Goal: Contribute content: Contribute content

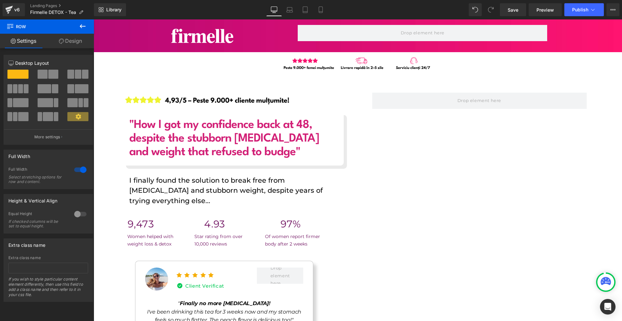
scroll to position [904, 0]
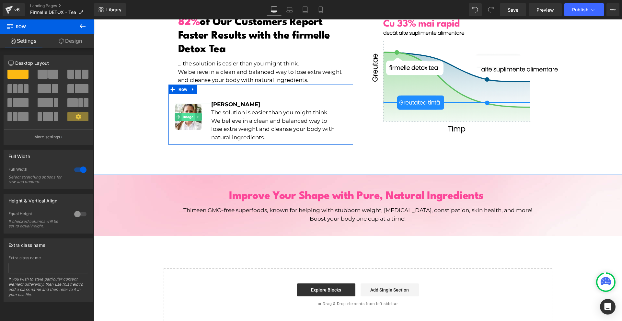
click at [187, 113] on span "Image" at bounding box center [187, 117] width 13 height 8
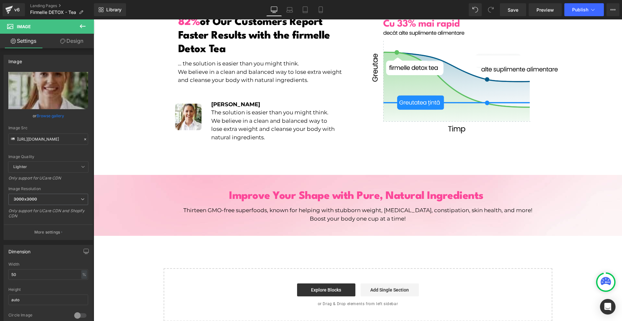
click at [81, 28] on icon at bounding box center [83, 26] width 8 height 8
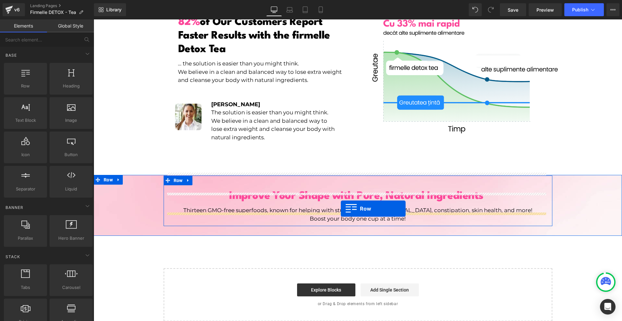
drag, startPoint x: 128, startPoint y: 97, endPoint x: 341, endPoint y: 209, distance: 240.5
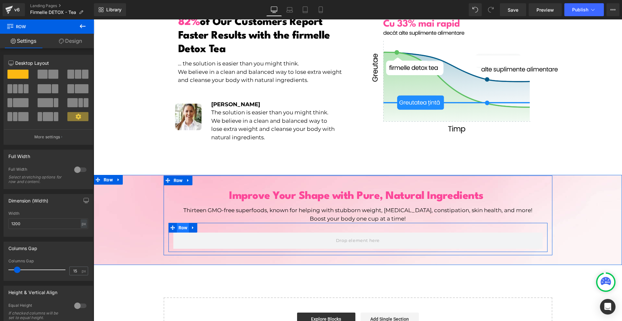
click at [178, 223] on span "Row" at bounding box center [183, 228] width 12 height 10
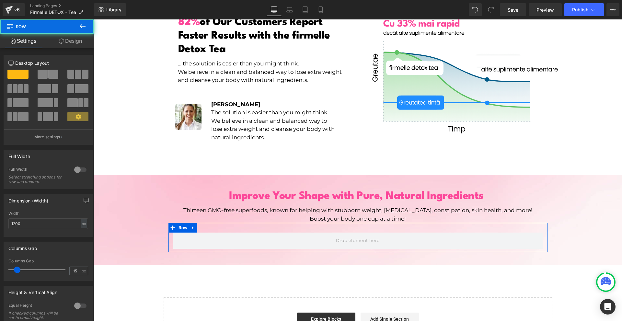
click at [70, 45] on link "Design" at bounding box center [70, 41] width 47 height 15
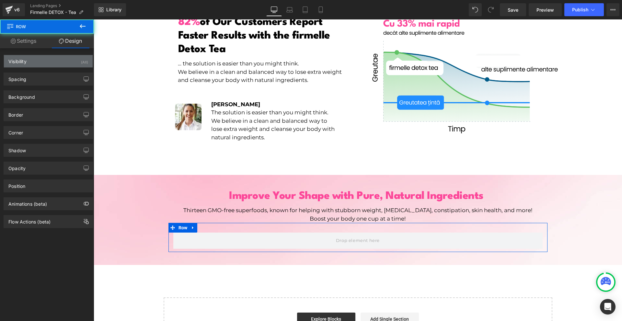
type input "0"
type input "30"
type input "0"
type input "10"
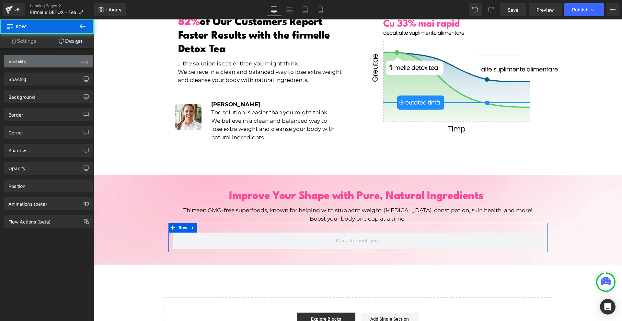
type input "0"
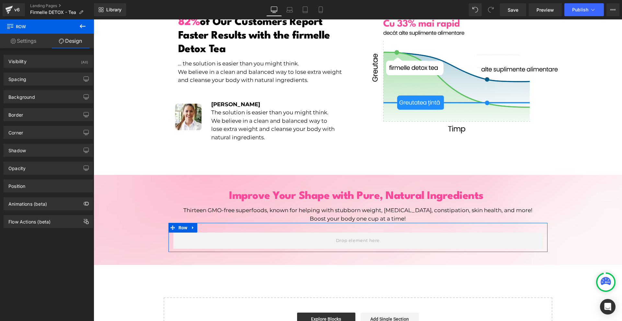
drag, startPoint x: 54, startPoint y: 73, endPoint x: 47, endPoint y: 86, distance: 14.4
click at [54, 74] on div "Spacing" at bounding box center [48, 79] width 89 height 12
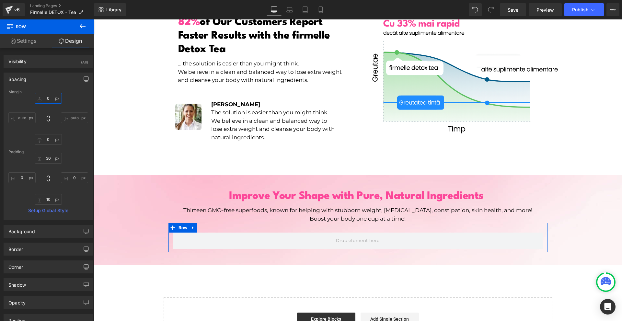
click at [46, 95] on input "0" at bounding box center [48, 98] width 27 height 11
type input "20"
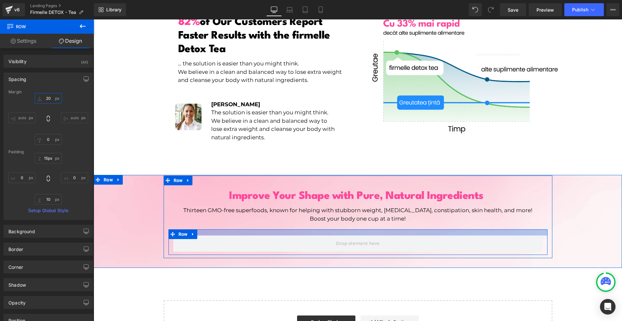
drag, startPoint x: 295, startPoint y: 223, endPoint x: 297, endPoint y: 218, distance: 6.0
click at [297, 218] on div "Improve Your Shape with Pure, Natural Ingredients Heading Thirteen GMO-free sup…" at bounding box center [358, 219] width 389 height 72
type input "14px"
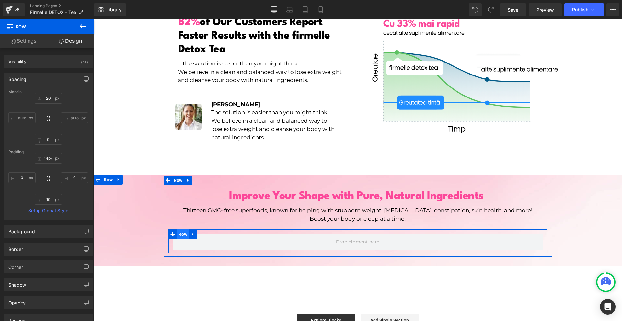
click at [177, 229] on span "Row" at bounding box center [183, 234] width 12 height 10
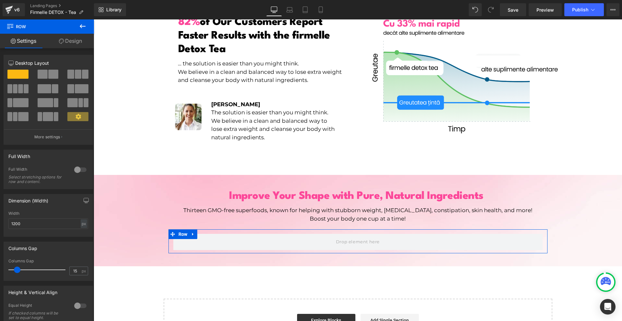
click at [22, 93] on span at bounding box center [20, 88] width 5 height 9
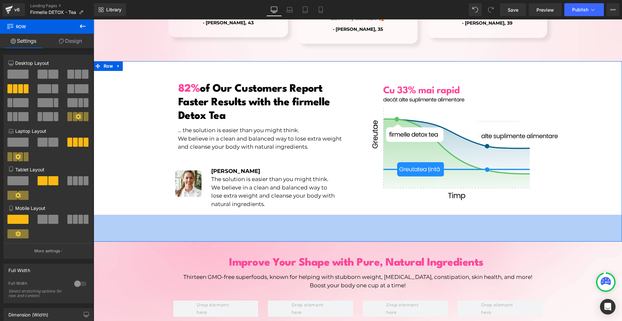
scroll to position [935, 0]
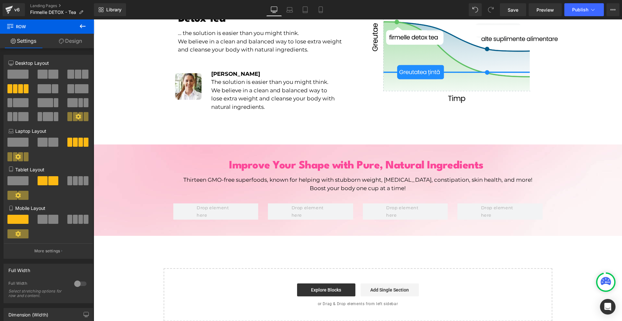
click at [81, 25] on icon at bounding box center [83, 26] width 8 height 8
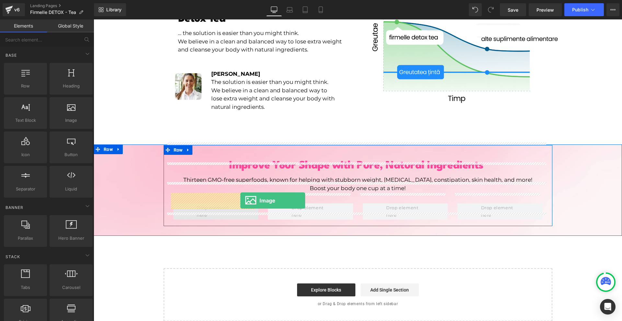
drag, startPoint x: 187, startPoint y: 134, endPoint x: 240, endPoint y: 200, distance: 85.1
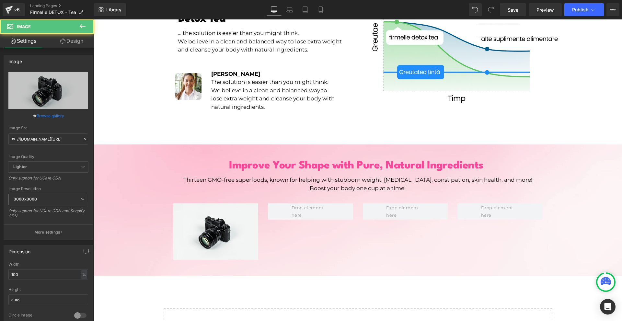
click at [84, 28] on icon at bounding box center [83, 26] width 8 height 8
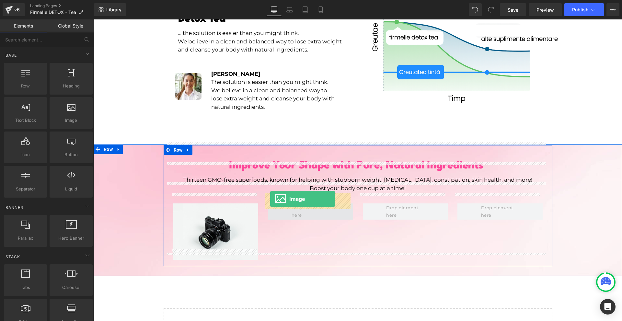
drag, startPoint x: 172, startPoint y: 142, endPoint x: 270, endPoint y: 199, distance: 113.2
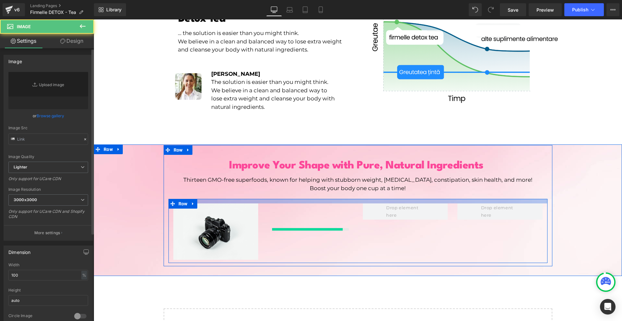
type input "//[DOMAIN_NAME][URL]"
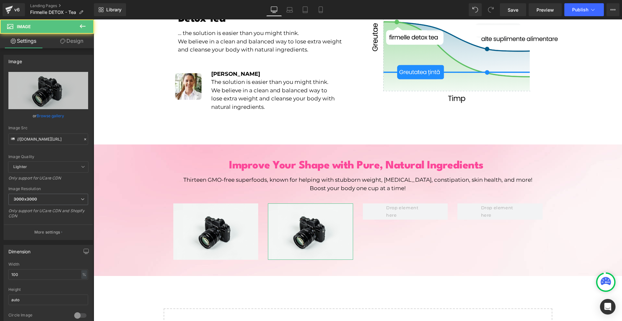
click at [75, 35] on link "Design" at bounding box center [71, 41] width 47 height 15
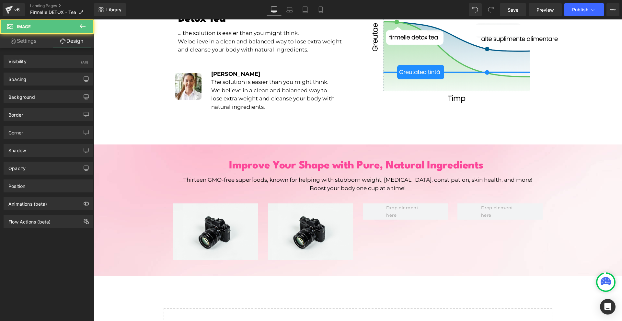
click at [77, 27] on button at bounding box center [82, 26] width 23 height 14
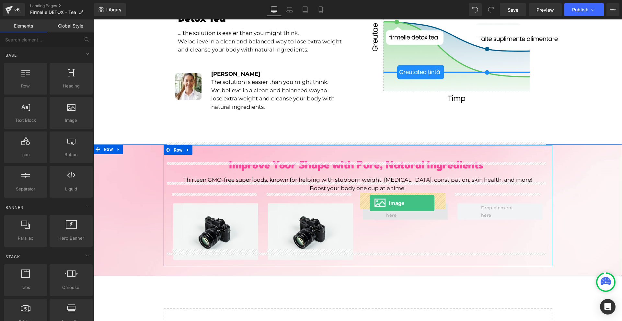
drag, startPoint x: 182, startPoint y: 144, endPoint x: 372, endPoint y: 199, distance: 198.1
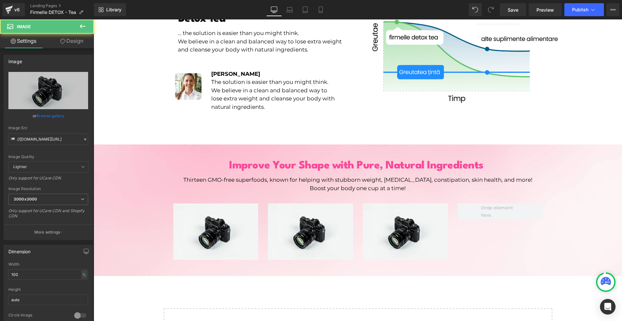
click at [78, 24] on button at bounding box center [82, 26] width 23 height 14
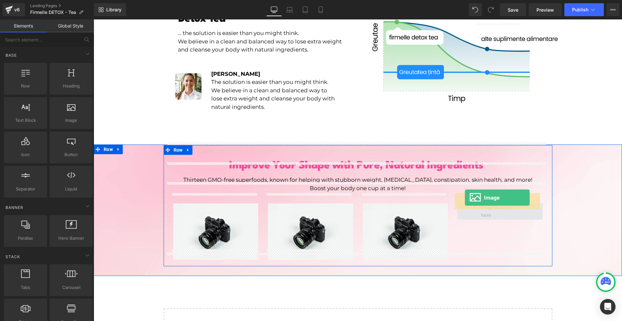
drag, startPoint x: 177, startPoint y: 140, endPoint x: 471, endPoint y: 198, distance: 299.8
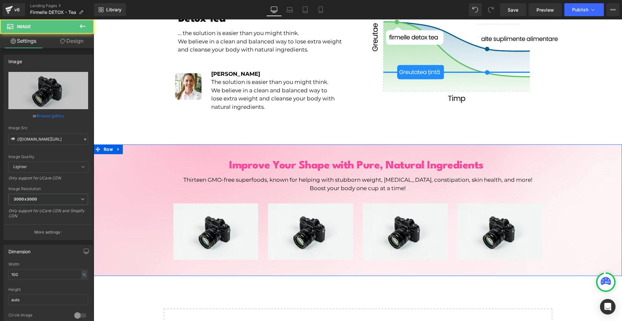
click at [574, 219] on div "Improve Your Shape with Pure, Natural Ingredients Heading Thirteen GMO-free sup…" at bounding box center [358, 205] width 528 height 121
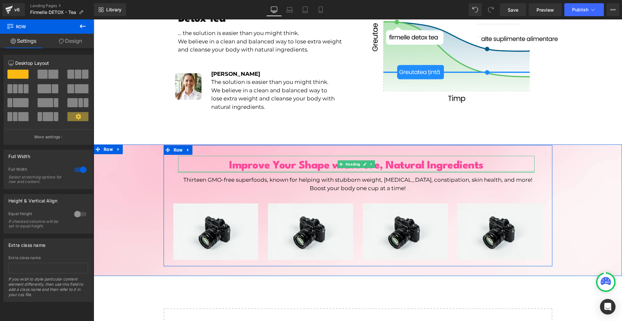
click at [345, 160] on span "Improve Your Shape with Pure, Natural Ingredients" at bounding box center [356, 165] width 254 height 11
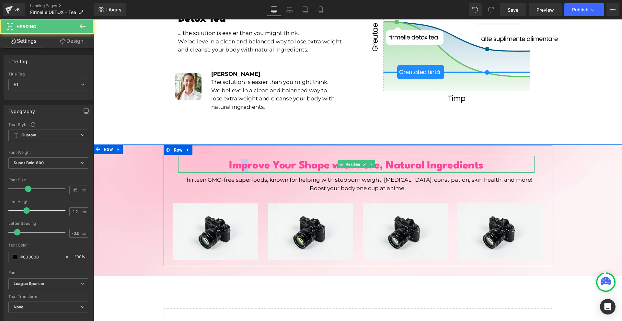
drag, startPoint x: 236, startPoint y: 155, endPoint x: 243, endPoint y: 155, distance: 7.1
click at [243, 160] on span "Improve Your Shape with Pure, Natural Ingredients" at bounding box center [356, 165] width 254 height 11
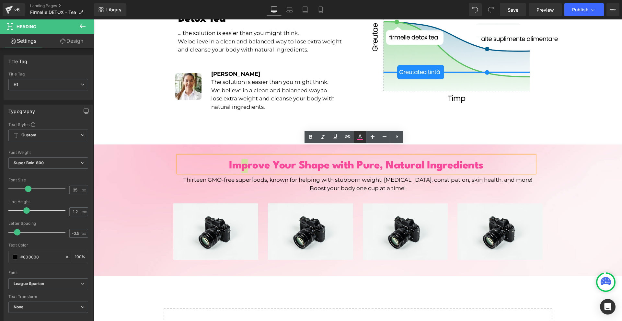
click at [359, 136] on icon at bounding box center [360, 137] width 8 height 8
type input "100"
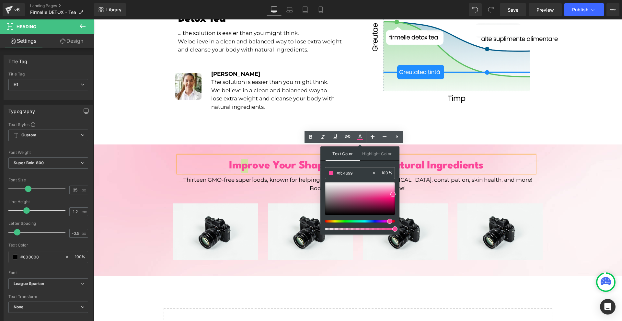
click at [354, 175] on input "#fc4699" at bounding box center [354, 172] width 35 height 7
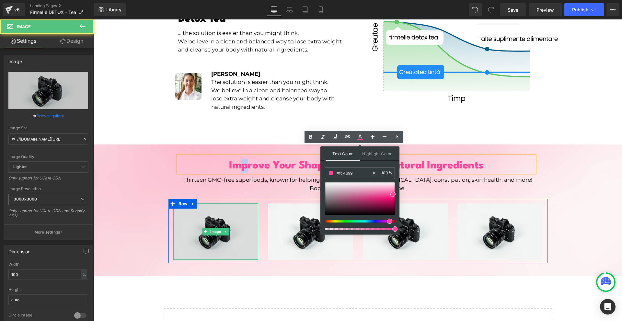
click at [220, 210] on img at bounding box center [215, 231] width 85 height 56
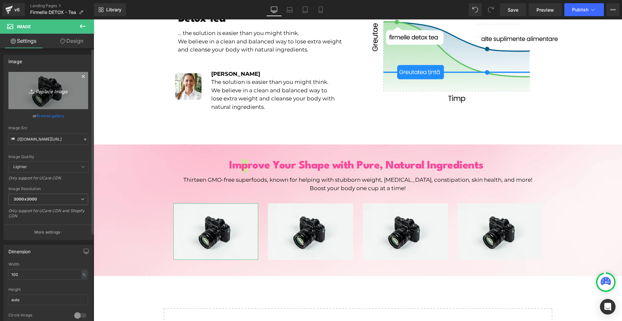
click at [44, 90] on icon "Replace Image" at bounding box center [48, 90] width 52 height 8
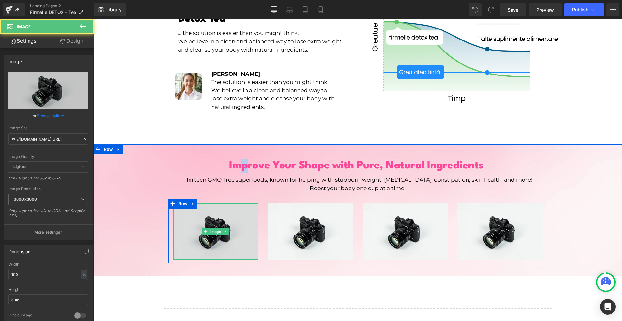
click at [235, 235] on img at bounding box center [215, 231] width 85 height 56
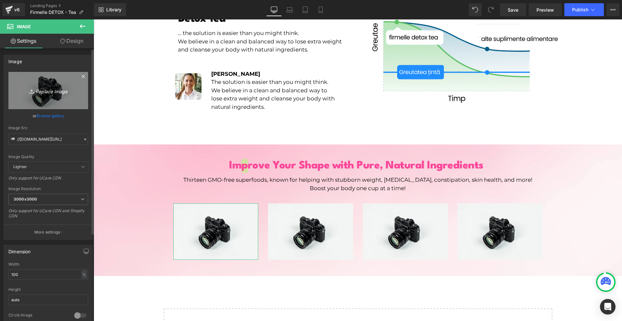
click at [59, 103] on link "Replace Image" at bounding box center [48, 90] width 80 height 37
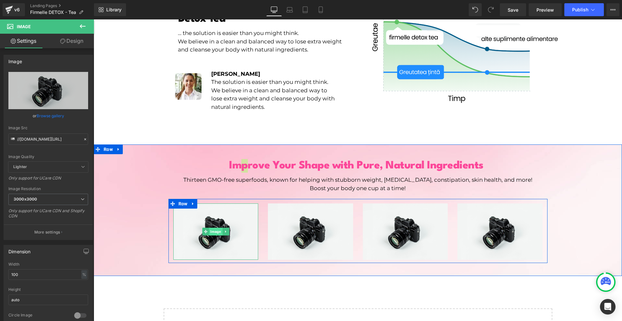
click at [209, 228] on span "Image" at bounding box center [215, 232] width 13 height 8
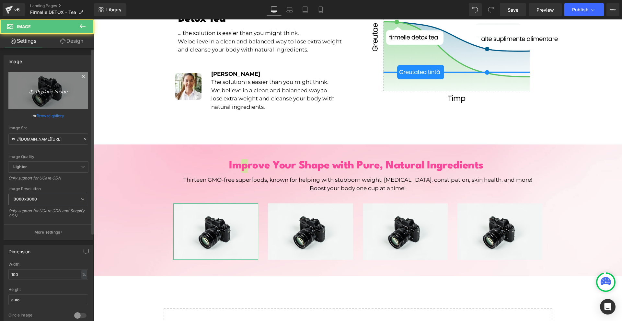
click at [47, 87] on icon "Replace Image" at bounding box center [48, 90] width 52 height 8
type input "C:\fakepath\1.png"
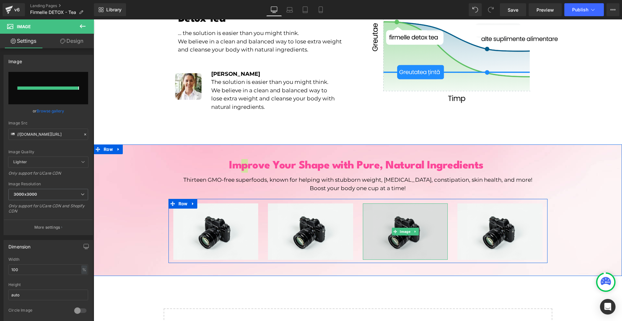
type input "[URL][DOMAIN_NAME]"
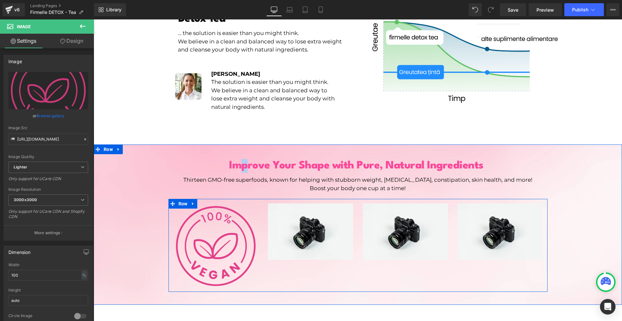
click at [240, 247] on img at bounding box center [215, 245] width 85 height 85
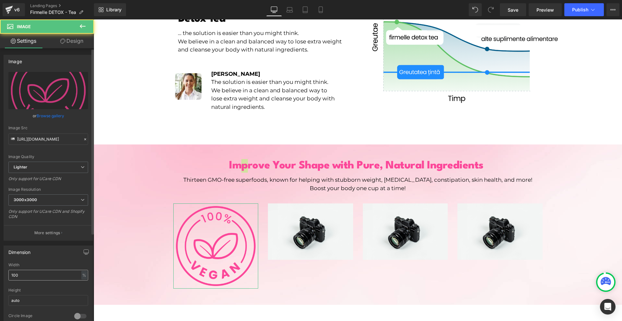
click at [47, 272] on div "Width 100 % % px" at bounding box center [48, 275] width 80 height 25
click at [47, 272] on input "100" at bounding box center [48, 275] width 80 height 11
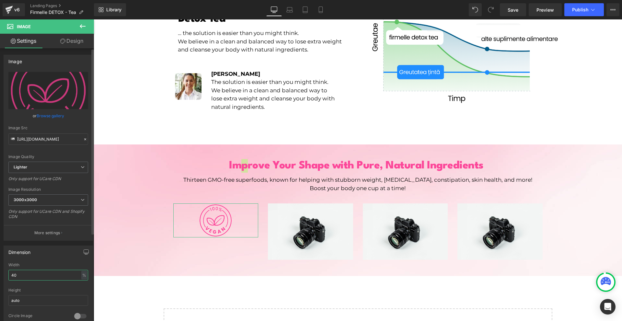
click at [37, 273] on input "40" at bounding box center [48, 275] width 80 height 11
click at [51, 276] on input "55" at bounding box center [48, 275] width 80 height 11
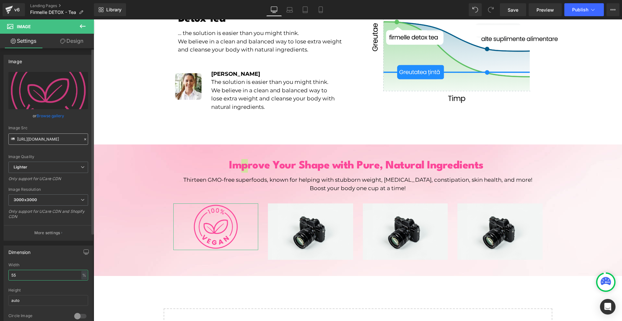
type input "55"
click at [45, 144] on input "[URL][DOMAIN_NAME]" at bounding box center [48, 138] width 80 height 11
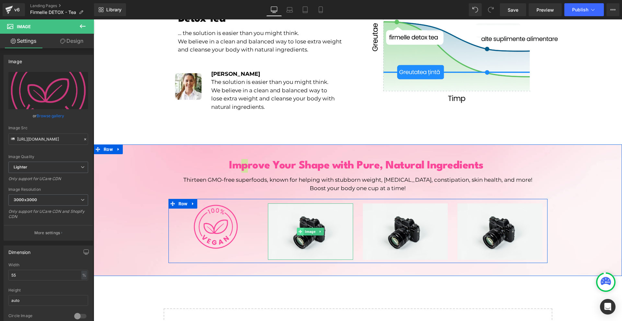
click at [299, 230] on icon at bounding box center [301, 232] width 4 height 4
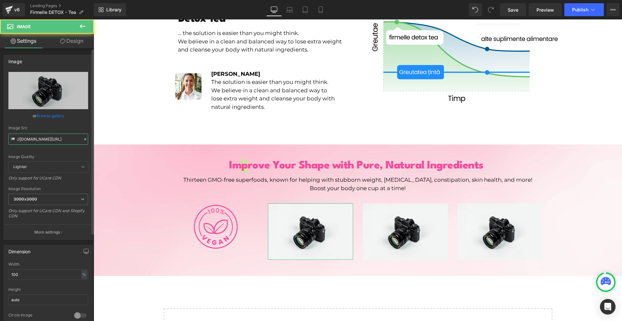
click at [39, 141] on input "//[DOMAIN_NAME][URL]" at bounding box center [48, 138] width 80 height 11
paste input "[URL][DOMAIN_NAME][DOMAIN_NAME]"
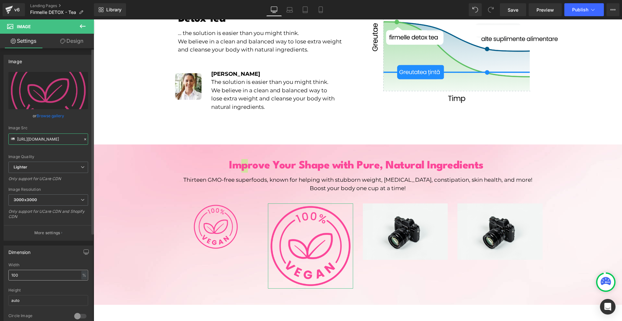
type input "[URL][DOMAIN_NAME]"
click at [38, 280] on input "100" at bounding box center [48, 275] width 80 height 11
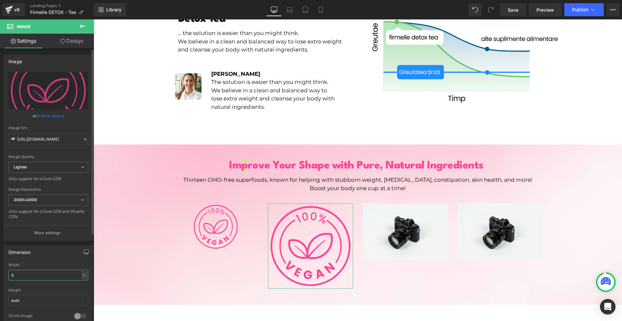
type input "55"
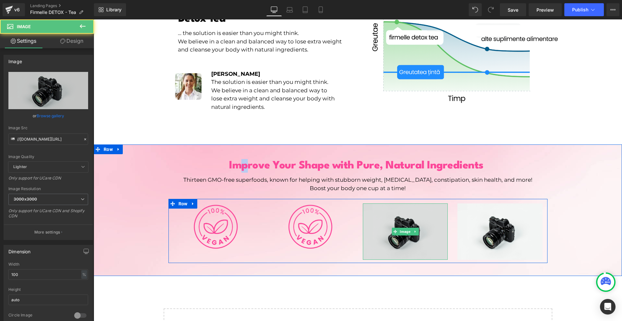
click at [400, 230] on img at bounding box center [405, 231] width 85 height 56
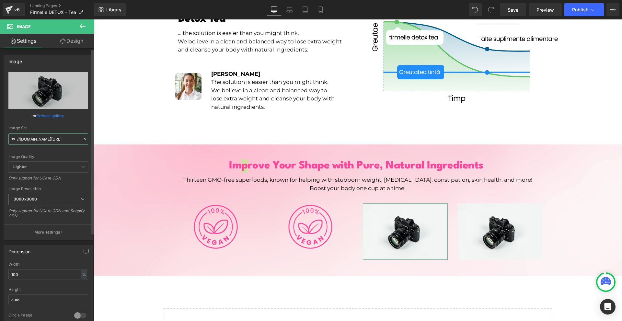
click at [49, 141] on input "//[DOMAIN_NAME][URL]" at bounding box center [48, 138] width 80 height 11
click at [49, 140] on input "//[DOMAIN_NAME][URL]" at bounding box center [48, 138] width 80 height 11
paste input "[URL][DOMAIN_NAME][DOMAIN_NAME]"
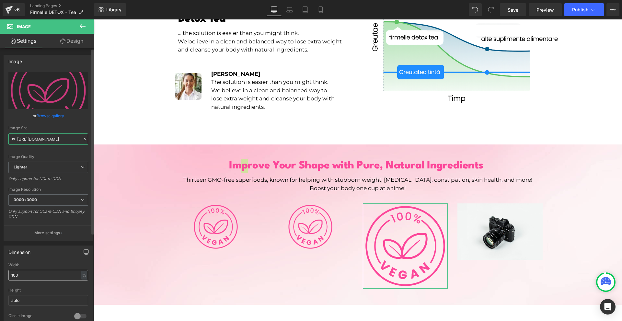
type input "[URL][DOMAIN_NAME]"
click at [34, 270] on input "100" at bounding box center [48, 275] width 80 height 11
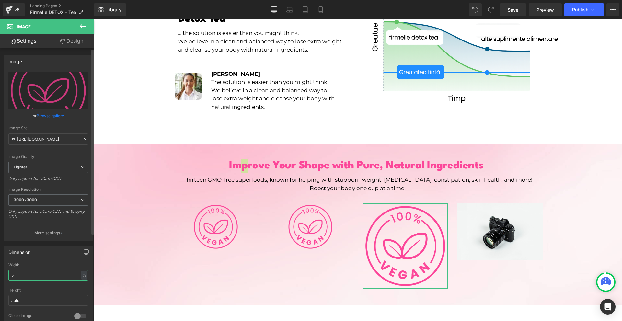
type input "55"
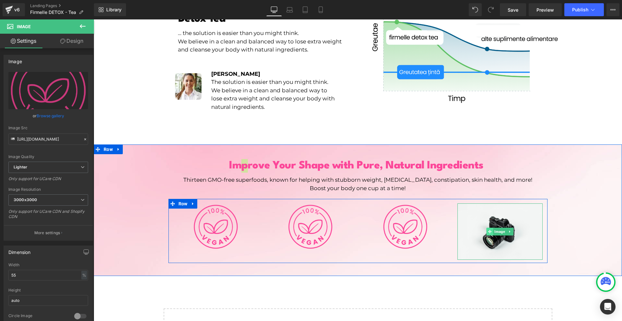
click at [489, 228] on span at bounding box center [490, 232] width 7 height 8
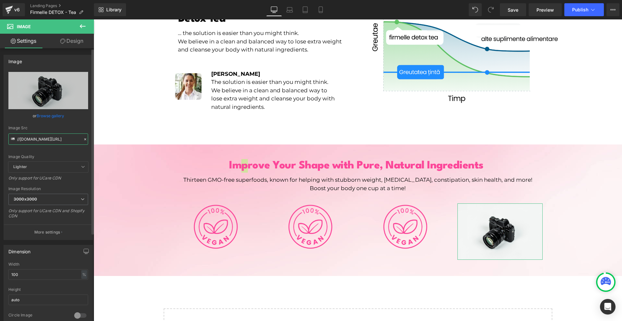
click at [39, 137] on input "//[DOMAIN_NAME][URL]" at bounding box center [48, 138] width 80 height 11
click at [39, 138] on input "//[DOMAIN_NAME][URL]" at bounding box center [48, 138] width 80 height 11
paste input "[URL][DOMAIN_NAME][DOMAIN_NAME]"
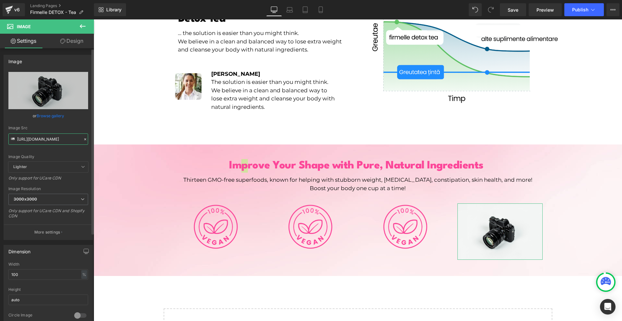
scroll to position [0, 168]
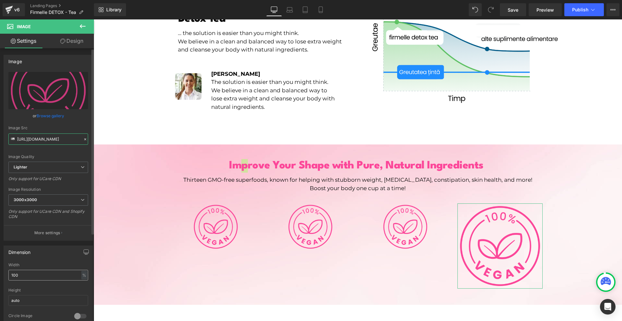
type input "[URL][DOMAIN_NAME]"
click at [50, 276] on input "100" at bounding box center [48, 275] width 80 height 11
type input "55"
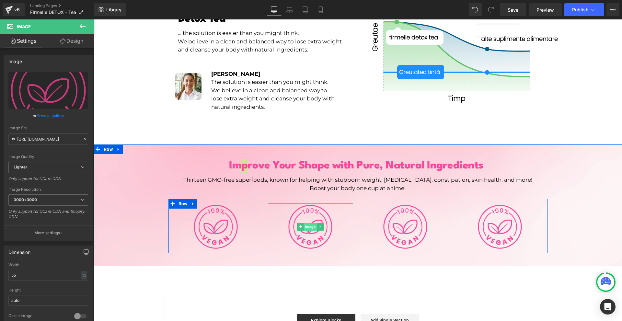
click at [304, 223] on span "Image" at bounding box center [310, 227] width 13 height 8
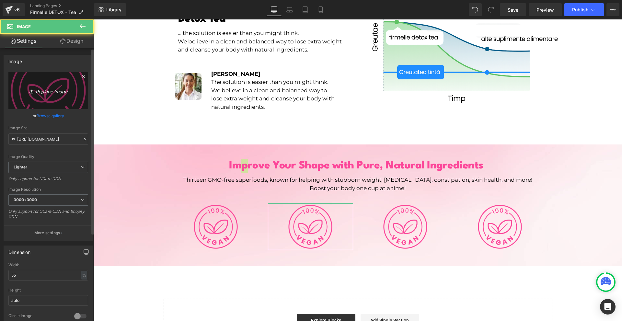
click at [54, 81] on link "Replace Image" at bounding box center [48, 90] width 80 height 37
type input "C:\fakepath\2.png"
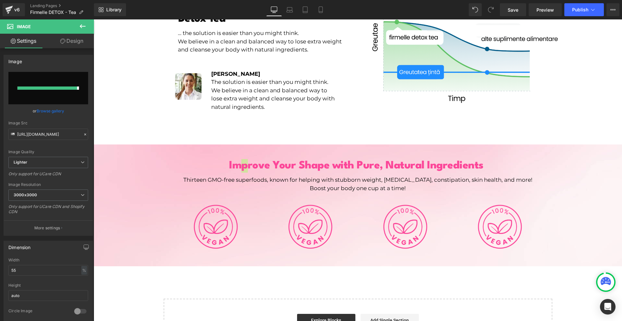
type input "[URL][DOMAIN_NAME]"
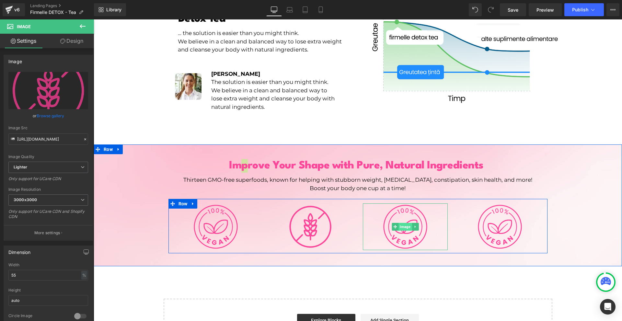
click at [401, 223] on span "Image" at bounding box center [404, 227] width 13 height 8
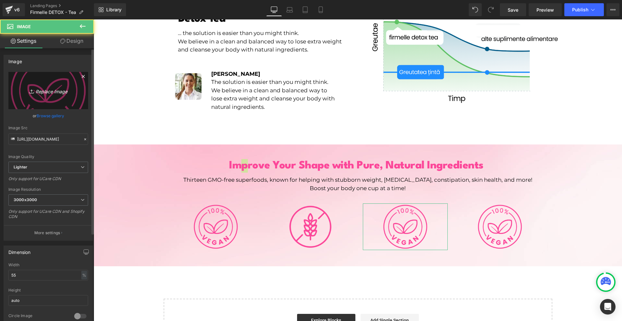
click at [55, 99] on link "Replace Image" at bounding box center [48, 90] width 80 height 37
type input "C:\fakepath\3.png"
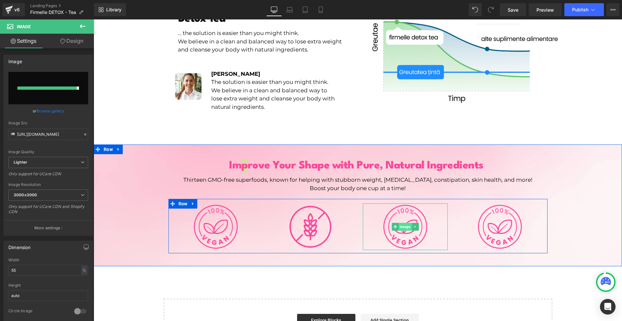
type input "[URL][DOMAIN_NAME]"
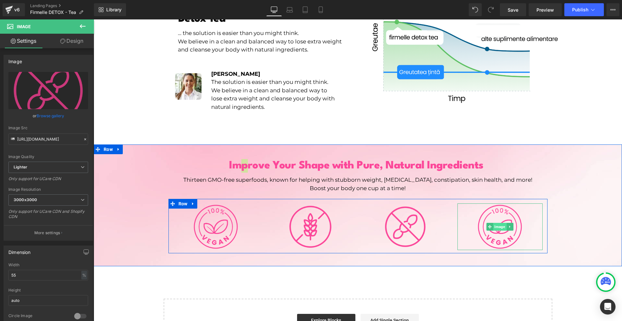
click at [495, 223] on span "Image" at bounding box center [499, 227] width 13 height 8
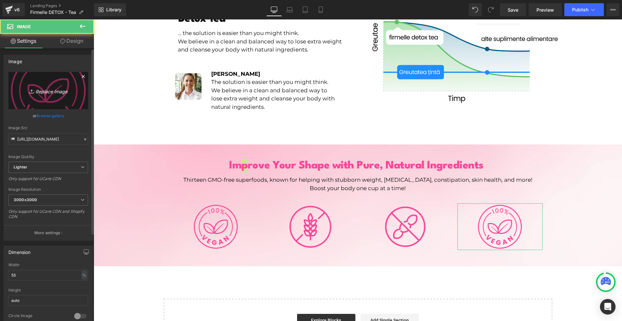
click at [53, 83] on link "Replace Image" at bounding box center [48, 90] width 80 height 37
type input "C:\fakepath\4.png"
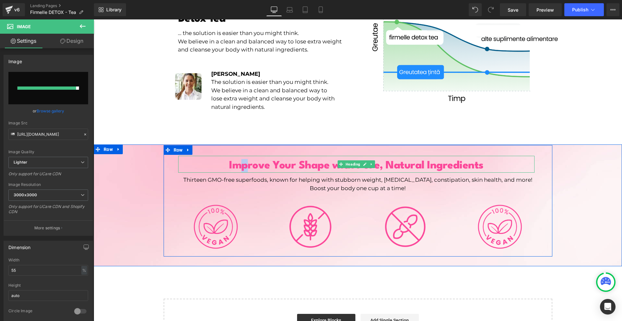
click at [252, 160] on span "Improve Your Shape with Pure, Natural Ingredients" at bounding box center [356, 165] width 254 height 11
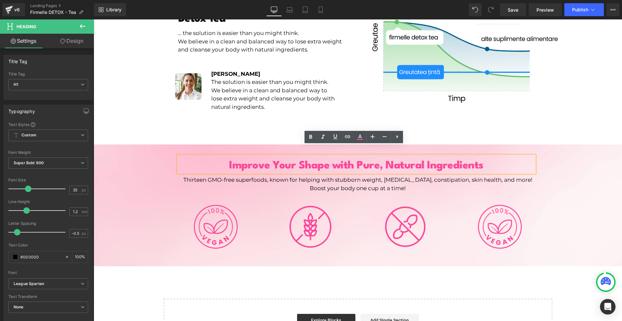
click at [105, 145] on div "Improve Your Shape with Pure, Natural Ingredients Heading Thirteen GMO-free sup…" at bounding box center [358, 200] width 528 height 111
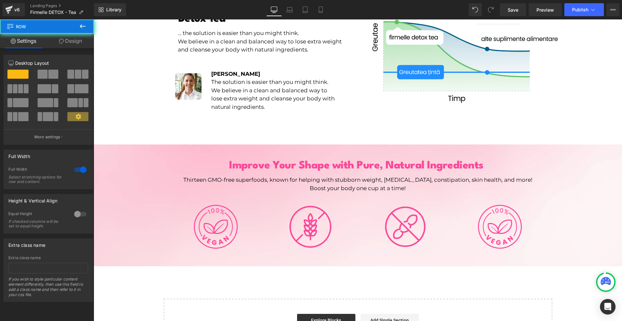
click at [106, 144] on div "Improve Your Shape with Pure, Natural Ingredients Heading Thirteen GMO-free sup…" at bounding box center [358, 205] width 528 height 122
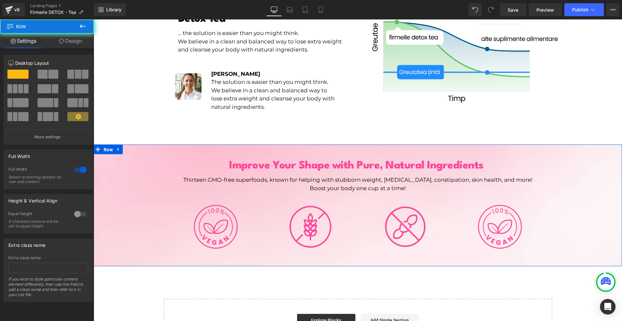
click at [106, 145] on span "Row" at bounding box center [108, 150] width 12 height 10
click at [60, 42] on icon at bounding box center [61, 41] width 5 height 5
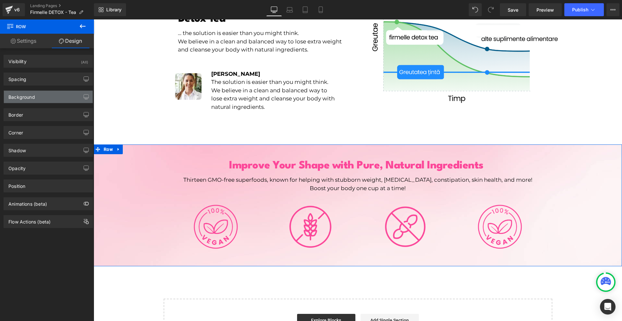
type input "[URL][DOMAIN_NAME]"
click at [39, 94] on div "Background" at bounding box center [48, 97] width 89 height 12
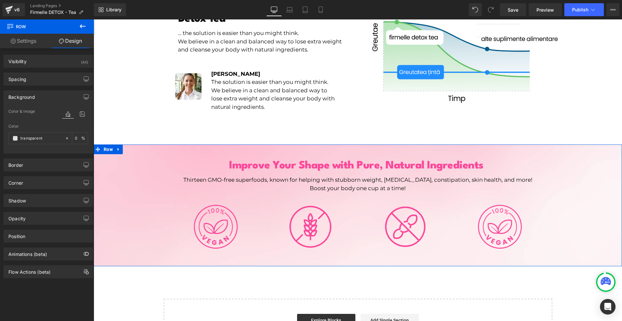
click at [76, 112] on icon at bounding box center [82, 114] width 12 height 8
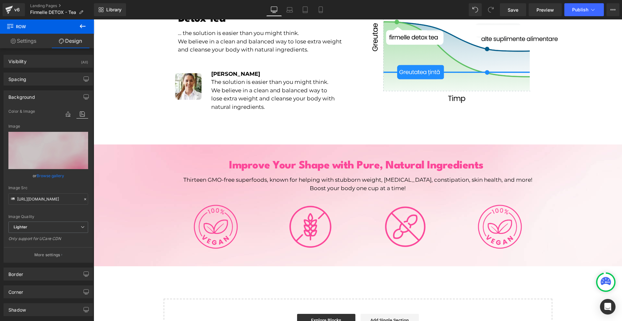
click at [86, 24] on icon at bounding box center [83, 26] width 8 height 8
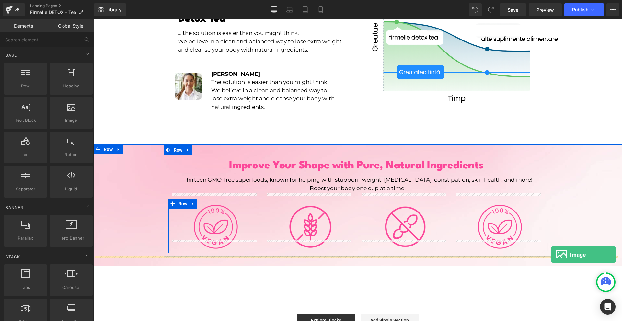
drag, startPoint x: 126, startPoint y: 122, endPoint x: 551, endPoint y: 255, distance: 445.0
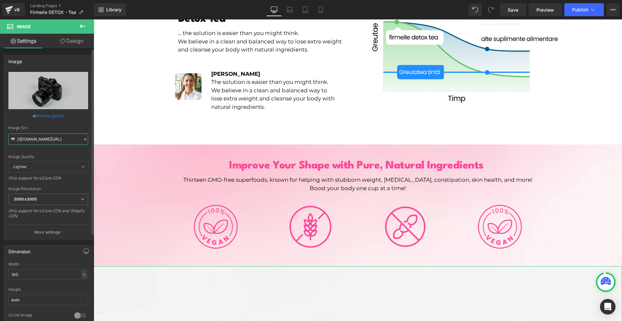
click at [43, 142] on input "//[DOMAIN_NAME][URL]" at bounding box center [48, 138] width 80 height 11
paste input "[URL][DOMAIN_NAME]"
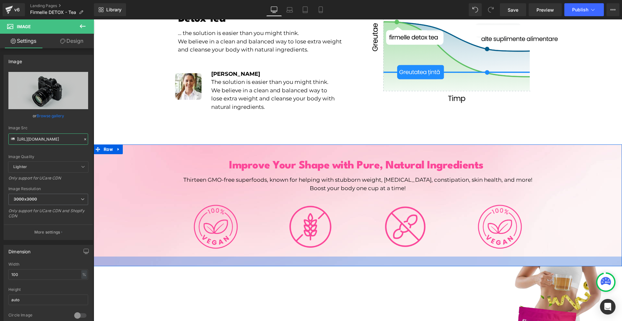
scroll to position [1097, 0]
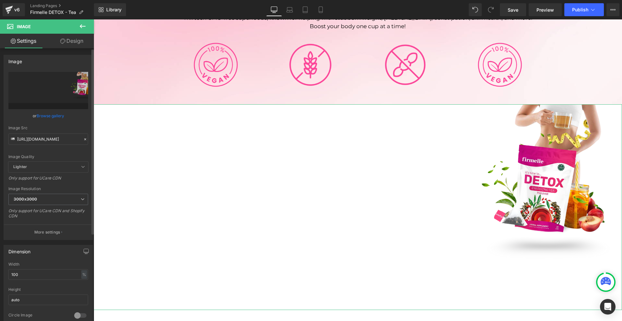
type input "[URL][DOMAIN_NAME]"
click at [37, 268] on div "Width 100 % % px" at bounding box center [48, 274] width 80 height 25
click at [37, 272] on input "100" at bounding box center [48, 274] width 80 height 11
click at [37, 272] on input "4" at bounding box center [48, 274] width 80 height 11
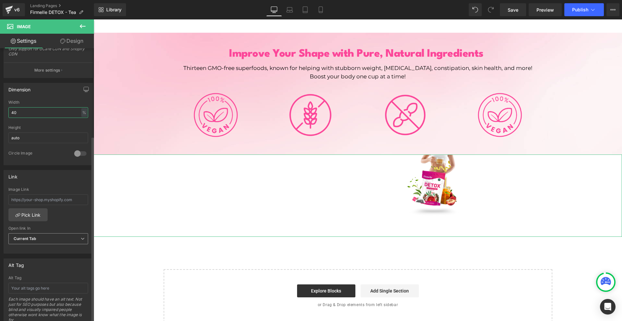
scroll to position [292, 0]
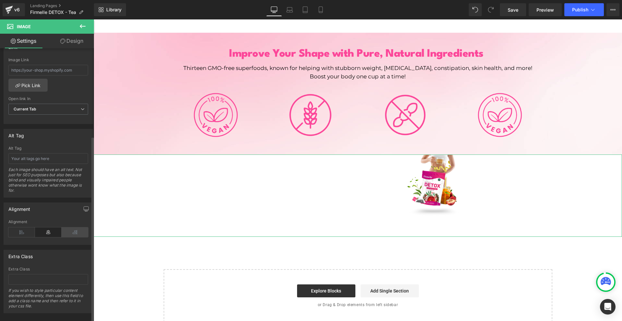
click at [67, 231] on icon at bounding box center [75, 232] width 27 height 10
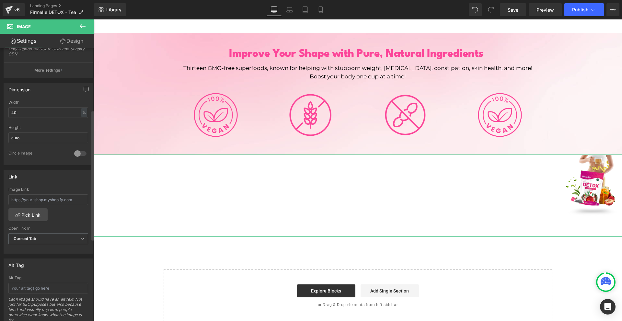
scroll to position [130, 0]
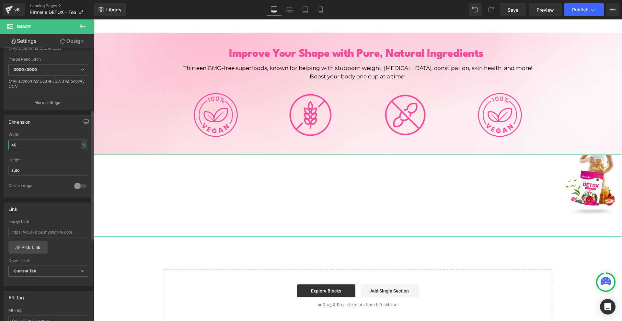
click at [38, 140] on input "40" at bounding box center [48, 145] width 80 height 11
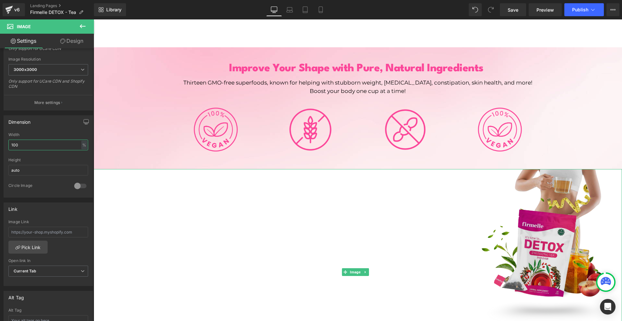
scroll to position [1000, 0]
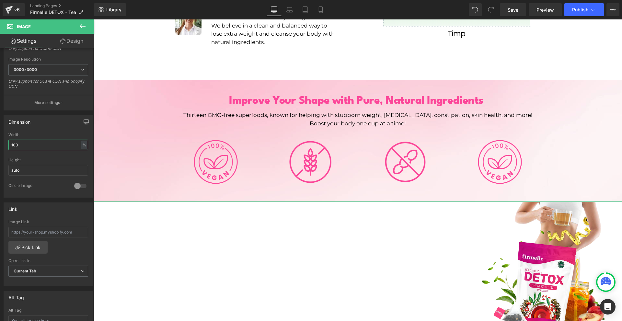
type input "100"
click at [73, 41] on link "Design" at bounding box center [71, 41] width 47 height 15
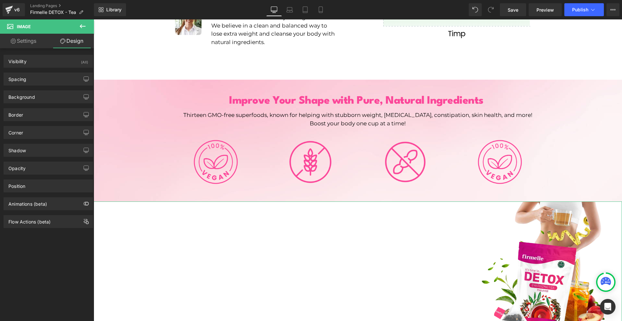
drag, startPoint x: 34, startPoint y: 80, endPoint x: 48, endPoint y: 94, distance: 19.7
click at [35, 81] on div "Spacing" at bounding box center [48, 79] width 89 height 12
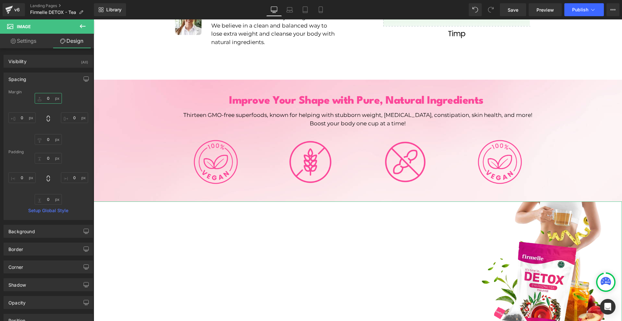
click at [52, 99] on input "0" at bounding box center [48, 98] width 27 height 11
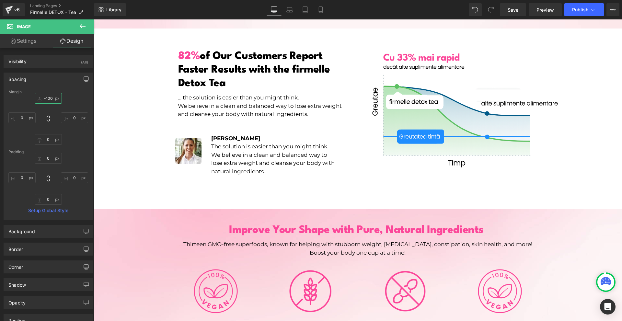
scroll to position [0, 0]
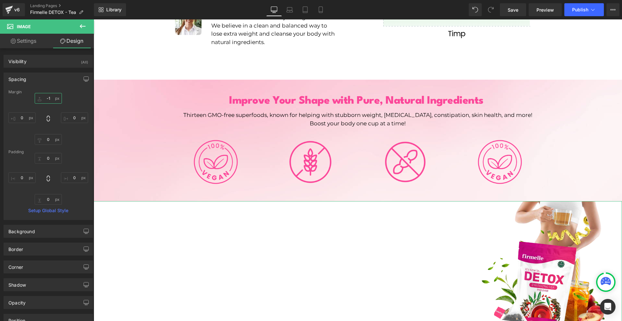
type input "-"
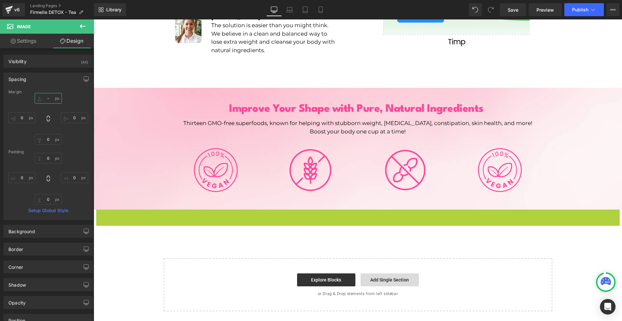
scroll to position [981, 0]
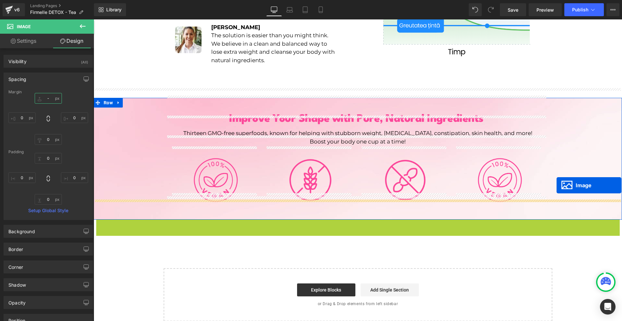
drag, startPoint x: 357, startPoint y: 293, endPoint x: 556, endPoint y: 185, distance: 226.7
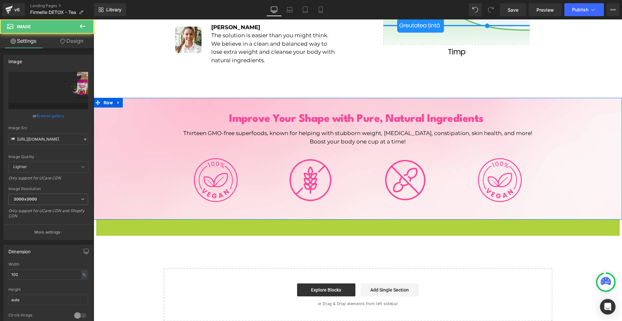
scroll to position [1000, 0]
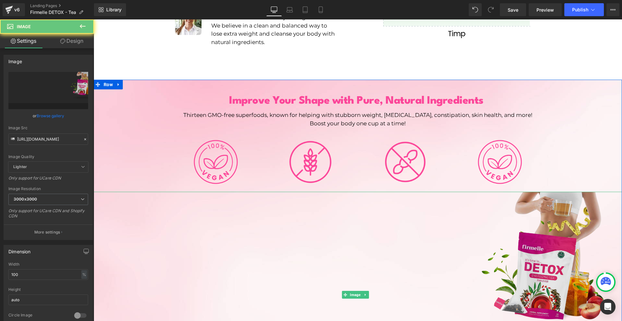
click at [539, 196] on img at bounding box center [358, 294] width 528 height 205
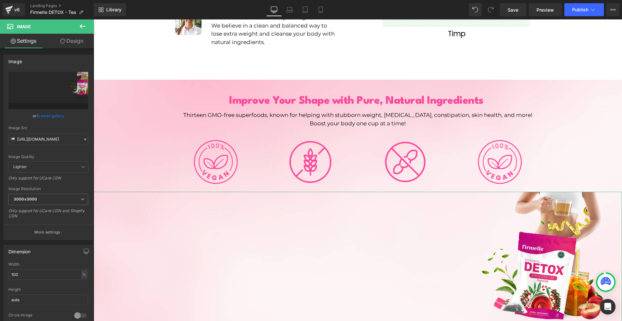
click at [62, 44] on link "Design" at bounding box center [71, 41] width 47 height 15
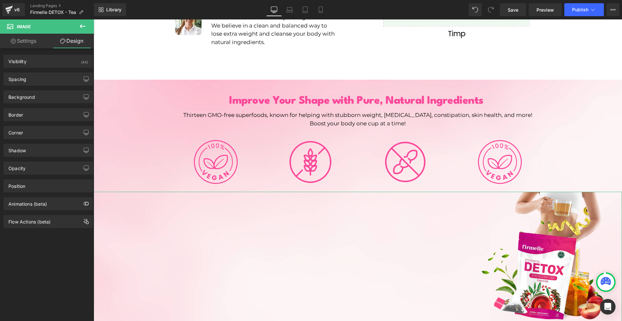
drag, startPoint x: 48, startPoint y: 74, endPoint x: 48, endPoint y: 94, distance: 19.4
click at [48, 75] on div "Spacing" at bounding box center [48, 79] width 89 height 12
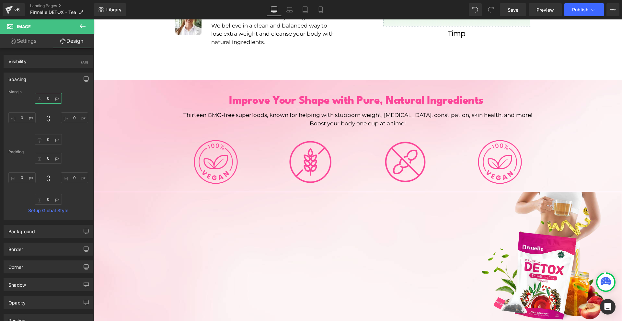
click at [48, 98] on input "0" at bounding box center [48, 98] width 27 height 11
type input "-"
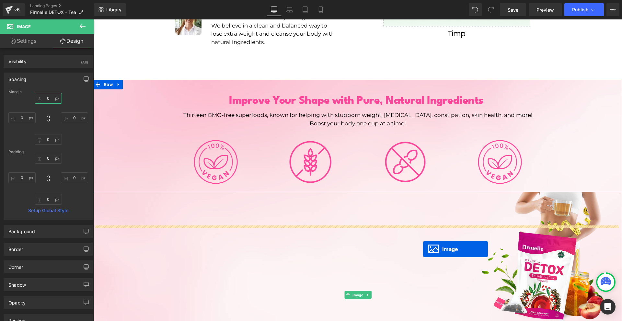
scroll to position [981, 0]
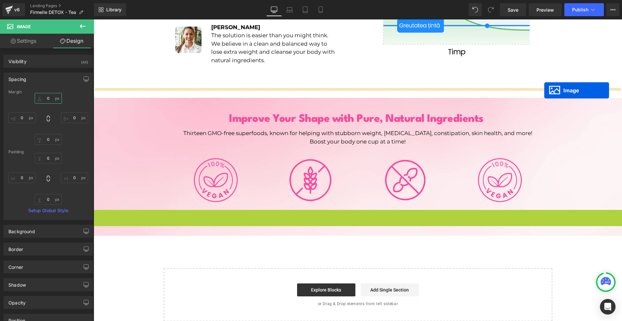
drag, startPoint x: 360, startPoint y: 281, endPoint x: 544, endPoint y: 90, distance: 265.7
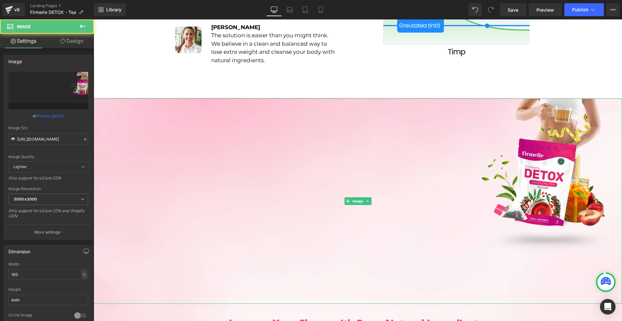
scroll to position [1000, 0]
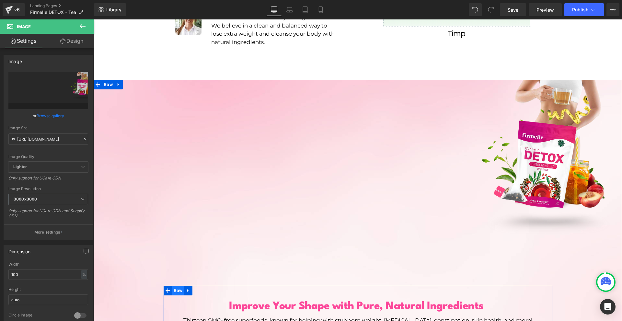
click at [176, 286] on span "Row" at bounding box center [178, 291] width 12 height 10
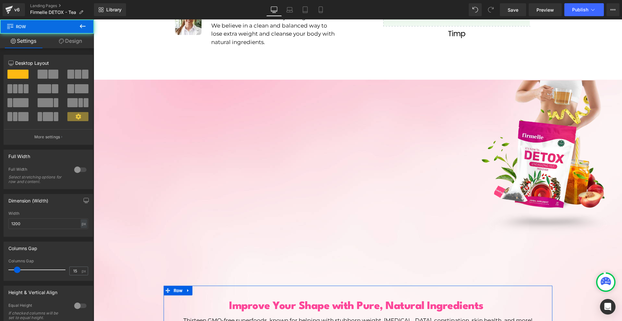
click at [74, 38] on link "Design" at bounding box center [70, 41] width 47 height 15
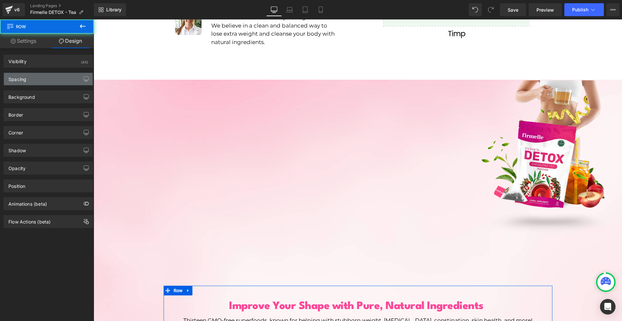
click at [45, 80] on div "Spacing" at bounding box center [48, 79] width 89 height 12
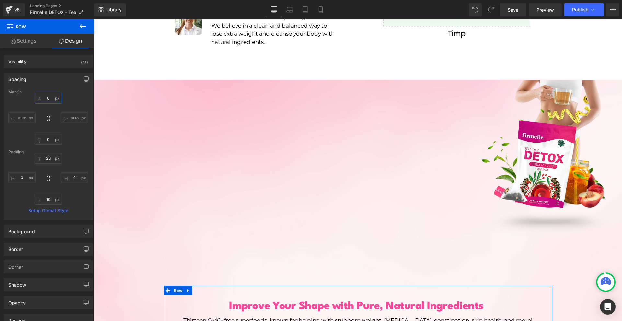
click at [53, 101] on input "0" at bounding box center [48, 98] width 27 height 11
type input "-630"
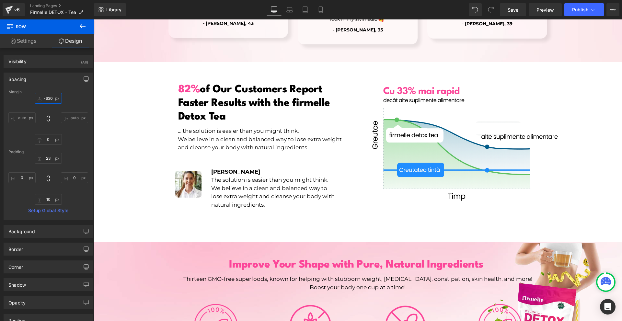
scroll to position [967, 0]
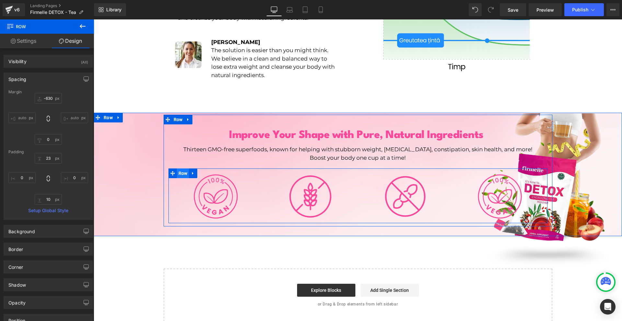
click at [177, 168] on span "Row" at bounding box center [183, 173] width 12 height 10
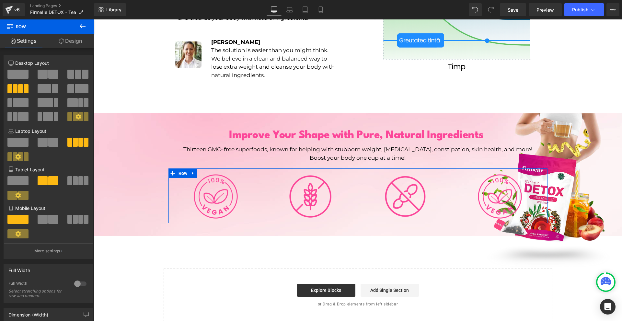
click at [48, 78] on span at bounding box center [53, 74] width 10 height 9
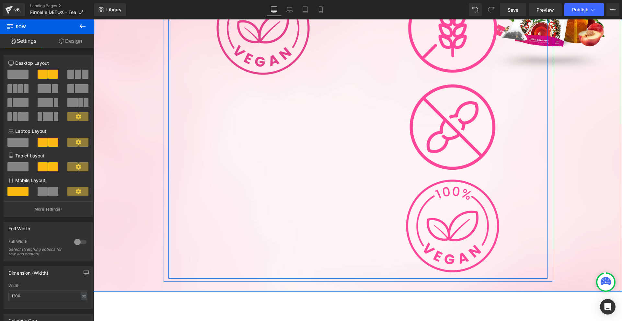
scroll to position [1096, 0]
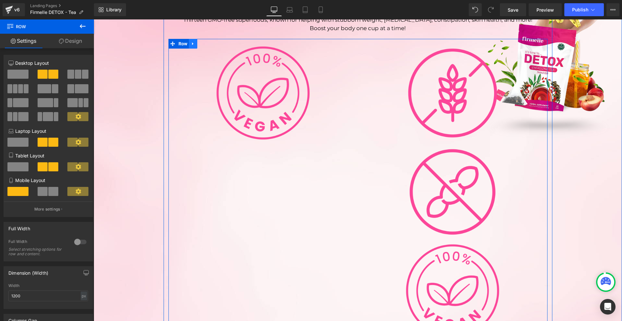
click at [190, 39] on link at bounding box center [193, 44] width 8 height 10
click at [199, 41] on icon at bounding box center [201, 43] width 5 height 5
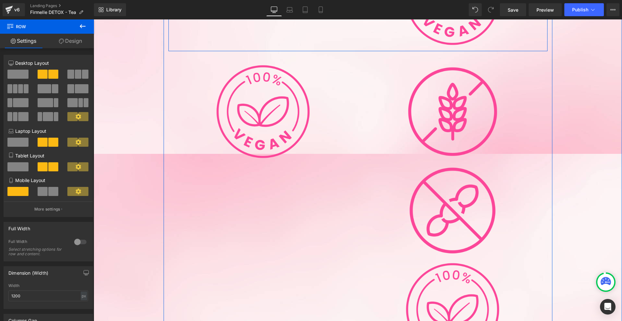
scroll to position [1391, 0]
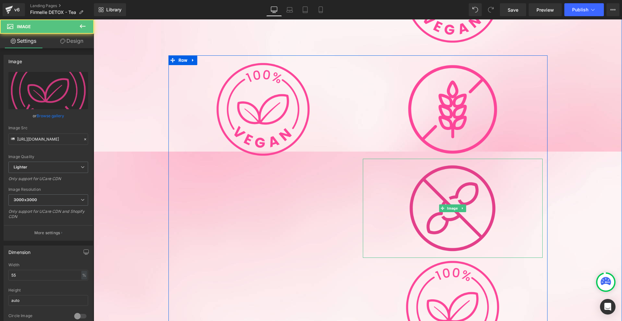
click at [414, 190] on img at bounding box center [452, 208] width 99 height 99
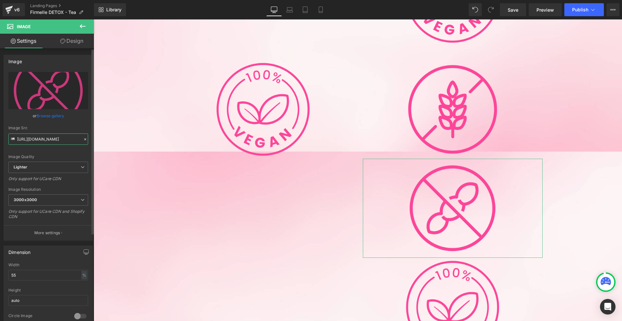
click at [41, 138] on input "[URL][DOMAIN_NAME]" at bounding box center [48, 138] width 80 height 11
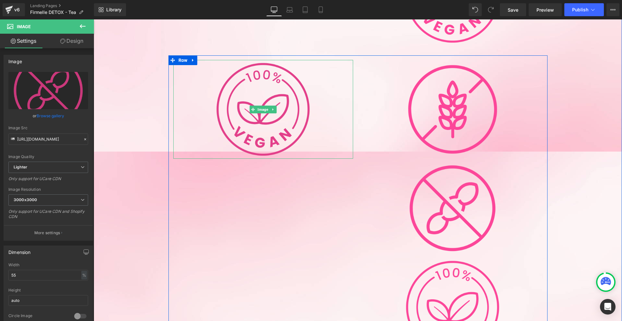
click at [235, 126] on img at bounding box center [262, 109] width 99 height 99
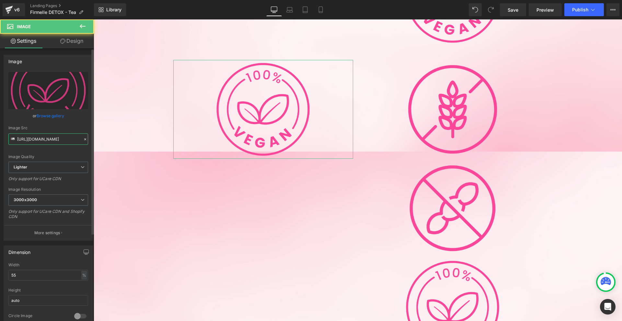
click at [25, 134] on input "[URL][DOMAIN_NAME]" at bounding box center [48, 138] width 80 height 11
paste input "08585e74-a19e-4c6e-a49c-4538d31144bd/-/format/auto/-/preview/3000x3000/-/qualit…"
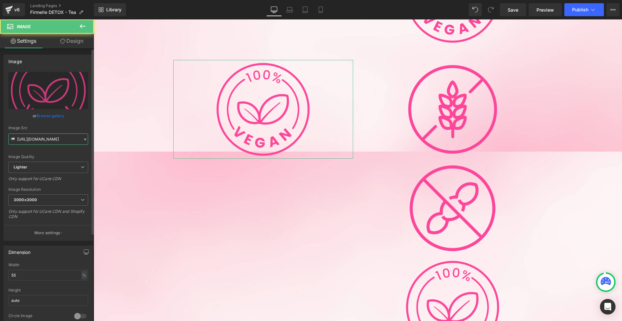
type input "[URL][DOMAIN_NAME]"
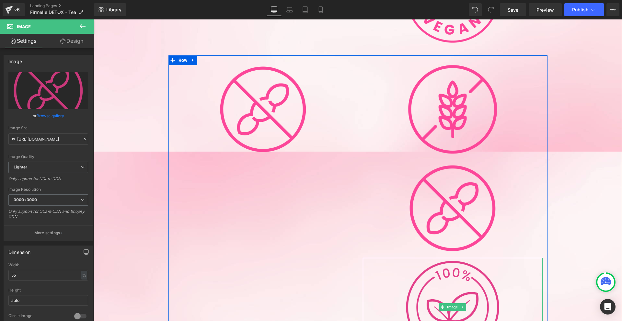
click at [421, 270] on img at bounding box center [452, 307] width 99 height 99
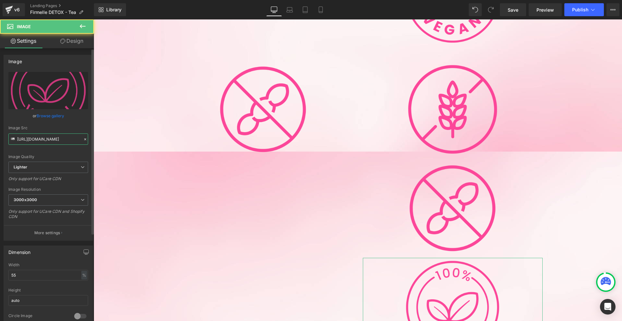
click at [33, 135] on input "[URL][DOMAIN_NAME]" at bounding box center [48, 138] width 80 height 11
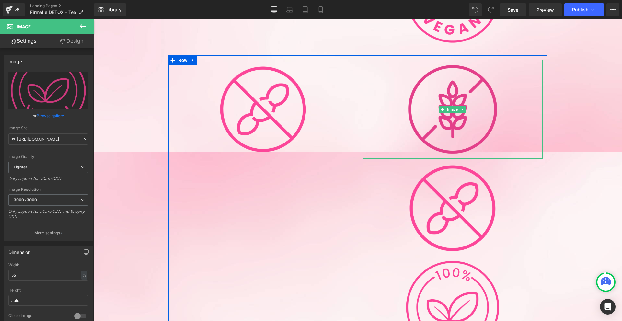
click at [416, 84] on img at bounding box center [452, 109] width 99 height 99
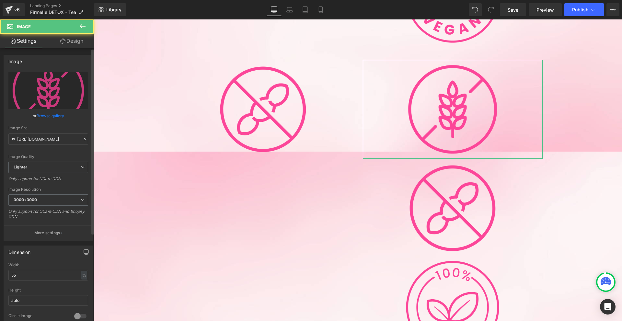
click at [57, 132] on div "Image Src [URL][DOMAIN_NAME]" at bounding box center [48, 135] width 80 height 19
click at [57, 136] on input "[URL][DOMAIN_NAME]" at bounding box center [48, 138] width 80 height 11
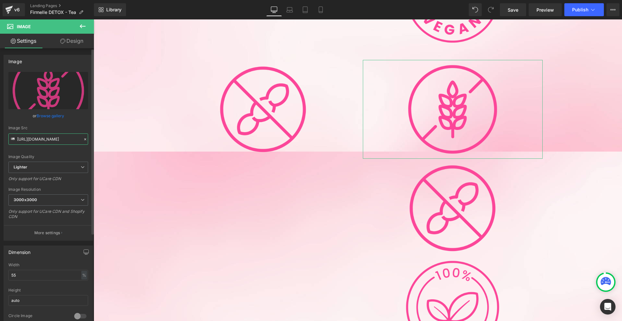
paste input "9f732c73-dde5-48bc-832f-34a7211aae4f/-/format/auto/-/preview/3000x3000/-/qualit…"
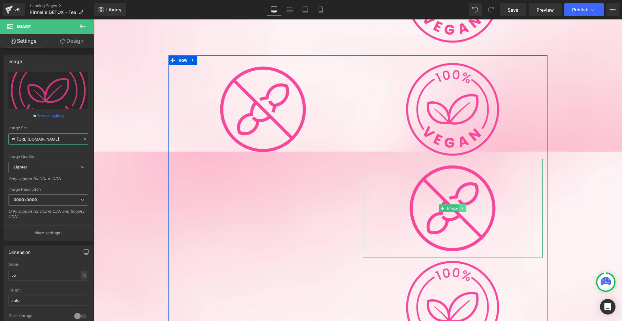
type input "[URL][DOMAIN_NAME]"
click at [461, 206] on icon at bounding box center [463, 208] width 4 height 4
click at [463, 204] on link at bounding box center [466, 208] width 7 height 8
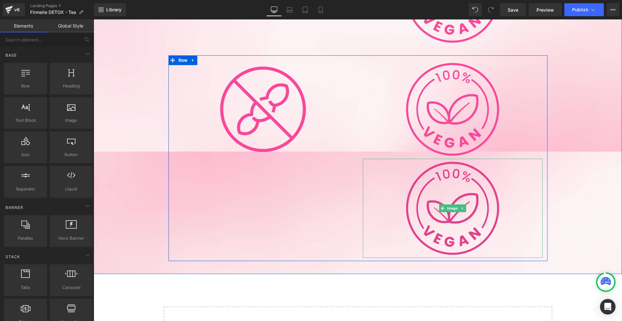
click at [464, 198] on img at bounding box center [452, 208] width 99 height 99
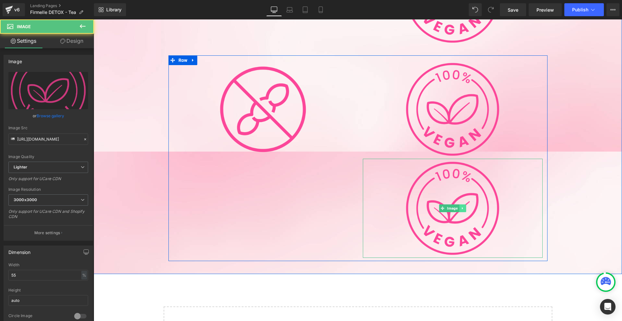
click at [463, 204] on link at bounding box center [462, 208] width 7 height 8
click at [464, 207] on icon at bounding box center [466, 209] width 4 height 4
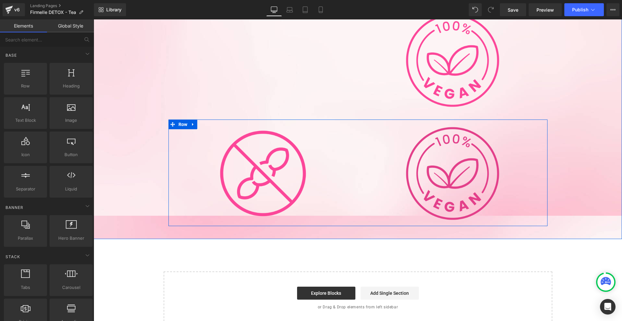
scroll to position [1197, 0]
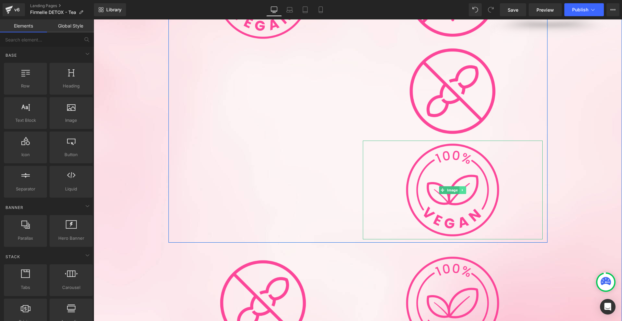
click at [461, 188] on icon at bounding box center [463, 190] width 4 height 4
click at [464, 188] on icon at bounding box center [466, 190] width 4 height 4
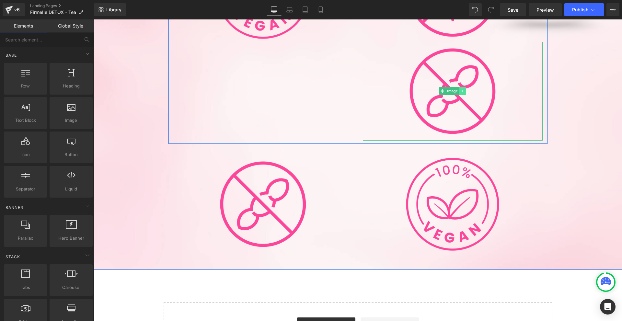
click at [462, 87] on link at bounding box center [462, 91] width 7 height 8
click at [463, 87] on link at bounding box center [466, 91] width 7 height 8
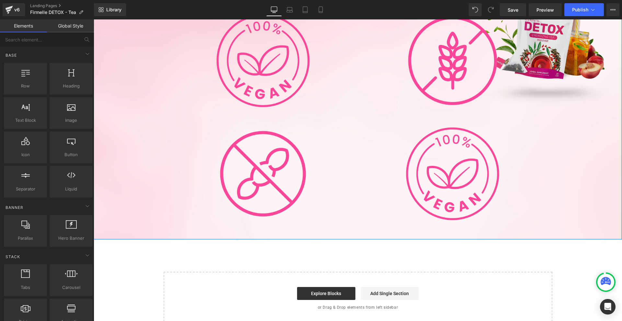
scroll to position [1031, 0]
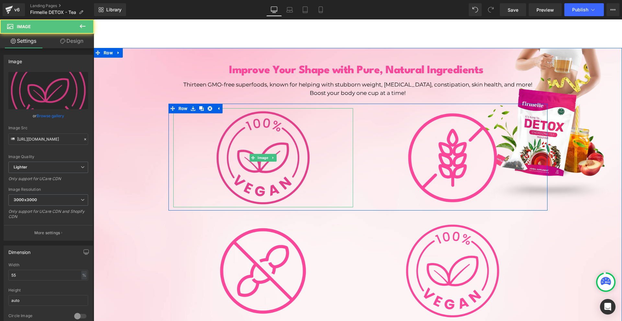
click at [254, 177] on img at bounding box center [262, 157] width 99 height 99
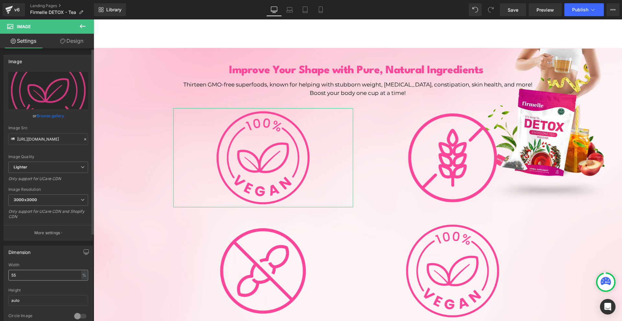
drag, startPoint x: 24, startPoint y: 281, endPoint x: 25, endPoint y: 276, distance: 5.0
click at [24, 279] on div "Width 55 % % px" at bounding box center [48, 275] width 80 height 25
click at [25, 276] on input "55" at bounding box center [48, 275] width 80 height 11
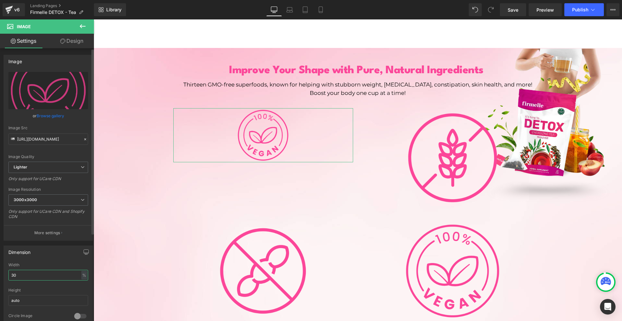
click at [25, 276] on input "30" at bounding box center [48, 275] width 80 height 11
type input "23"
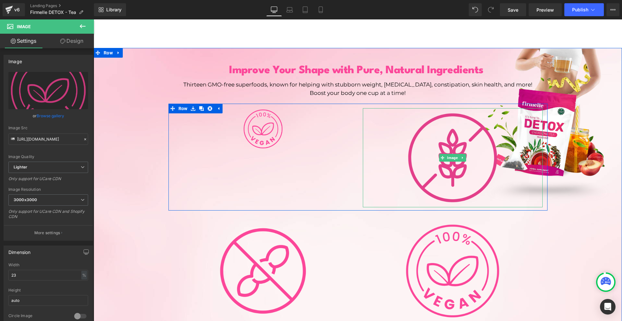
click at [445, 171] on img at bounding box center [452, 157] width 99 height 99
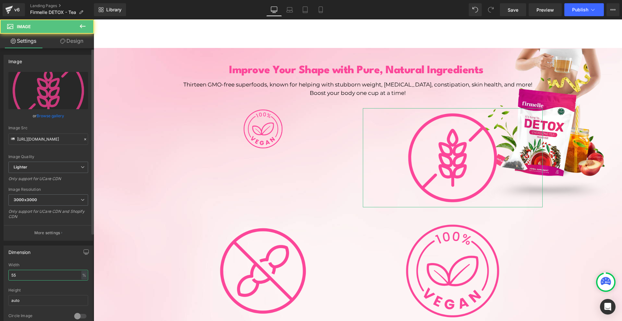
click at [29, 271] on input "55" at bounding box center [48, 275] width 80 height 11
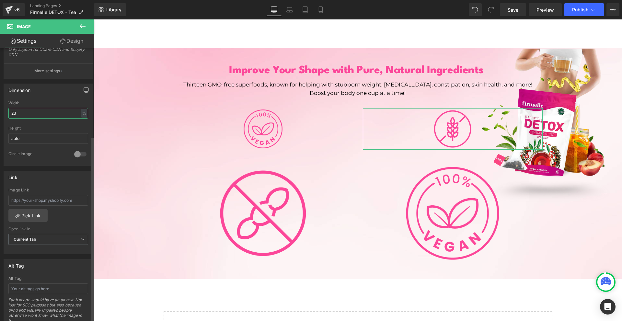
scroll to position [303, 0]
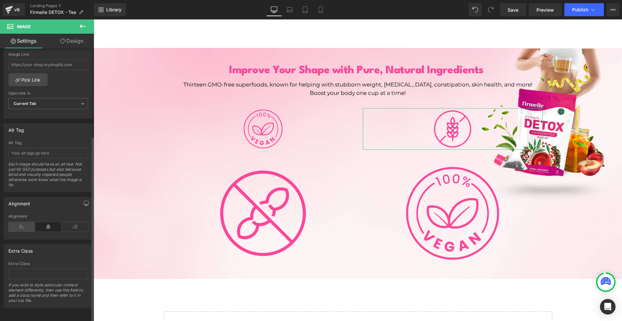
type input "23"
click at [18, 222] on icon at bounding box center [21, 227] width 27 height 10
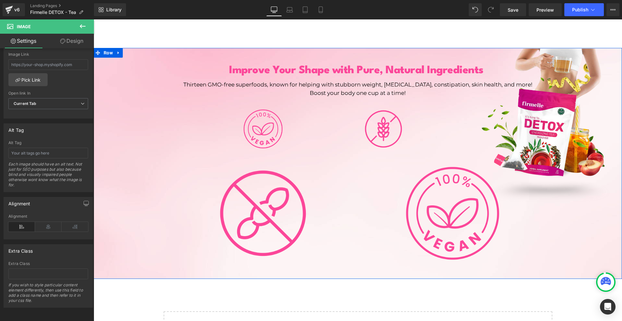
scroll to position [967, 0]
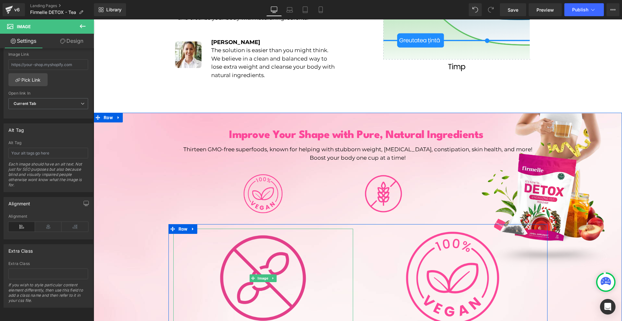
click at [277, 254] on img at bounding box center [262, 278] width 99 height 99
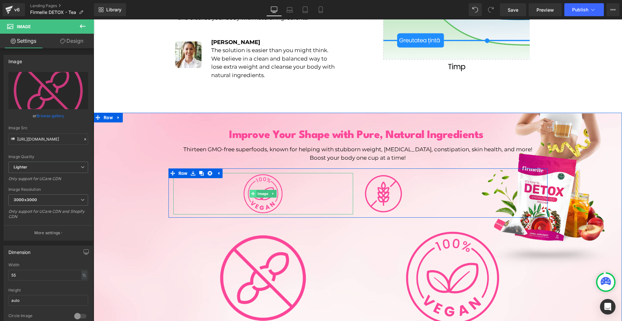
click at [250, 190] on span at bounding box center [253, 194] width 7 height 8
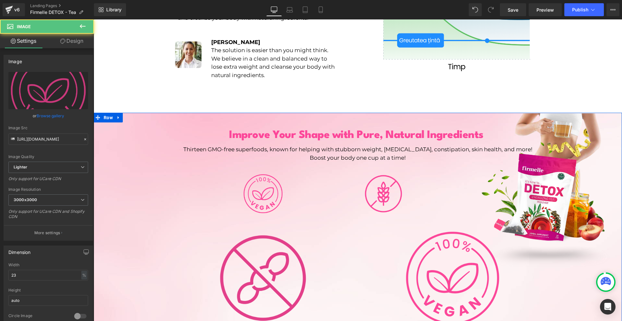
click at [248, 238] on img at bounding box center [262, 278] width 99 height 99
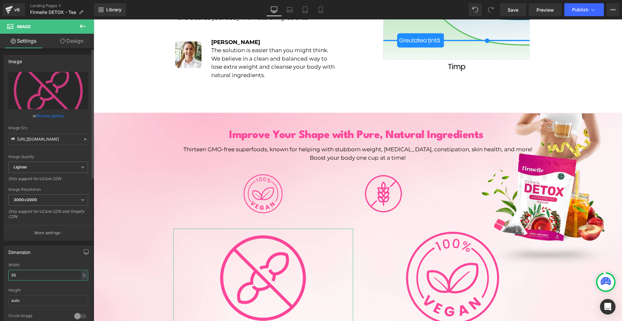
click at [54, 272] on input "55" at bounding box center [48, 275] width 80 height 11
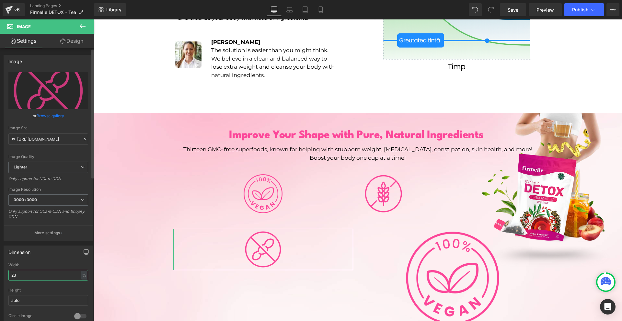
click at [43, 275] on input "23" at bounding box center [48, 275] width 80 height 11
type input "26"
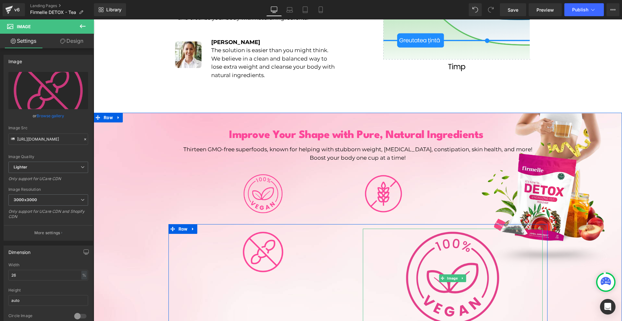
click at [448, 251] on img at bounding box center [452, 278] width 99 height 99
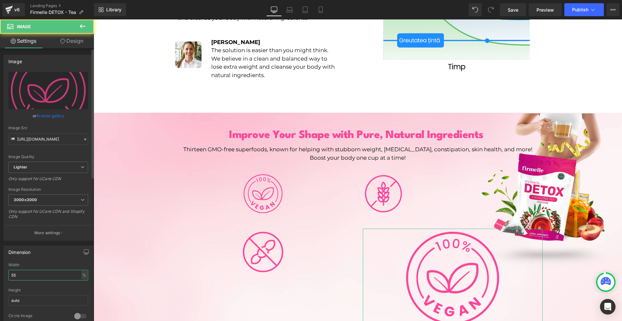
click at [33, 273] on input "55" at bounding box center [48, 275] width 80 height 11
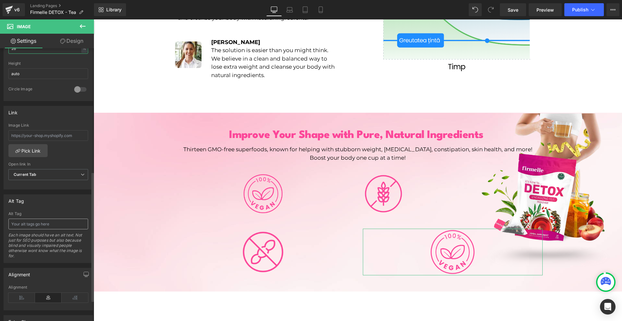
scroll to position [303, 0]
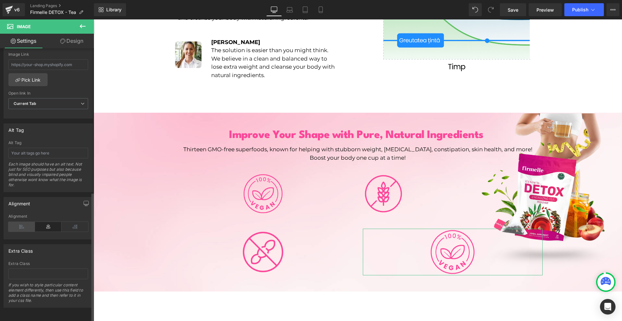
type input "26"
click at [25, 222] on icon at bounding box center [21, 227] width 27 height 10
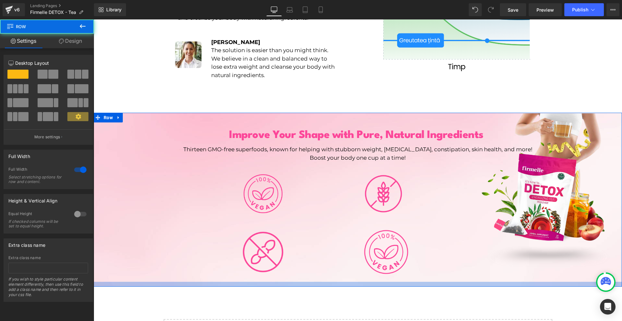
drag, startPoint x: 459, startPoint y: 278, endPoint x: 462, endPoint y: 273, distance: 5.7
click at [462, 282] on div at bounding box center [358, 284] width 528 height 5
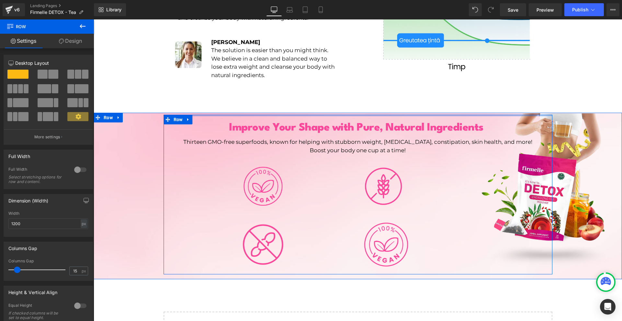
drag, startPoint x: 409, startPoint y: 108, endPoint x: 409, endPoint y: 99, distance: 8.8
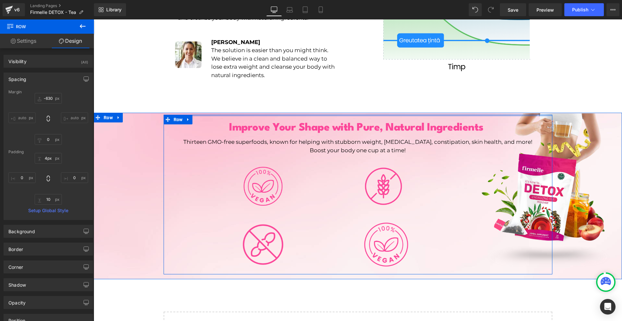
type input "5px"
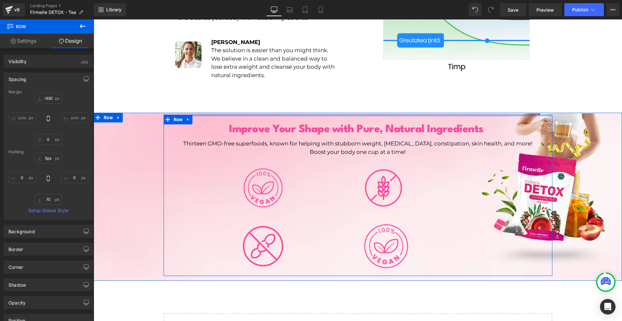
click at [355, 115] on div "Improve Your Shape with Pure, Natural Ingredients Heading Thirteen GMO-free sup…" at bounding box center [358, 195] width 389 height 161
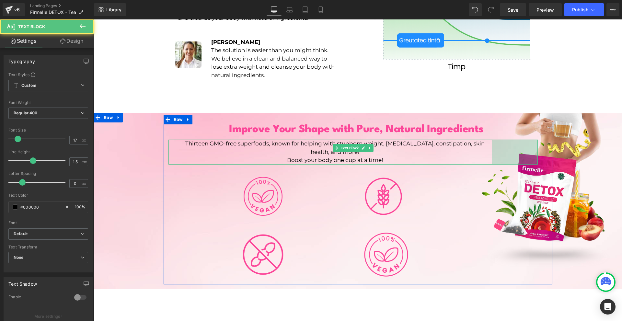
drag, startPoint x: 534, startPoint y: 134, endPoint x: 302, endPoint y: 74, distance: 239.1
click at [488, 140] on div "Thirteen GMO-free superfoods, known for helping with stubborn weight, [MEDICAL_…" at bounding box center [352, 152] width 369 height 25
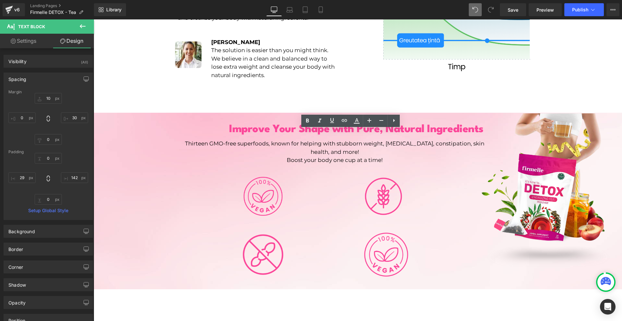
type input "10"
type input "30"
type input "0"
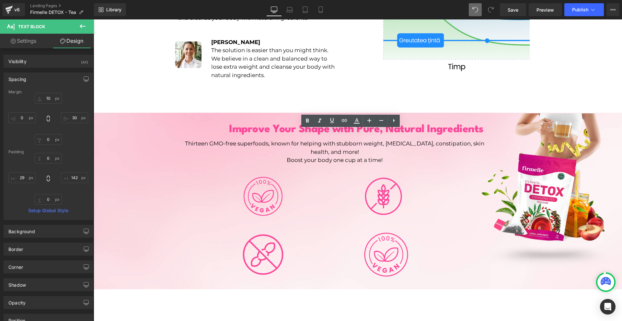
type input "142"
type input "0"
type input "29"
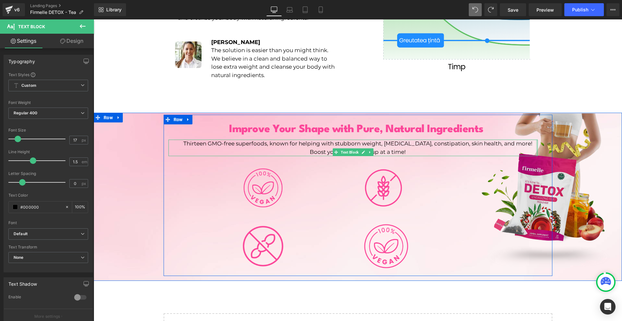
drag, startPoint x: 534, startPoint y: 140, endPoint x: 599, endPoint y: 137, distance: 64.9
click at [599, 137] on div "Image Improve Your Shape with Pure, Natural Ingredients Heading Thirteen GMO-fr…" at bounding box center [358, 194] width 528 height 163
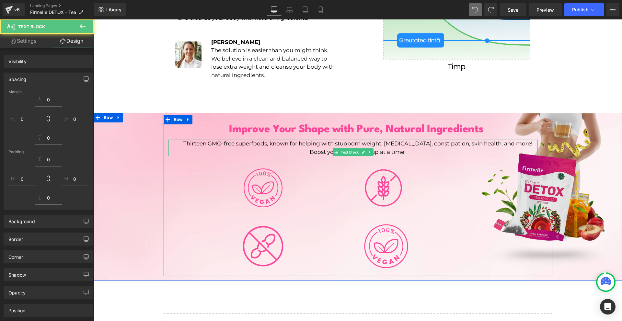
click at [599, 137] on img at bounding box center [358, 215] width 528 height 205
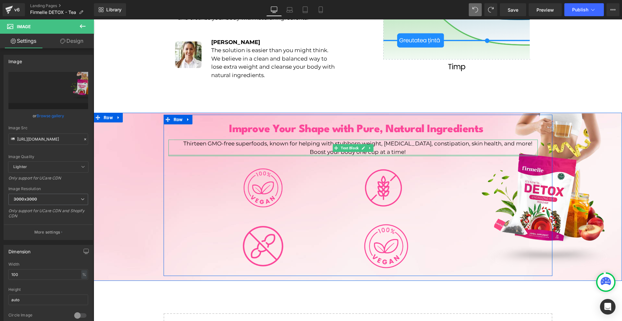
click at [350, 155] on div at bounding box center [352, 156] width 369 height 2
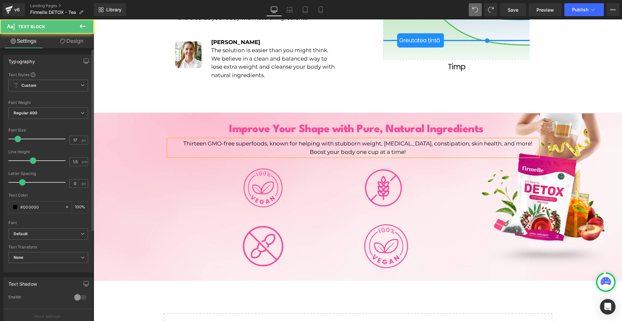
scroll to position [137, 0]
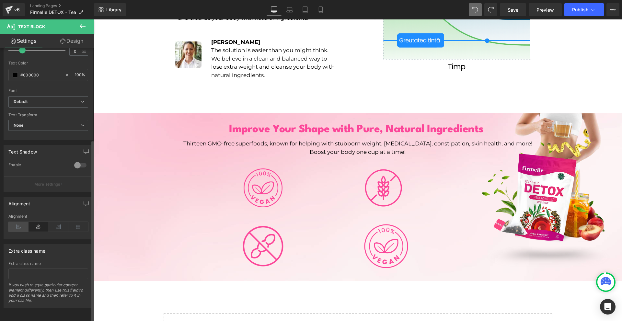
click at [23, 223] on icon at bounding box center [18, 227] width 20 height 10
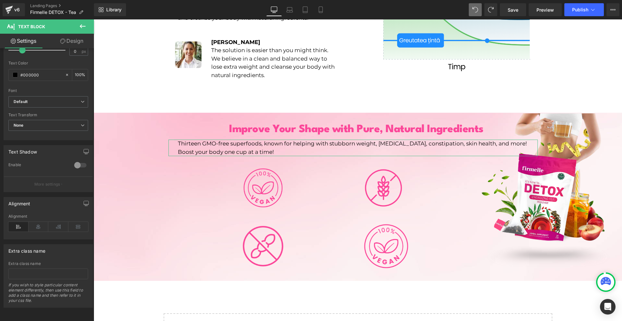
click at [74, 44] on link "Design" at bounding box center [71, 41] width 47 height 15
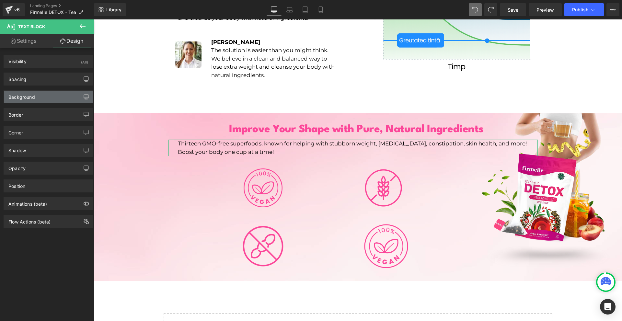
click at [37, 97] on div "Background" at bounding box center [48, 97] width 89 height 12
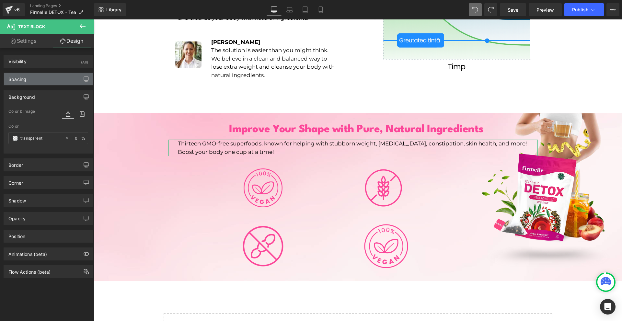
click at [42, 75] on div "Spacing" at bounding box center [48, 79] width 89 height 12
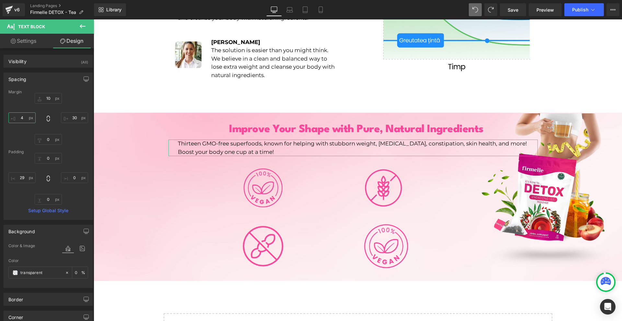
click at [23, 119] on input "4" at bounding box center [21, 117] width 27 height 11
type input "40"
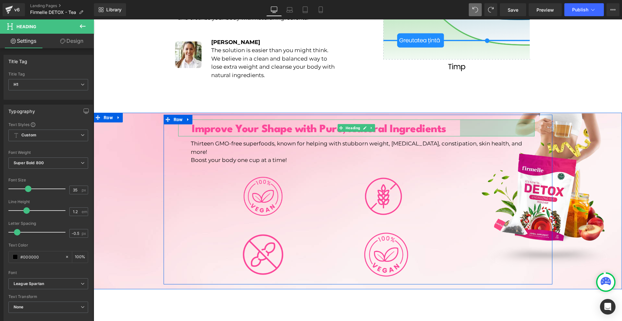
drag, startPoint x: 531, startPoint y: 119, endPoint x: 456, endPoint y: 120, distance: 74.5
click at [456, 120] on div "Improve Your Shape with Pure, Natural Ingredients Heading 230px" at bounding box center [356, 128] width 356 height 17
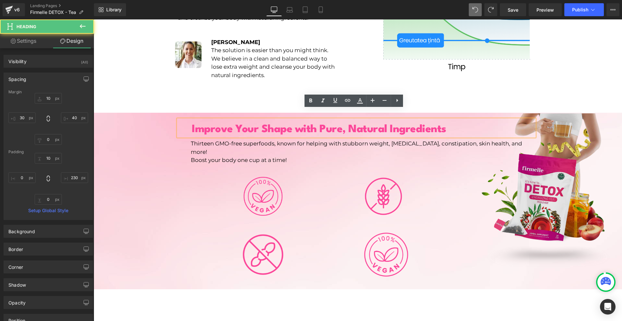
click at [563, 270] on img at bounding box center [358, 215] width 528 height 205
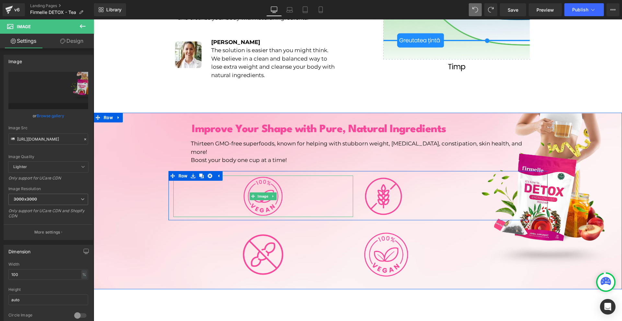
click at [233, 176] on div at bounding box center [263, 196] width 180 height 41
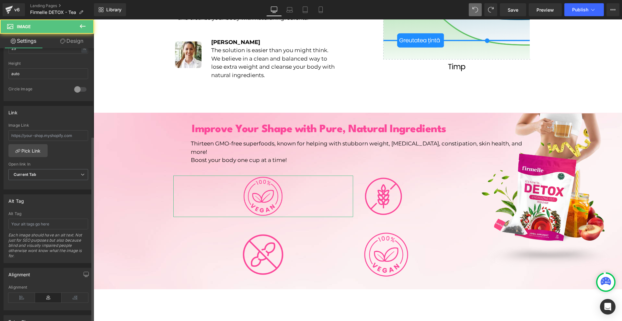
scroll to position [292, 0]
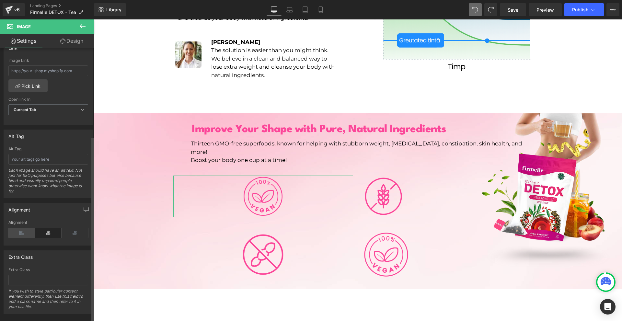
click at [24, 235] on icon at bounding box center [21, 233] width 27 height 10
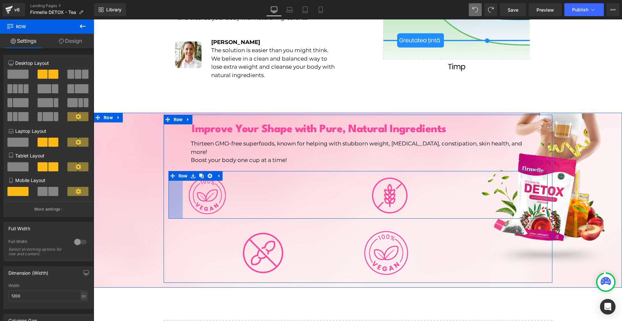
drag, startPoint x: 166, startPoint y: 172, endPoint x: 243, endPoint y: 171, distance: 76.4
click at [181, 172] on div "Image Image Row 44px" at bounding box center [357, 195] width 379 height 48
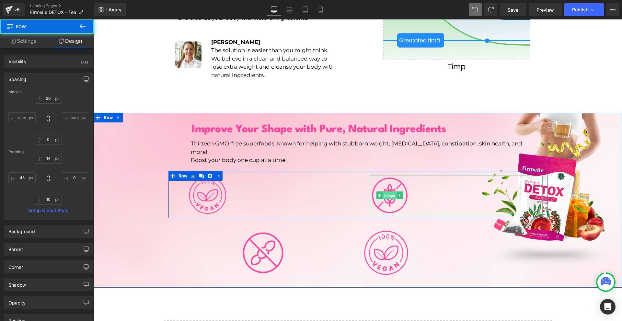
click at [384, 192] on span "Image" at bounding box center [389, 196] width 13 height 8
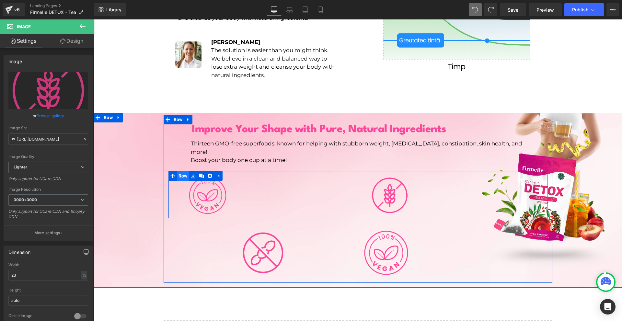
click at [182, 171] on span "Row" at bounding box center [183, 176] width 12 height 10
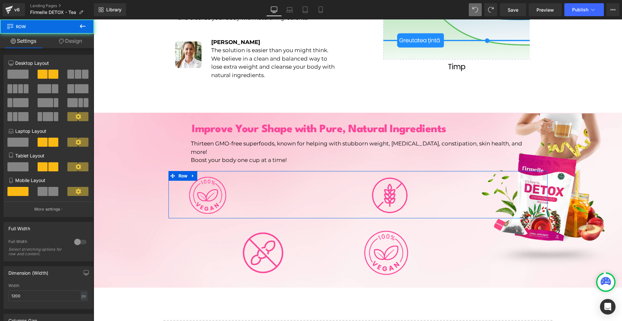
scroll to position [162, 0]
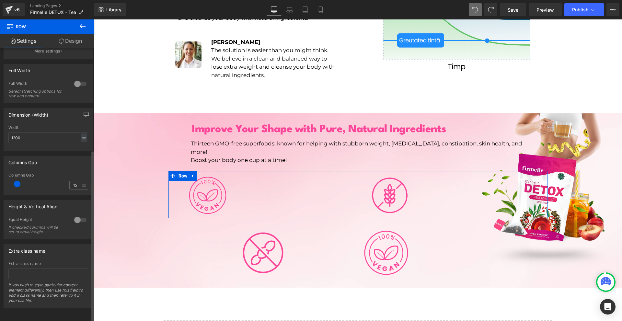
click at [37, 128] on div "Width 1200 px % px" at bounding box center [48, 137] width 80 height 25
click at [35, 133] on input "1200" at bounding box center [48, 137] width 80 height 11
type input "300"
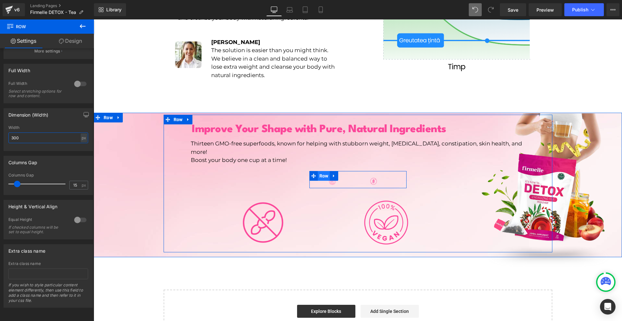
click at [324, 171] on span "Row" at bounding box center [324, 176] width 12 height 10
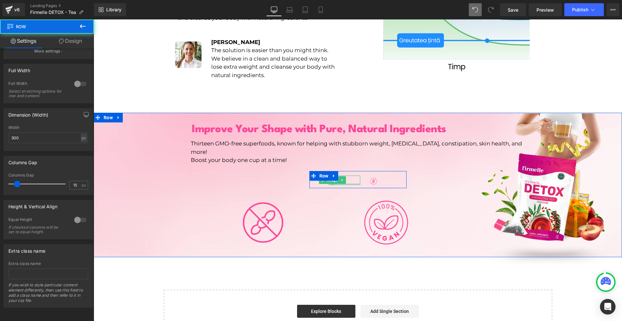
click at [332, 183] on div at bounding box center [345, 184] width 32 height 2
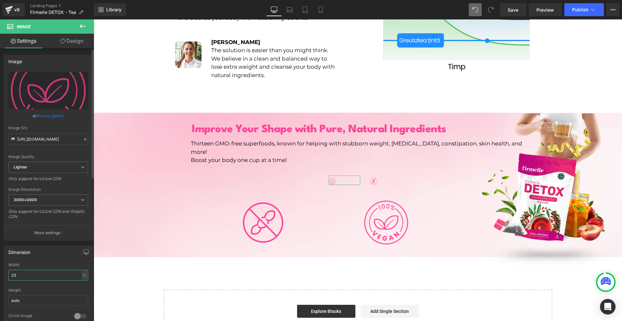
click at [48, 273] on input "23" at bounding box center [48, 275] width 80 height 11
click at [48, 273] on input "1" at bounding box center [48, 275] width 80 height 11
type input "100"
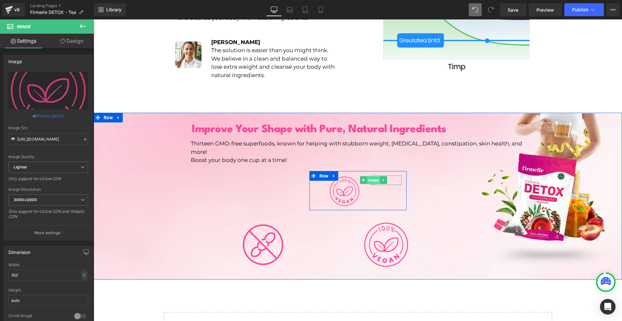
click at [370, 176] on span "Image" at bounding box center [373, 180] width 13 height 8
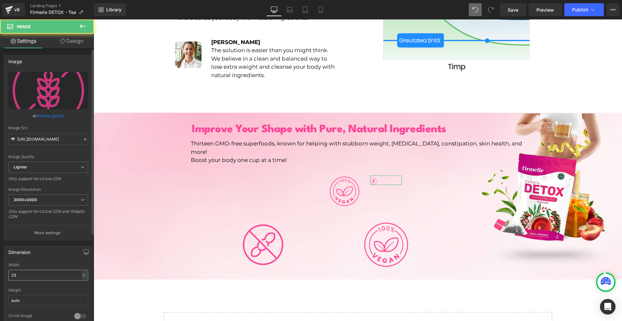
scroll to position [97, 0]
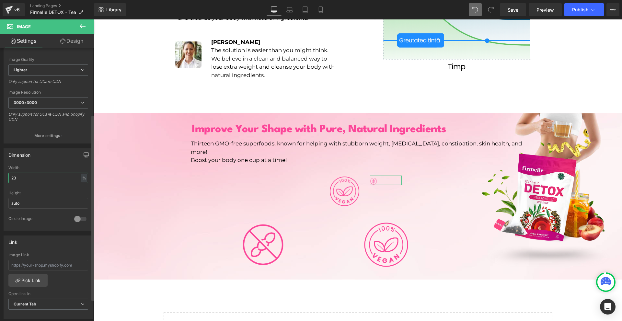
click at [30, 179] on input "23" at bounding box center [48, 178] width 80 height 11
click at [30, 179] on input "1" at bounding box center [48, 178] width 80 height 11
type input "100"
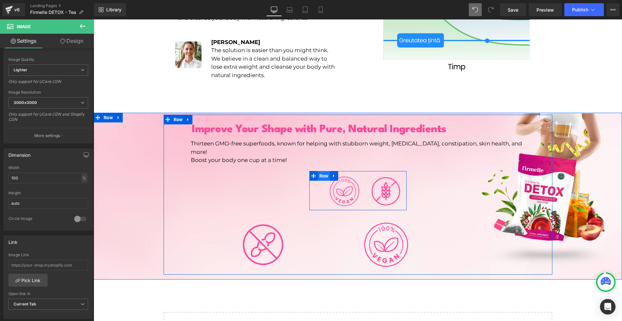
click at [322, 171] on span "Row" at bounding box center [324, 176] width 12 height 10
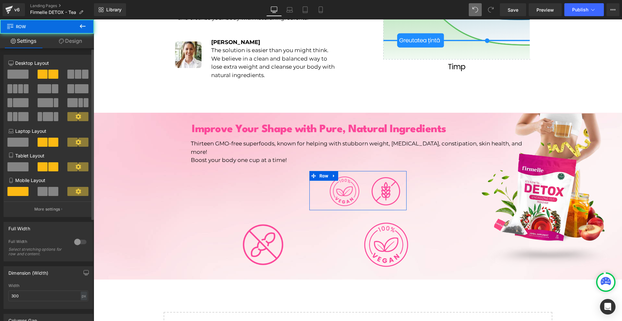
scroll to position [162, 0]
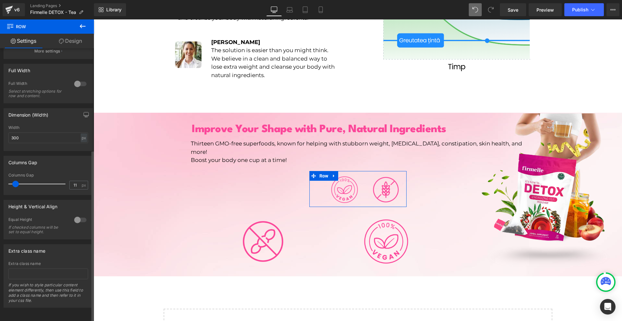
type input "10"
drag, startPoint x: 18, startPoint y: 181, endPoint x: 27, endPoint y: 148, distance: 34.0
click at [16, 181] on span at bounding box center [15, 184] width 6 height 6
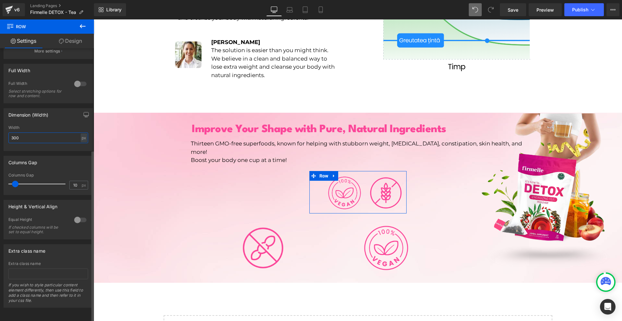
click at [31, 136] on input "300" at bounding box center [48, 137] width 80 height 11
click at [31, 136] on input "1" at bounding box center [48, 137] width 80 height 11
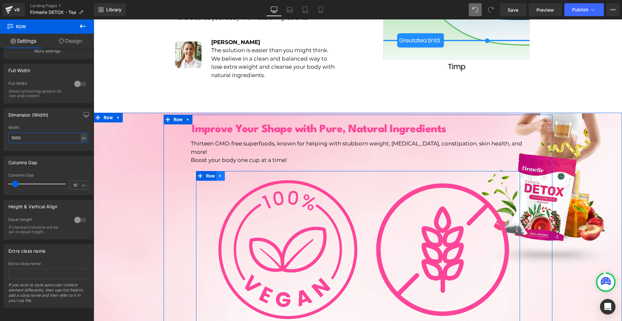
type input "1000"
click at [216, 171] on link at bounding box center [220, 176] width 8 height 10
click at [235, 174] on icon at bounding box center [237, 176] width 5 height 5
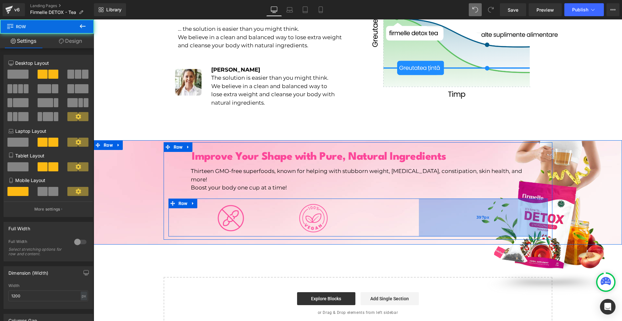
scroll to position [939, 0]
drag, startPoint x: 543, startPoint y: 186, endPoint x: 416, endPoint y: 187, distance: 127.3
click at [419, 198] on div "397px" at bounding box center [483, 217] width 129 height 38
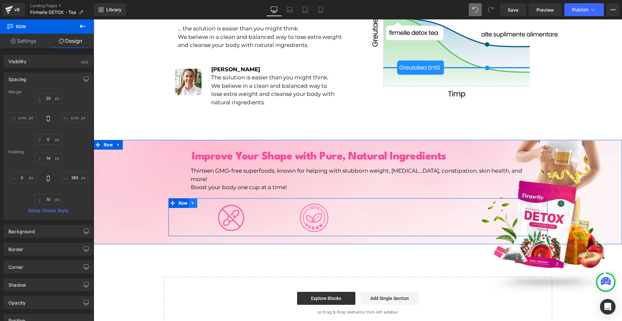
click at [191, 200] on icon at bounding box center [193, 202] width 5 height 5
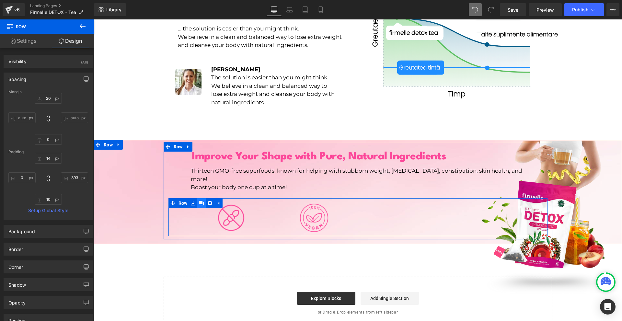
click at [199, 201] on icon at bounding box center [201, 203] width 5 height 5
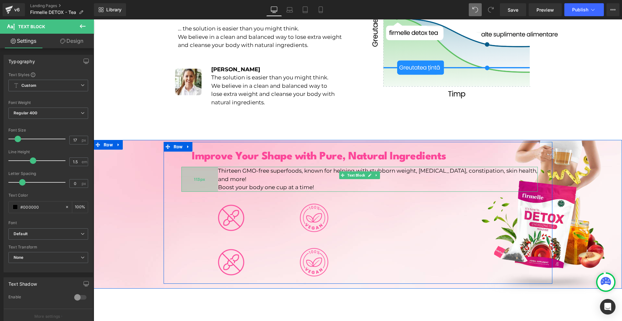
drag, startPoint x: 179, startPoint y: 165, endPoint x: 207, endPoint y: 166, distance: 27.2
click at [207, 167] on div "113px" at bounding box center [199, 179] width 37 height 25
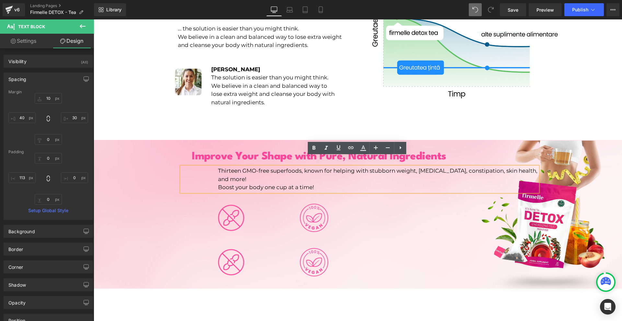
click at [479, 230] on div "Improve Your Shape with Pure, Natural Ingredients Heading 230px Thirteen GMO-fr…" at bounding box center [358, 211] width 389 height 137
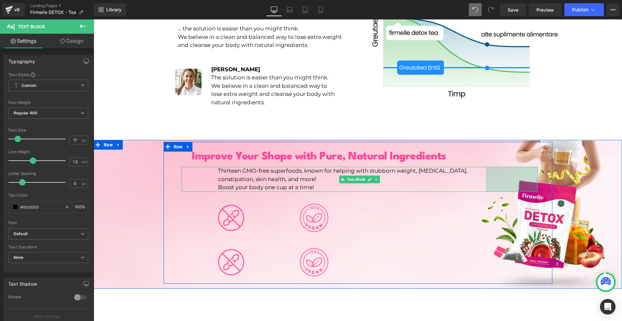
drag, startPoint x: 534, startPoint y: 170, endPoint x: 483, endPoint y: 170, distance: 51.8
click at [483, 170] on div "Thirteen GMO-free superfoods, known for helping with stubborn weight, [MEDICAL_…" at bounding box center [359, 179] width 356 height 25
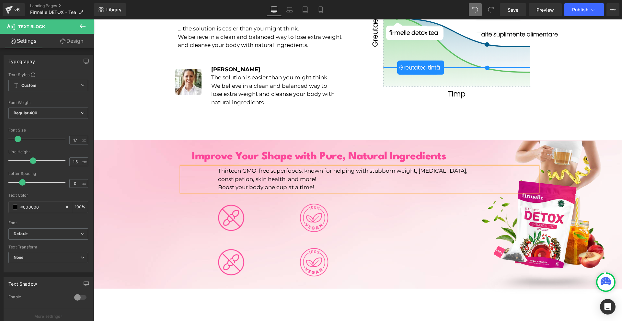
click at [502, 246] on div "Image Image Row" at bounding box center [357, 262] width 379 height 38
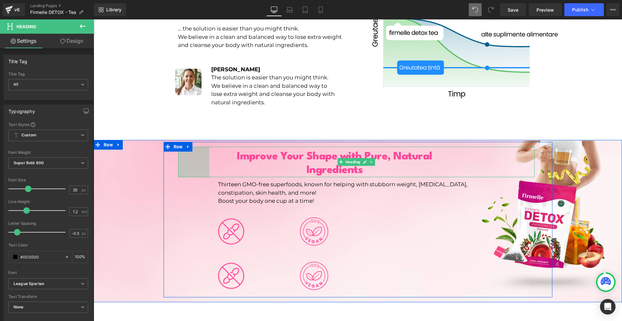
drag, startPoint x: 176, startPoint y: 146, endPoint x: 207, endPoint y: 145, distance: 31.1
click at [207, 147] on div "Improve Your Shape with Pure, Natural Ingredients Heading 96px 230px" at bounding box center [356, 162] width 356 height 30
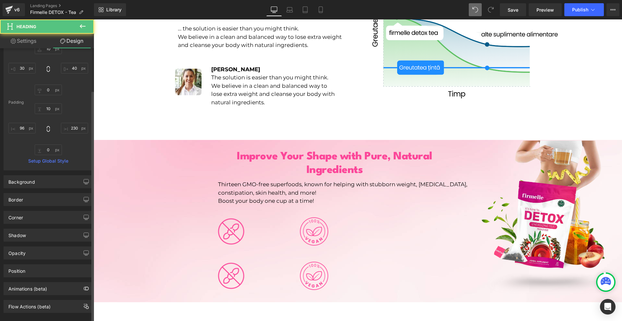
scroll to position [60, 0]
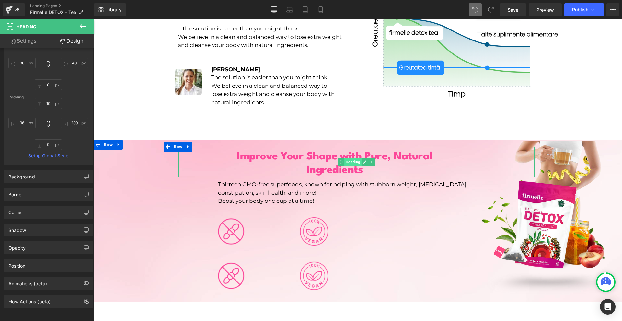
click at [344, 158] on span "Heading" at bounding box center [352, 162] width 17 height 8
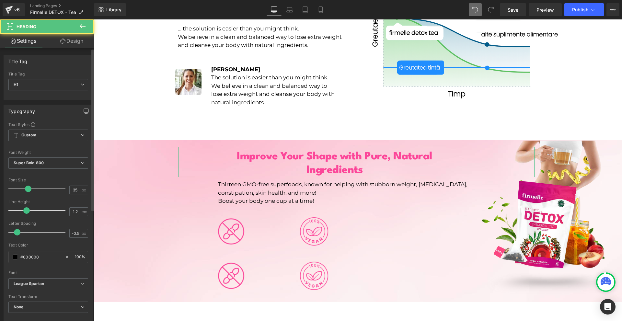
scroll to position [130, 0]
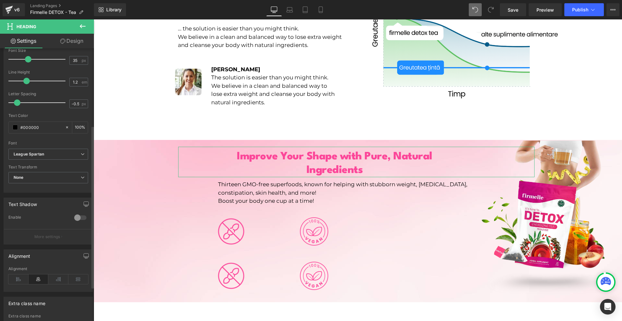
drag, startPoint x: 25, startPoint y: 277, endPoint x: 31, endPoint y: 274, distance: 7.0
click at [24, 277] on icon at bounding box center [18, 279] width 20 height 10
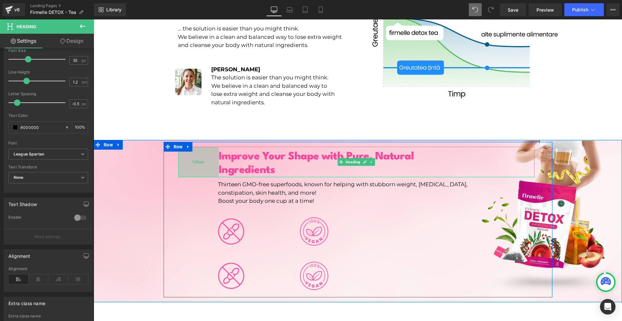
drag, startPoint x: 176, startPoint y: 156, endPoint x: 186, endPoint y: 156, distance: 9.4
click at [186, 156] on div "125px" at bounding box center [198, 162] width 40 height 30
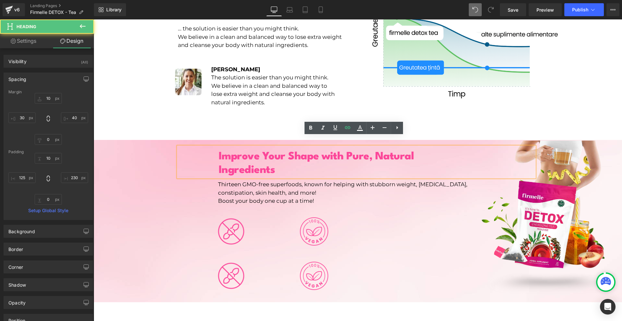
click at [373, 151] on span "Improve Your Shape with Pure, Natural Ingredients" at bounding box center [316, 163] width 195 height 24
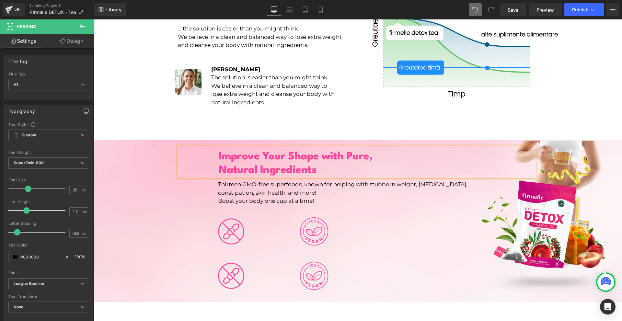
click at [481, 257] on div "Image Image Row" at bounding box center [357, 275] width 379 height 38
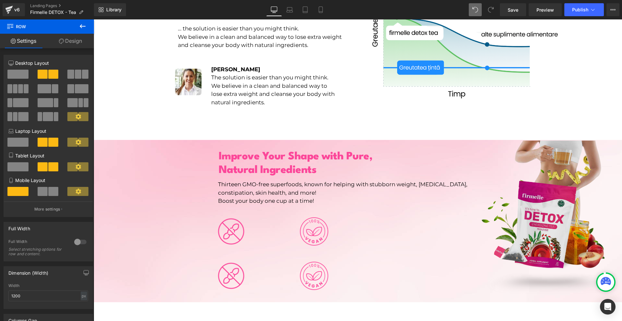
scroll to position [972, 0]
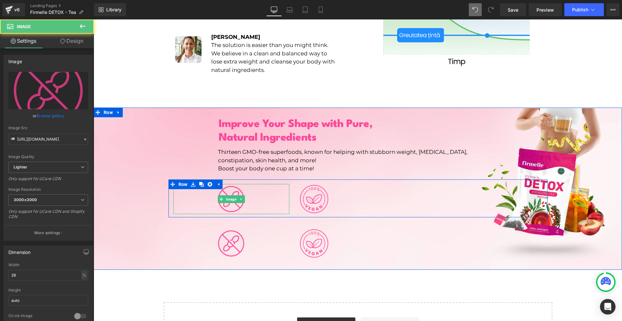
click at [206, 191] on div at bounding box center [231, 199] width 116 height 30
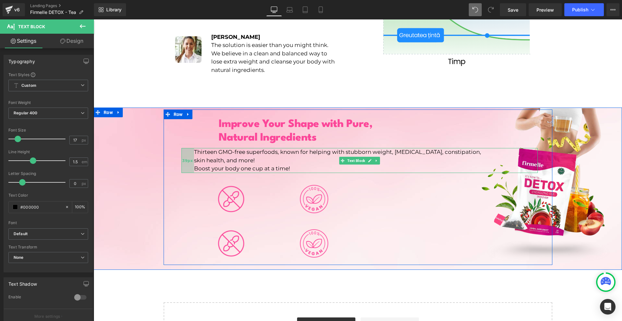
drag, startPoint x: 207, startPoint y: 154, endPoint x: 183, endPoint y: 154, distance: 24.0
click at [183, 154] on div "39px" at bounding box center [187, 160] width 13 height 25
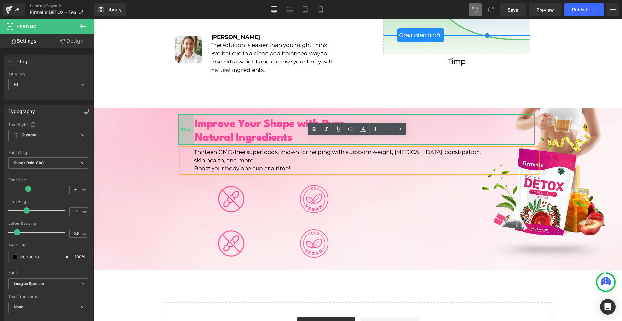
drag, startPoint x: 209, startPoint y: 129, endPoint x: 185, endPoint y: 130, distance: 24.3
click at [185, 130] on div "50px" at bounding box center [186, 129] width 16 height 30
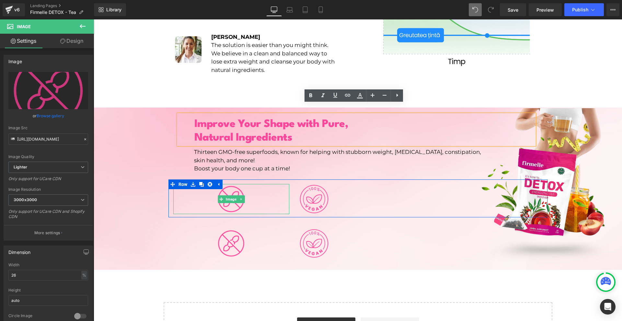
click at [209, 189] on div at bounding box center [231, 199] width 116 height 30
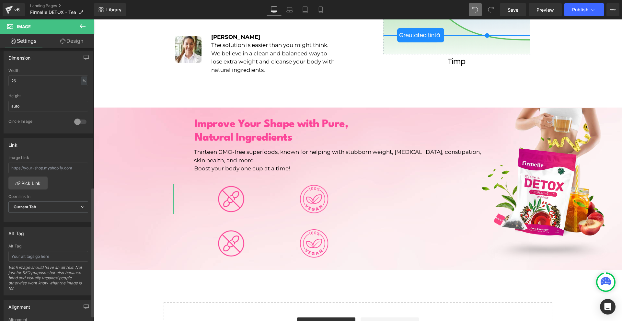
scroll to position [303, 0]
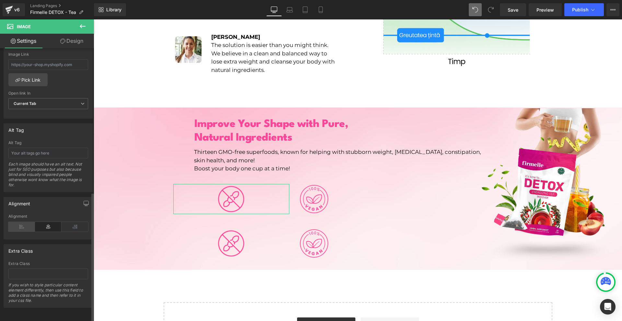
click at [29, 222] on icon at bounding box center [21, 227] width 27 height 10
drag, startPoint x: 81, startPoint y: 39, endPoint x: 47, endPoint y: 86, distance: 58.1
click at [81, 39] on link "Design" at bounding box center [71, 41] width 47 height 15
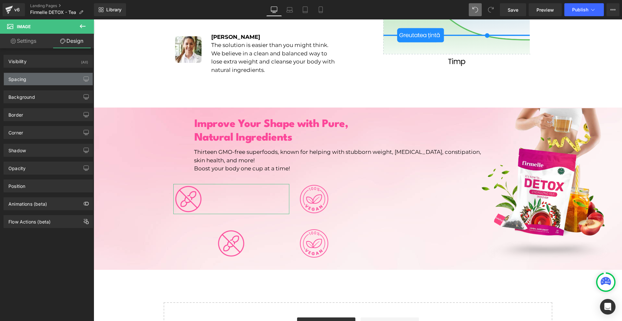
click at [47, 82] on div "Spacing" at bounding box center [48, 79] width 89 height 12
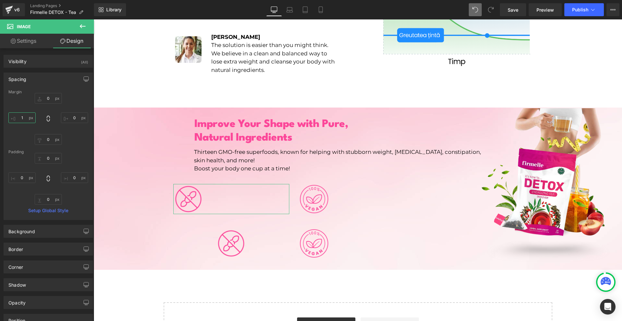
click at [28, 115] on input "1" at bounding box center [21, 117] width 27 height 11
click at [28, 115] on input "100" at bounding box center [21, 117] width 27 height 11
click at [28, 115] on input "80" at bounding box center [21, 117] width 27 height 11
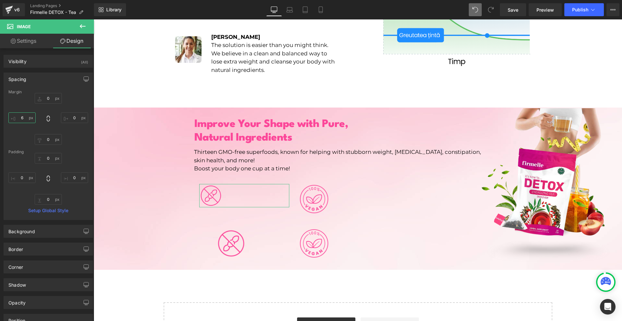
type input "60"
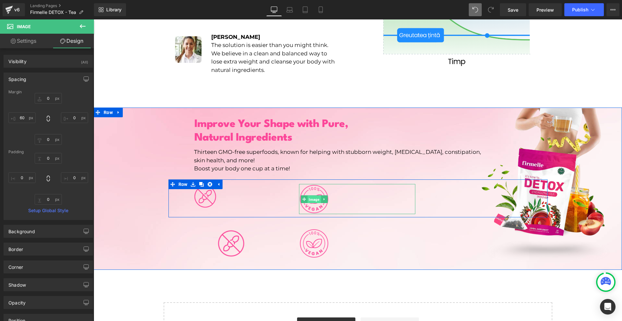
click at [308, 195] on span "Image" at bounding box center [313, 199] width 13 height 8
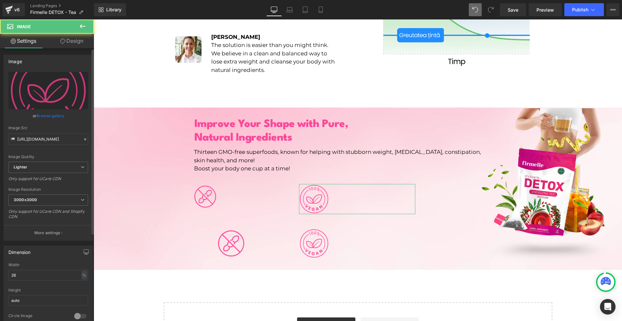
click at [72, 50] on div "Image [URL][DOMAIN_NAME] Replace Image Upload image or Browse gallery Image Src…" at bounding box center [48, 326] width 97 height 557
click at [72, 43] on link "Design" at bounding box center [71, 41] width 47 height 15
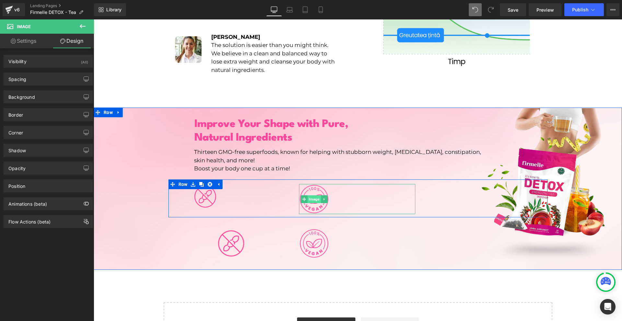
click at [314, 195] on span "Image" at bounding box center [313, 199] width 13 height 8
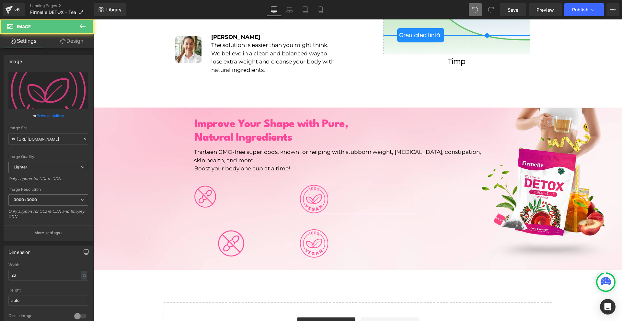
click at [85, 43] on link "Design" at bounding box center [71, 41] width 47 height 15
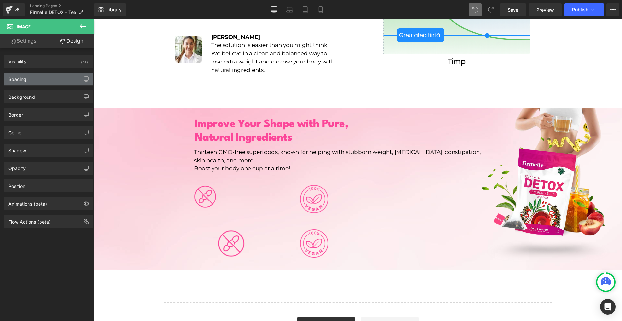
click at [40, 76] on div "Spacing" at bounding box center [48, 79] width 89 height 12
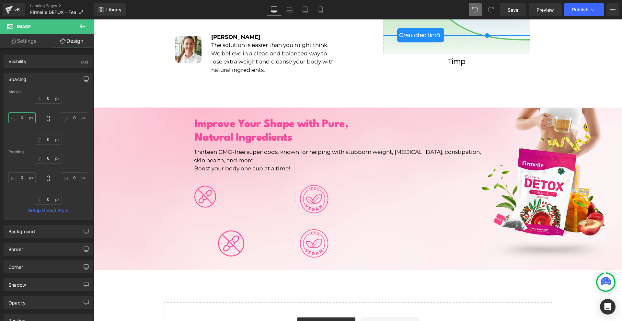
click at [35, 117] on input "0" at bounding box center [21, 117] width 27 height 11
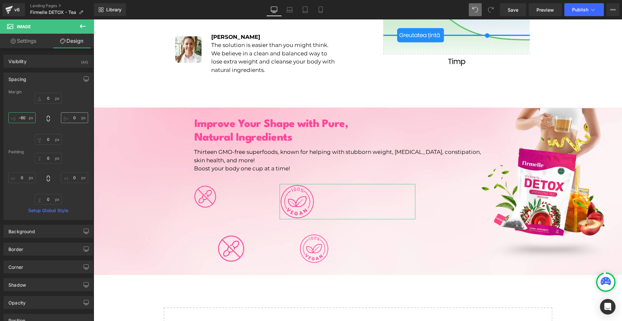
type input "-60"
click at [83, 118] on input "0" at bounding box center [74, 117] width 27 height 11
type input "60"
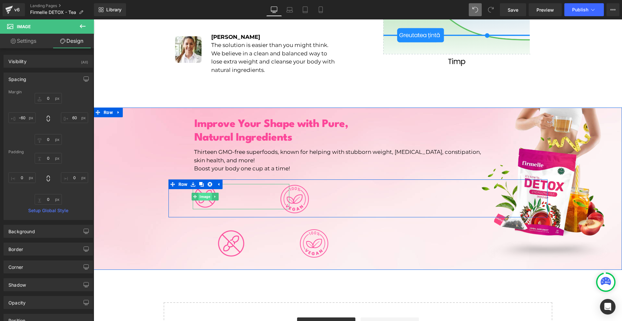
click at [200, 193] on span "Image" at bounding box center [205, 197] width 13 height 8
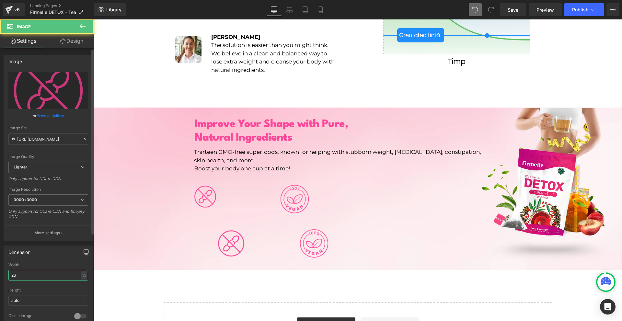
click at [56, 274] on input "26" at bounding box center [48, 275] width 80 height 11
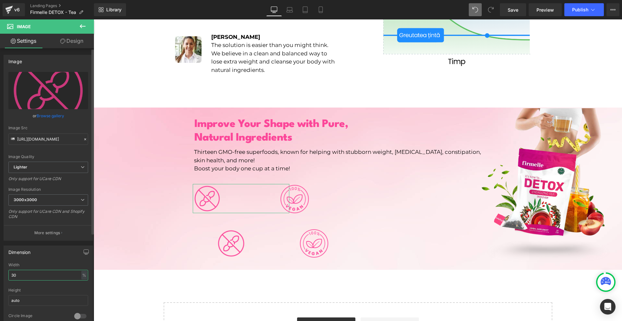
click at [56, 274] on input "30" at bounding box center [48, 275] width 80 height 11
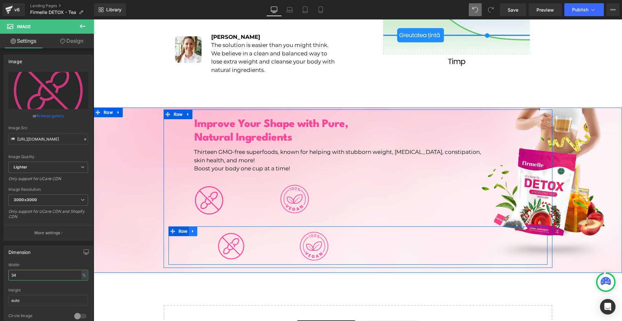
type input "34"
drag, startPoint x: 190, startPoint y: 223, endPoint x: 194, endPoint y: 223, distance: 4.2
click at [191, 229] on icon at bounding box center [193, 231] width 5 height 5
click at [208, 229] on icon at bounding box center [210, 231] width 5 height 5
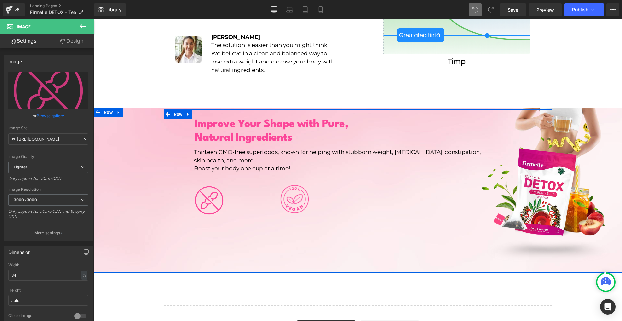
scroll to position [961, 0]
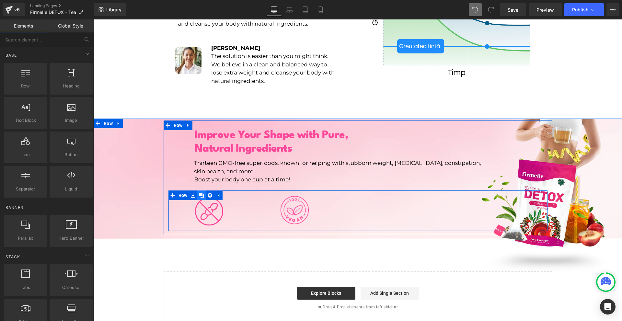
click at [201, 193] on icon at bounding box center [201, 195] width 5 height 5
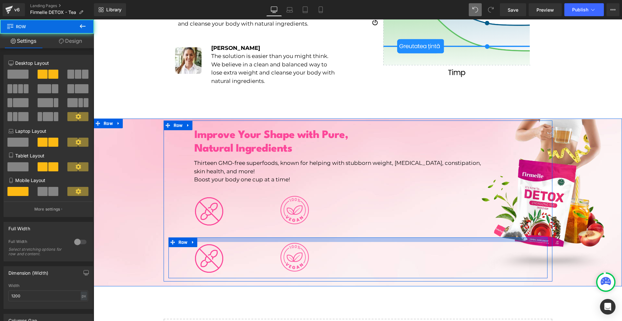
click at [228, 237] on div at bounding box center [357, 239] width 379 height 5
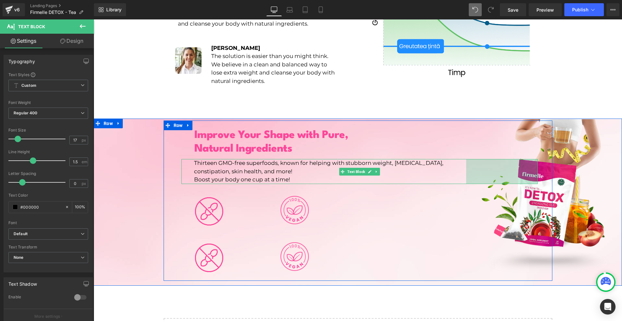
drag, startPoint x: 504, startPoint y: 162, endPoint x: 489, endPoint y: 187, distance: 29.4
click at [484, 162] on div "221px" at bounding box center [502, 171] width 72 height 25
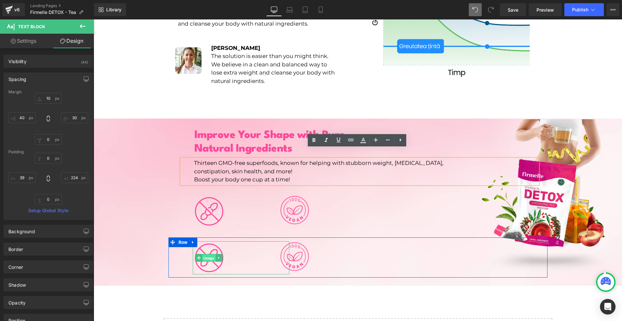
click at [206, 254] on span "Image" at bounding box center [208, 258] width 13 height 8
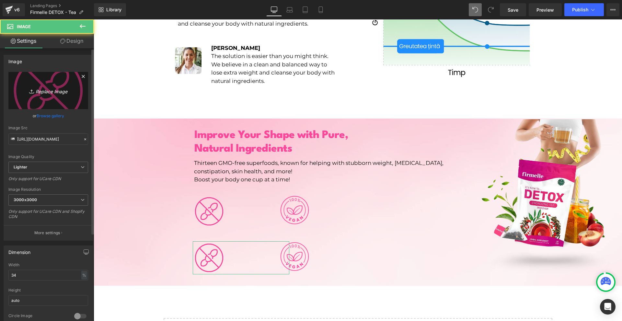
click at [22, 81] on link "Replace Image" at bounding box center [48, 90] width 80 height 37
type input "C:\fakepath\4.png"
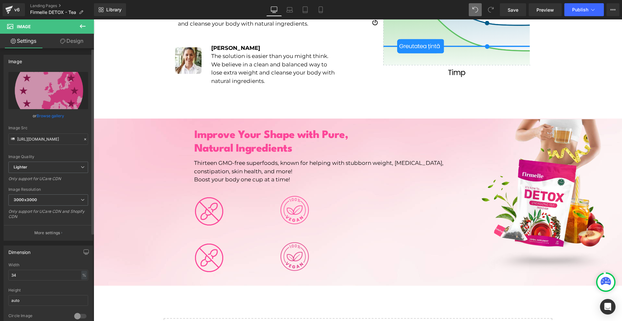
type input "[URL][DOMAIN_NAME]"
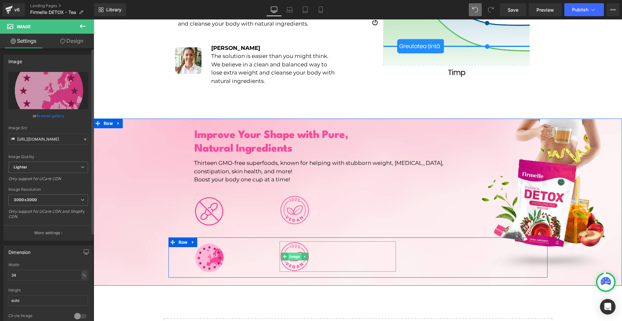
click at [295, 253] on span "Image" at bounding box center [294, 257] width 13 height 8
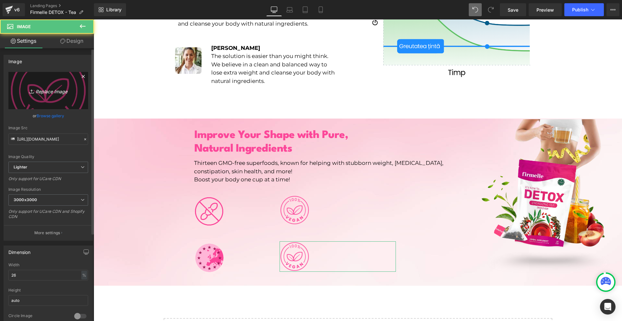
click at [30, 87] on icon "Replace Image" at bounding box center [48, 90] width 52 height 8
type input "C:\fakepath\2.png"
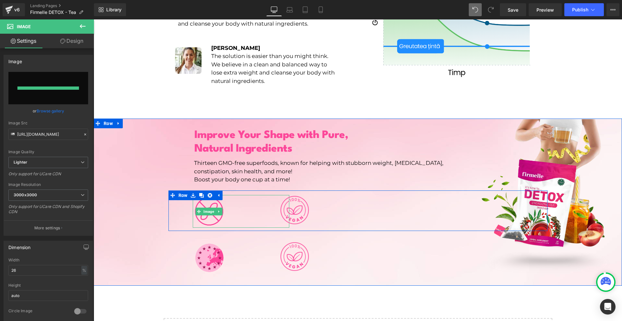
type input "[URL][DOMAIN_NAME]"
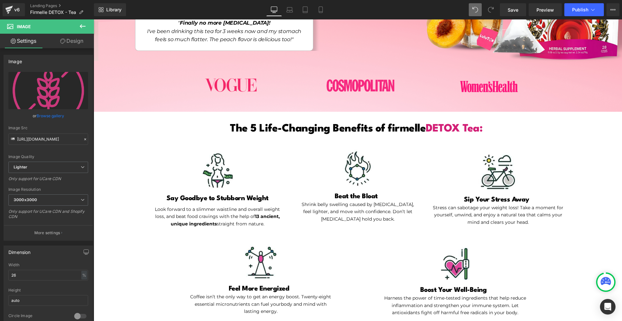
scroll to position [345, 0]
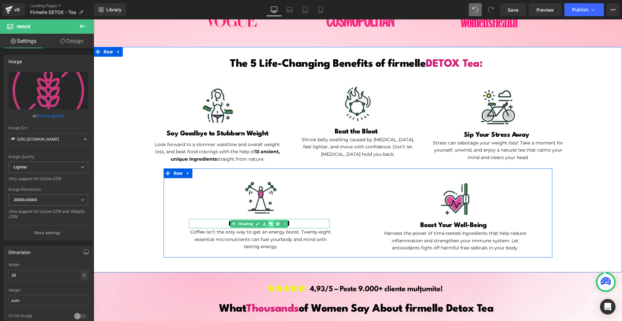
click at [270, 222] on icon at bounding box center [271, 224] width 4 height 4
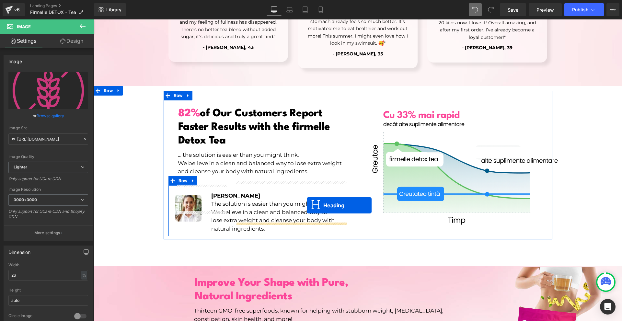
scroll to position [961, 0]
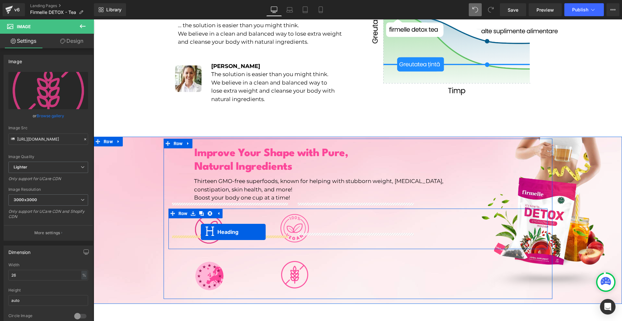
drag, startPoint x: 259, startPoint y: 223, endPoint x: 201, endPoint y: 232, distance: 58.9
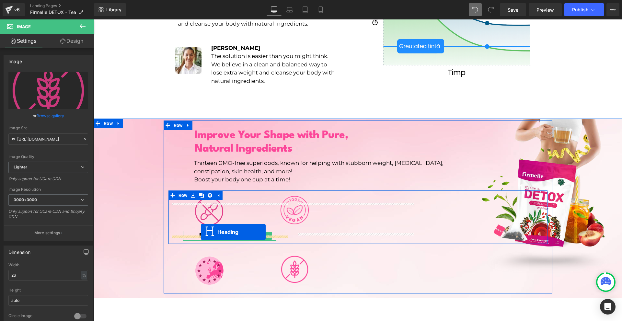
scroll to position [943, 0]
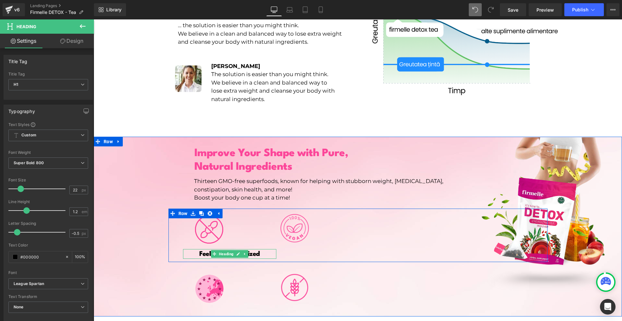
click at [204, 250] on h1 "Feel More Energized" at bounding box center [230, 254] width 94 height 8
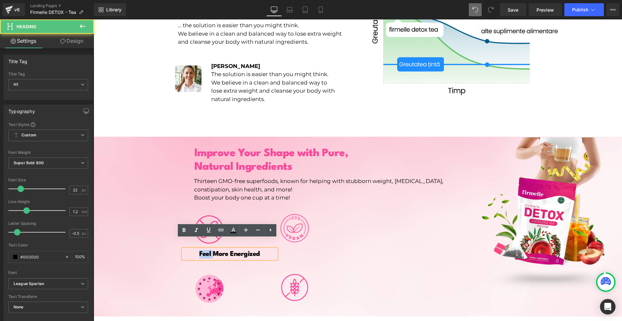
click at [204, 250] on h1 "Feel More Energized" at bounding box center [230, 254] width 94 height 8
paste div
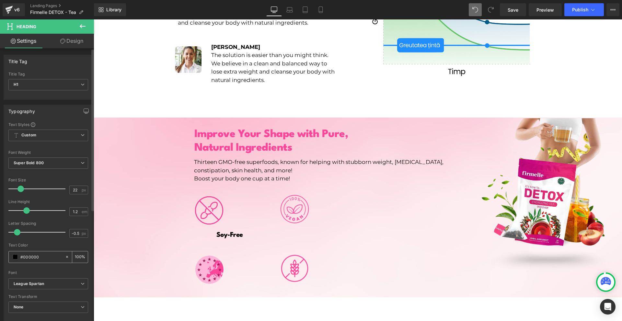
scroll to position [187, 0]
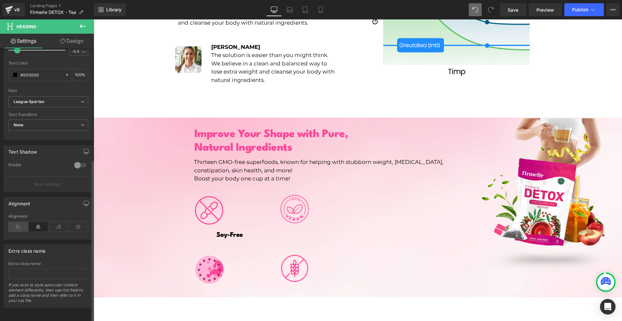
click at [25, 216] on div "Alignment" at bounding box center [48, 226] width 80 height 25
click at [22, 222] on icon at bounding box center [18, 227] width 20 height 10
click at [82, 43] on link "Design" at bounding box center [71, 41] width 47 height 15
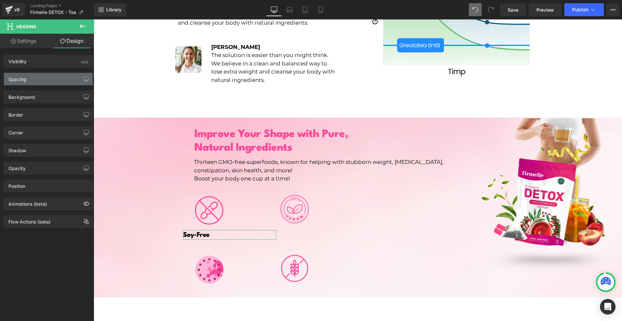
click at [41, 74] on div "Spacing" at bounding box center [48, 79] width 89 height 12
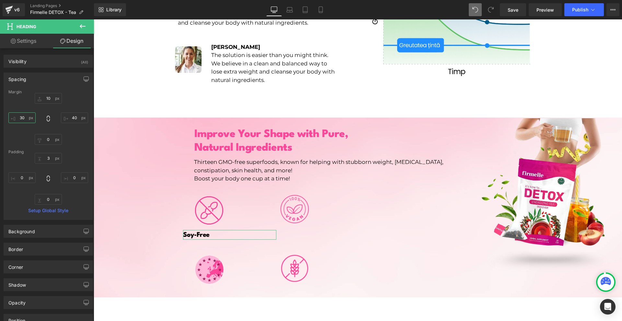
click at [28, 119] on input "30" at bounding box center [21, 117] width 27 height 11
click at [28, 119] on input "100" at bounding box center [21, 117] width 27 height 11
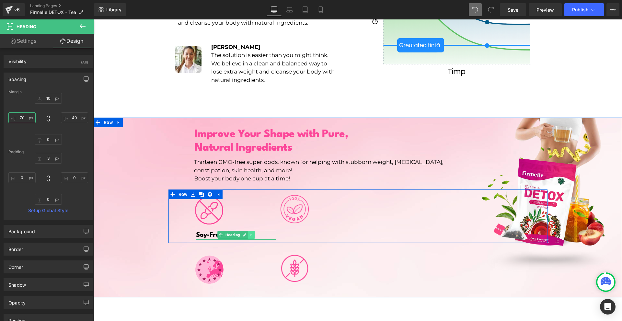
type input "70"
click at [249, 233] on icon at bounding box center [251, 235] width 4 height 4
click at [246, 233] on icon at bounding box center [248, 235] width 4 height 4
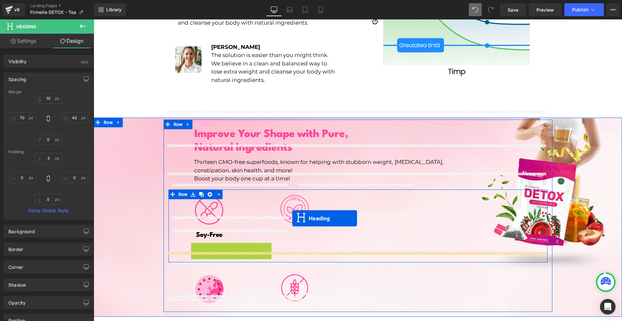
drag, startPoint x: 224, startPoint y: 237, endPoint x: 292, endPoint y: 218, distance: 70.3
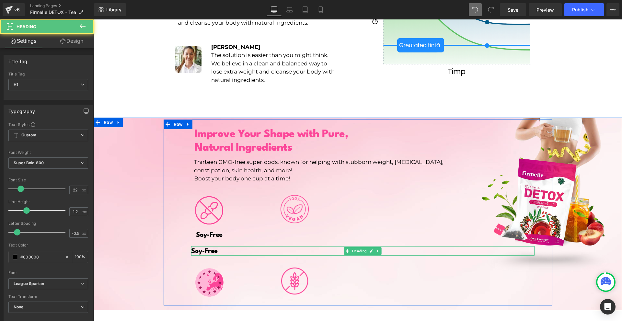
drag, startPoint x: 224, startPoint y: 239, endPoint x: 236, endPoint y: 239, distance: 12.3
click at [236, 247] on h1 "Soy-Free" at bounding box center [362, 251] width 343 height 8
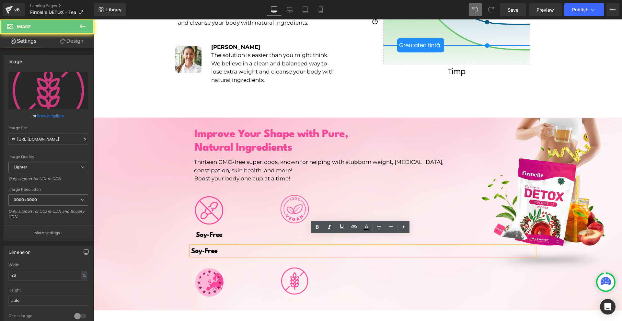
click at [384, 268] on div at bounding box center [338, 281] width 116 height 30
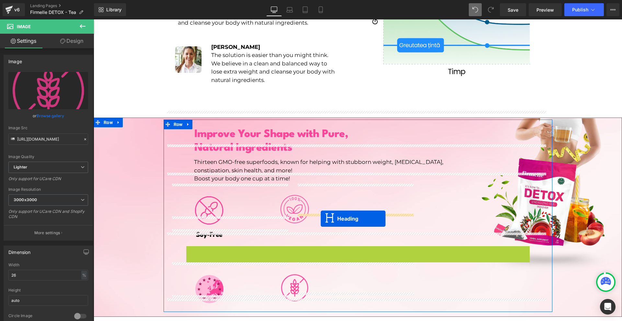
drag, startPoint x: 348, startPoint y: 240, endPoint x: 321, endPoint y: 219, distance: 34.3
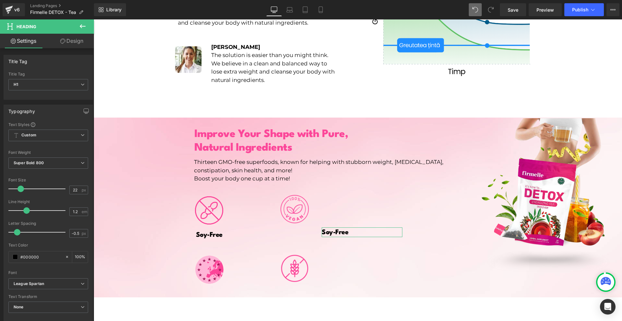
click at [68, 43] on link "Design" at bounding box center [71, 41] width 47 height 15
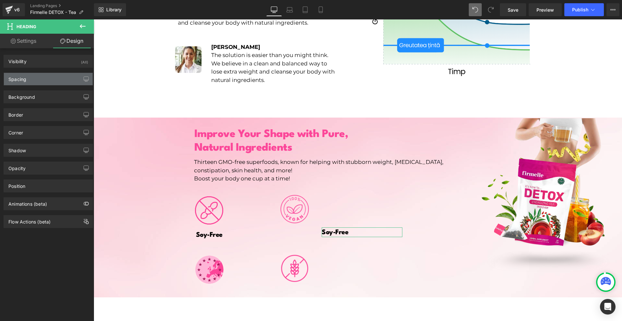
drag, startPoint x: 35, startPoint y: 74, endPoint x: 35, endPoint y: 81, distance: 6.5
click at [35, 75] on div "Spacing" at bounding box center [48, 79] width 89 height 12
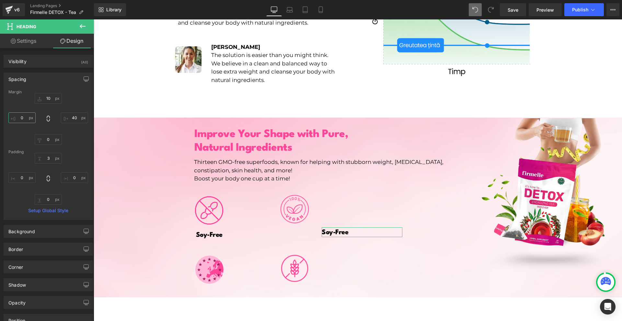
click at [31, 118] on input "0" at bounding box center [21, 117] width 27 height 11
type input "0"
click at [73, 116] on input "0" at bounding box center [74, 117] width 27 height 11
type input "0"
click at [30, 120] on input "0" at bounding box center [21, 117] width 27 height 11
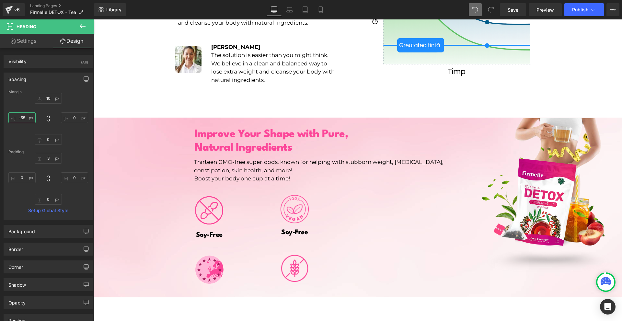
type input "-55"
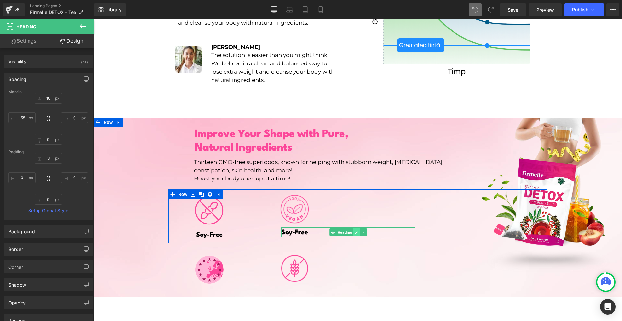
click at [355, 230] on icon at bounding box center [357, 232] width 4 height 4
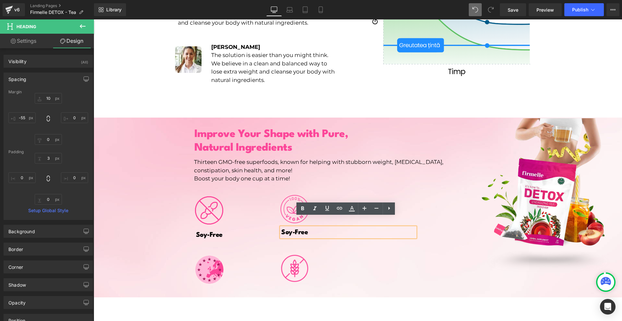
click at [341, 228] on h1 "Soy-Free" at bounding box center [348, 232] width 134 height 8
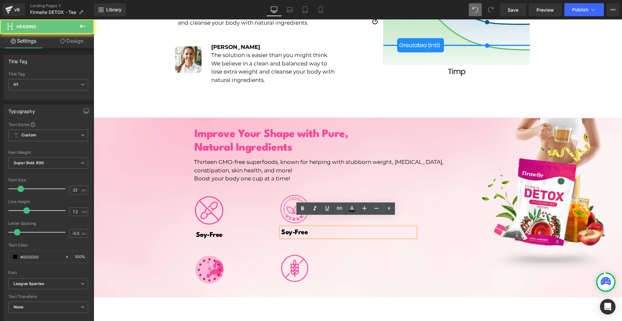
click at [341, 228] on h1 "Soy-Free" at bounding box center [348, 232] width 134 height 8
paste div
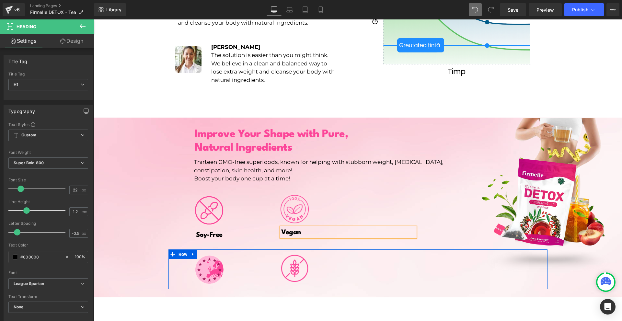
click at [440, 251] on div "Image Image Row" at bounding box center [357, 269] width 379 height 40
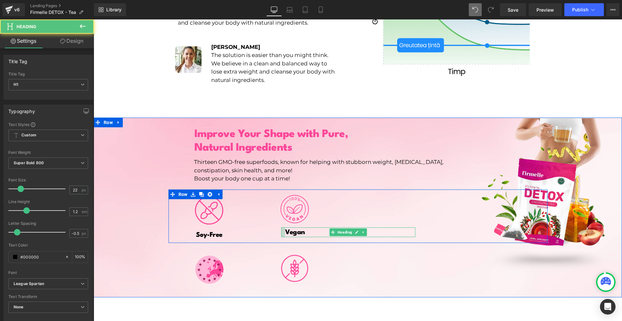
drag, startPoint x: 279, startPoint y: 222, endPoint x: 306, endPoint y: 239, distance: 31.9
click at [283, 227] on div "Vegan Heading" at bounding box center [348, 231] width 134 height 9
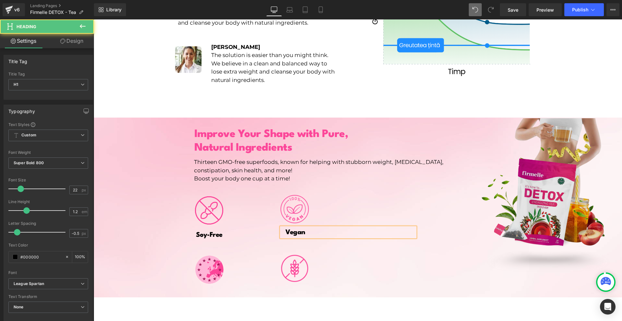
click at [397, 291] on img at bounding box center [358, 220] width 528 height 205
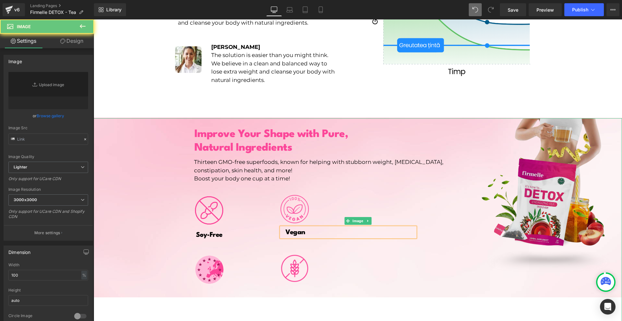
type input "[URL][DOMAIN_NAME]"
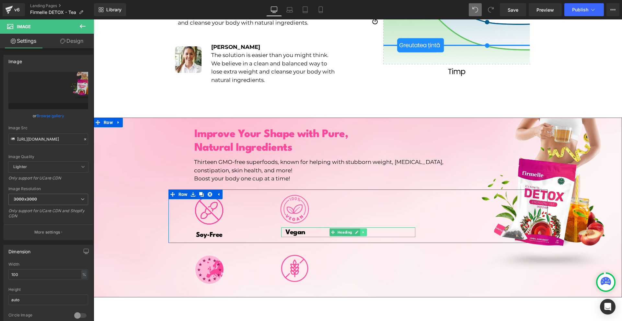
click at [362, 231] on icon at bounding box center [362, 232] width 1 height 2
click at [359, 228] on link at bounding box center [360, 232] width 7 height 8
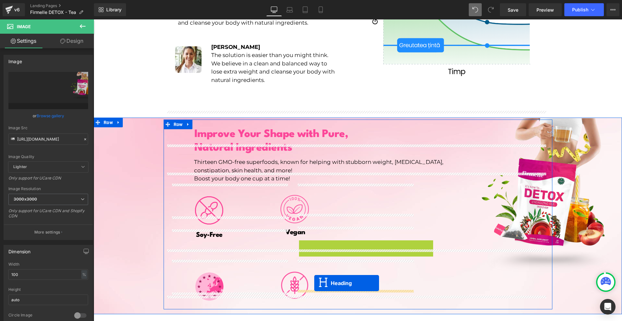
drag, startPoint x: 338, startPoint y: 233, endPoint x: 329, endPoint y: 287, distance: 55.0
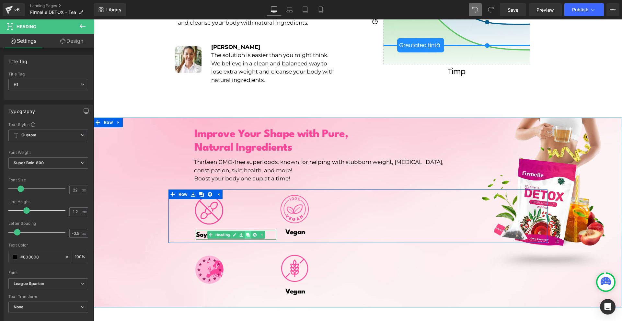
click at [246, 233] on icon at bounding box center [248, 235] width 4 height 4
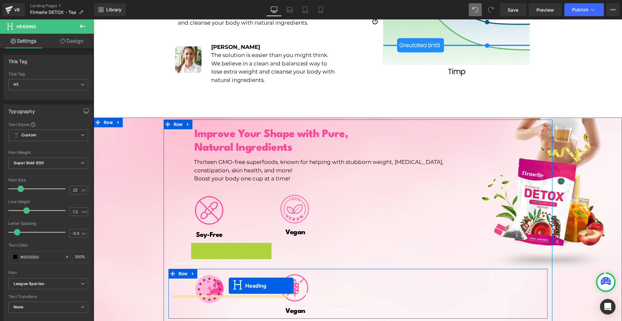
drag, startPoint x: 227, startPoint y: 237, endPoint x: 243, endPoint y: 292, distance: 57.4
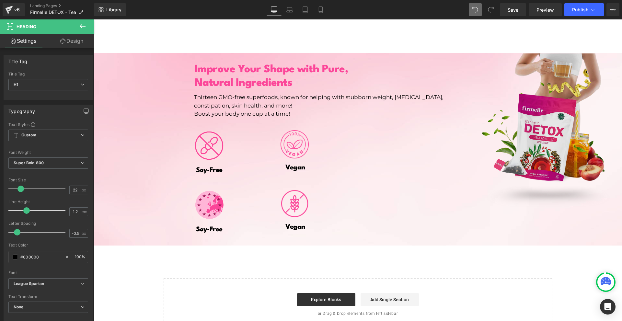
scroll to position [1036, 0]
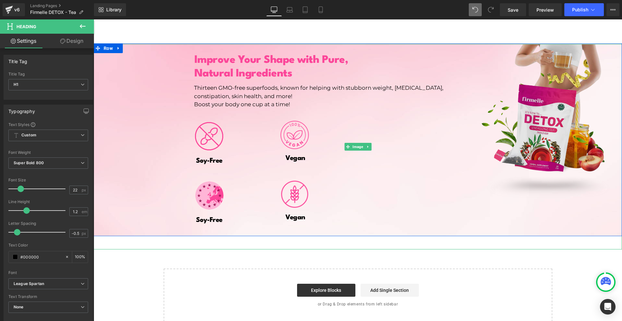
click at [559, 141] on img at bounding box center [358, 146] width 528 height 205
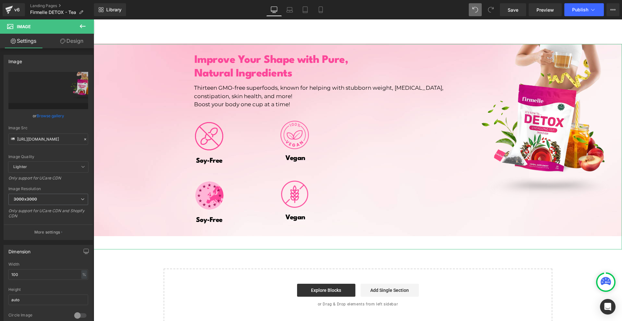
click at [67, 42] on link "Design" at bounding box center [71, 41] width 47 height 15
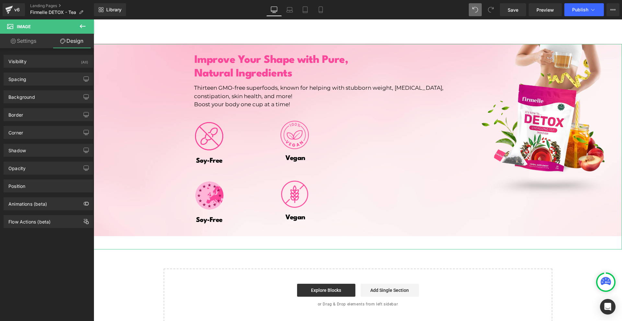
drag, startPoint x: 42, startPoint y: 75, endPoint x: 46, endPoint y: 108, distance: 32.6
click at [42, 77] on div "Spacing" at bounding box center [48, 79] width 89 height 12
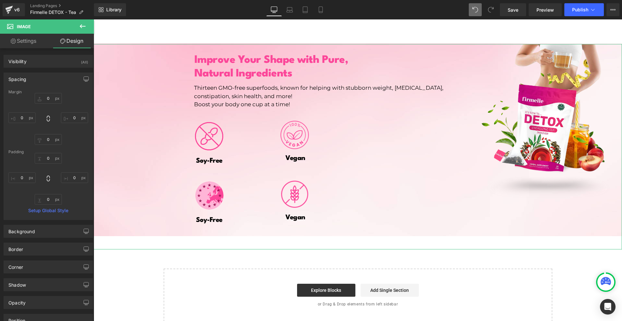
click at [37, 115] on div "0px 0 0px 0 0px 0 0px 0" at bounding box center [48, 119] width 80 height 52
click at [32, 117] on input "0" at bounding box center [21, 117] width 27 height 11
type input "-100"
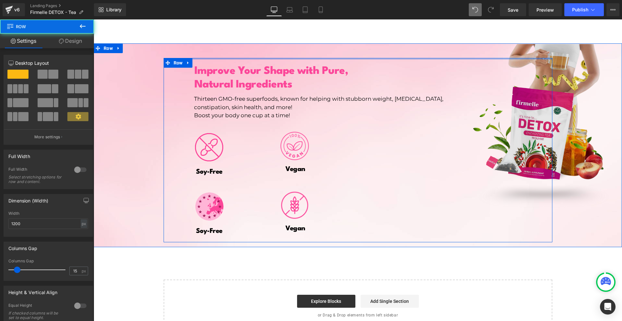
drag, startPoint x: 253, startPoint y: 48, endPoint x: 257, endPoint y: 42, distance: 7.4
click at [257, 44] on div "Image Improve Your Shape with Pure, Natural Ingredients Heading 50px 230px Thir…" at bounding box center [358, 143] width 528 height 198
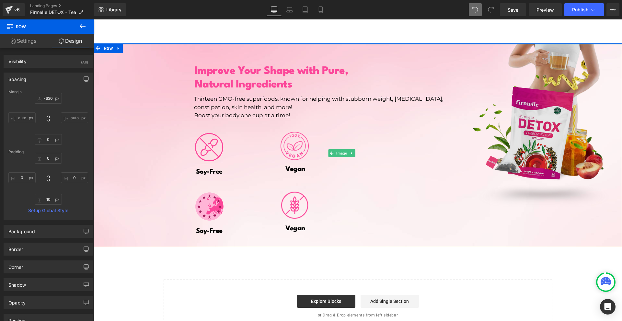
click at [560, 165] on img at bounding box center [341, 153] width 561 height 218
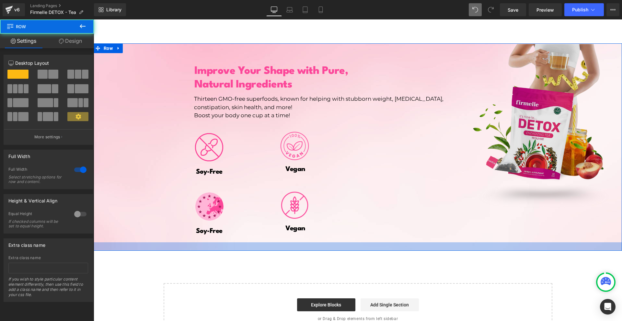
drag, startPoint x: 459, startPoint y: 236, endPoint x: 463, endPoint y: 247, distance: 11.4
click at [461, 243] on div at bounding box center [358, 246] width 528 height 8
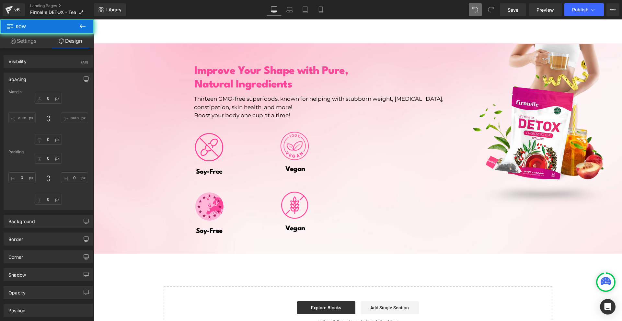
type input "0"
type input "2"
type input "0"
type input "35"
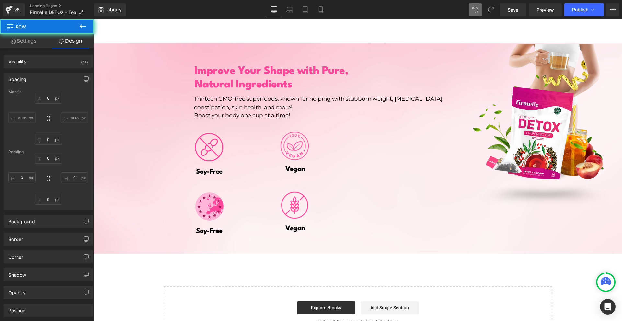
type input "0"
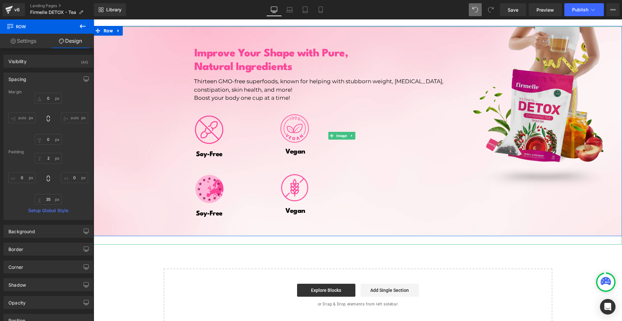
scroll to position [989, 0]
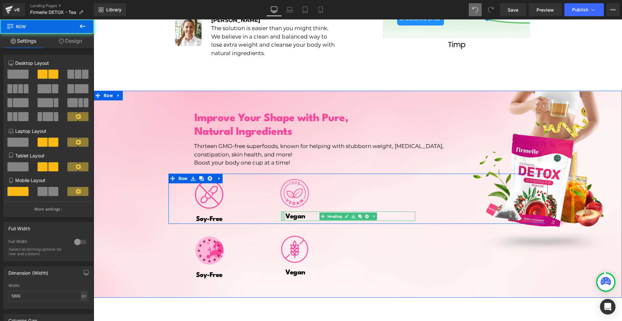
drag, startPoint x: 269, startPoint y: 216, endPoint x: 280, endPoint y: 206, distance: 14.7
click at [280, 206] on div "Image Soy-Free Heading Image Vegan Heading Row 393px" at bounding box center [357, 199] width 379 height 50
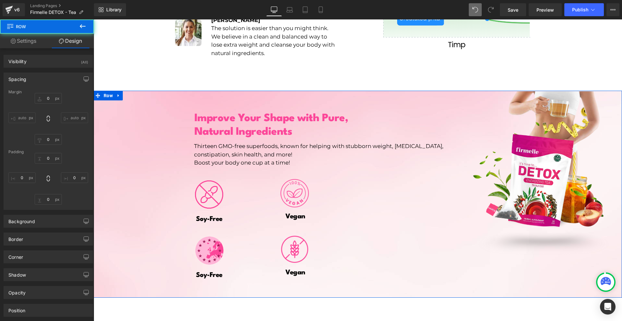
type input "20"
type input "0"
type input "14"
type input "393"
type input "0"
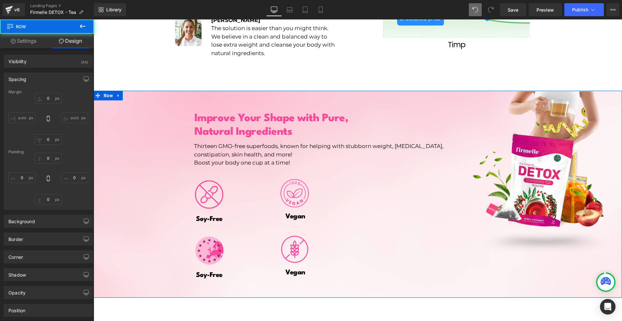
type input "0"
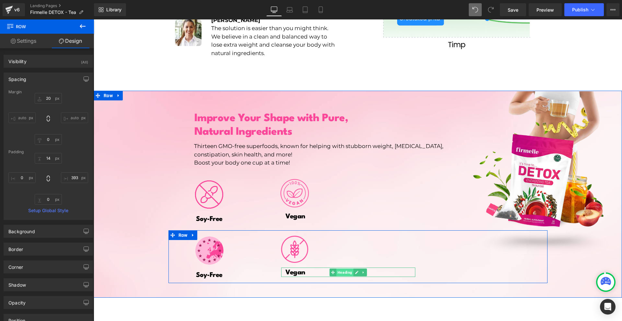
click at [350, 269] on span "Heading" at bounding box center [344, 273] width 17 height 8
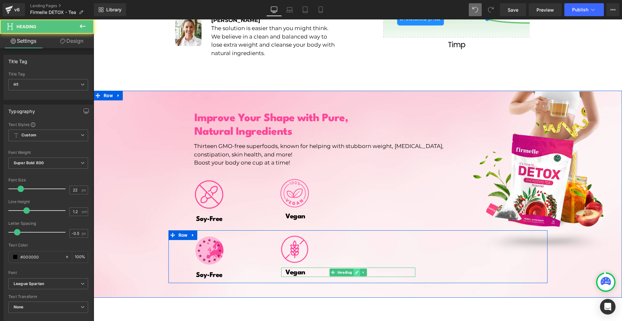
click at [353, 269] on link at bounding box center [356, 273] width 7 height 8
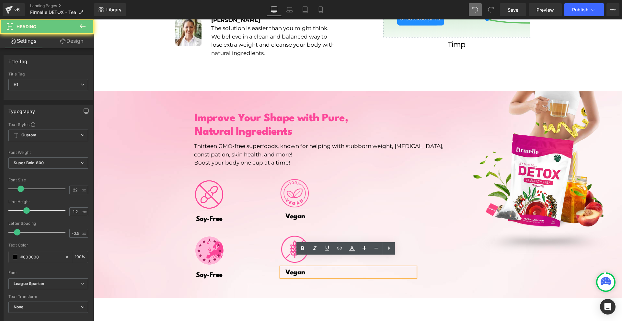
click at [351, 269] on h1 "Vegan" at bounding box center [350, 273] width 130 height 8
paste div
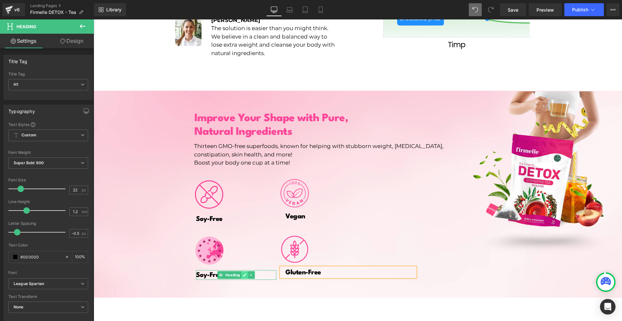
click at [243, 273] on icon at bounding box center [244, 274] width 3 height 3
click at [241, 271] on h1 "Soy-Free" at bounding box center [236, 275] width 81 height 8
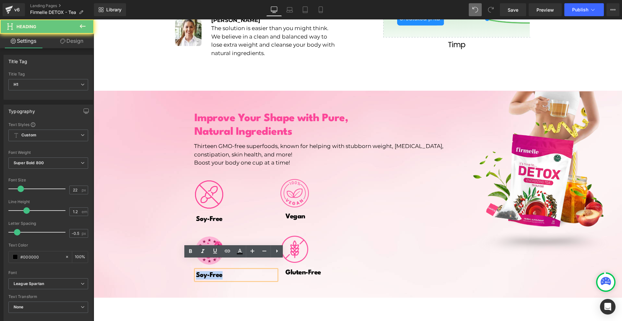
click at [241, 271] on h1 "Soy-Free" at bounding box center [236, 275] width 81 height 8
click at [242, 271] on h1 "Soy-Free" at bounding box center [236, 275] width 81 height 8
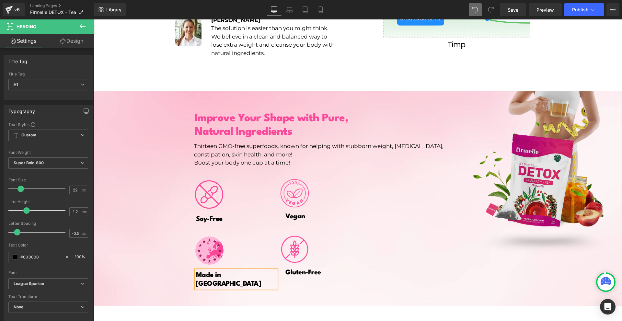
click at [263, 285] on img at bounding box center [341, 200] width 561 height 218
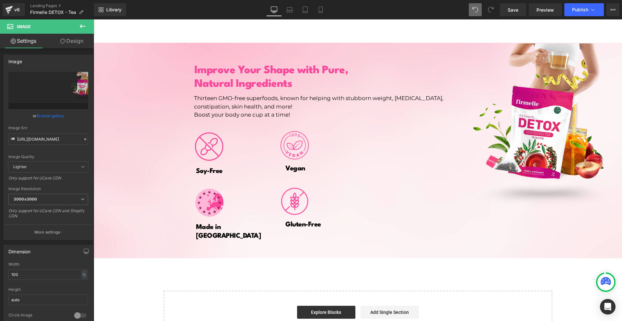
scroll to position [1050, 0]
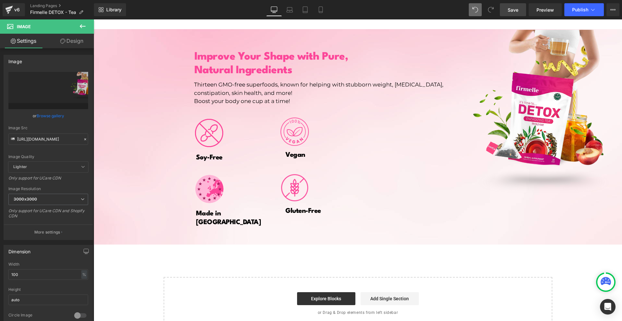
click at [512, 11] on span "Save" at bounding box center [513, 9] width 11 height 7
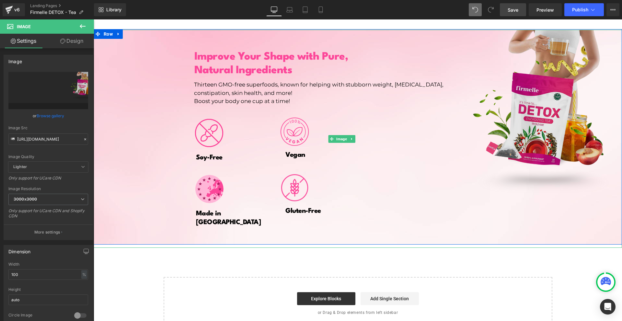
scroll to position [985, 0]
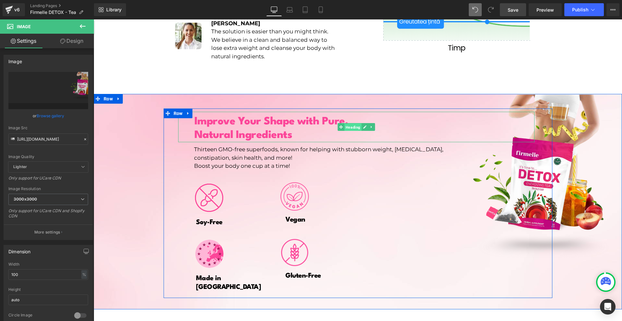
click at [347, 123] on span "Heading" at bounding box center [352, 127] width 17 height 8
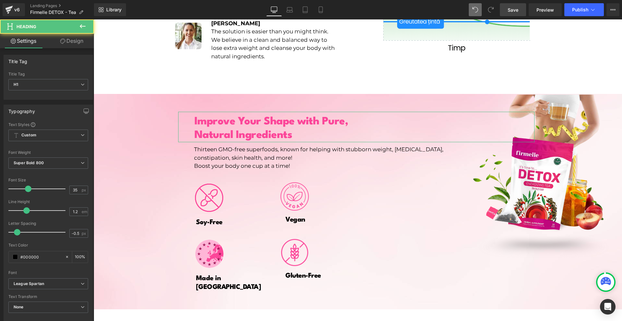
click at [74, 41] on link "Design" at bounding box center [71, 41] width 47 height 15
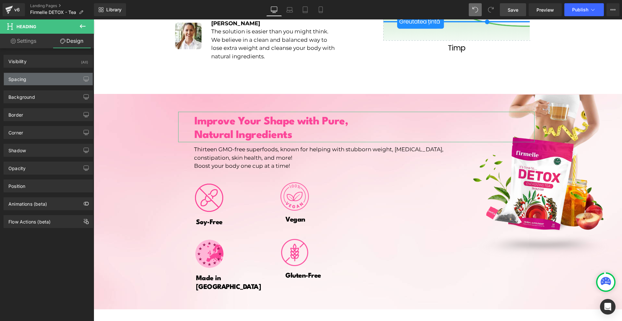
click at [33, 79] on div "Spacing" at bounding box center [48, 79] width 89 height 12
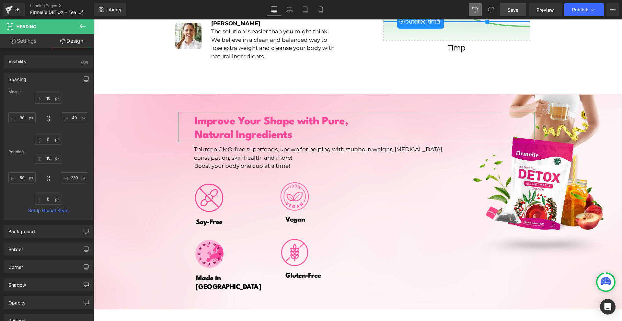
click at [41, 93] on div "Margin" at bounding box center [48, 92] width 80 height 5
click at [44, 99] on input "10" at bounding box center [48, 98] width 27 height 11
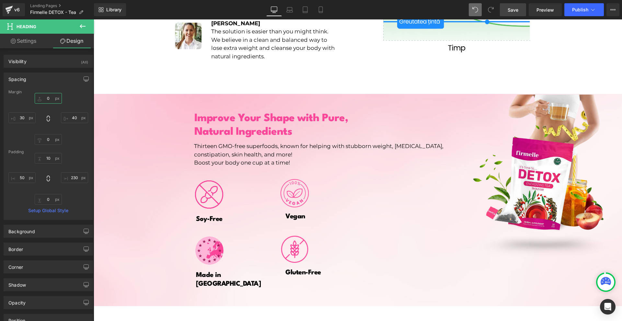
type input "0"
click at [513, 6] on link "Save" at bounding box center [513, 9] width 26 height 13
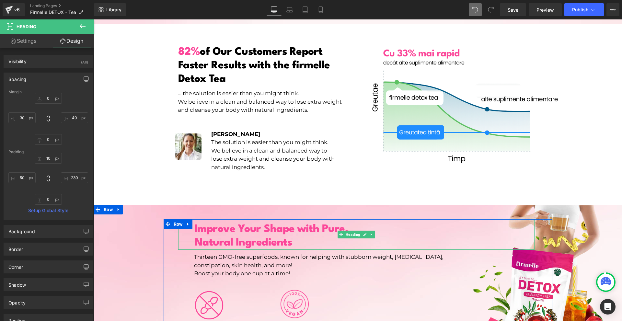
scroll to position [1036, 0]
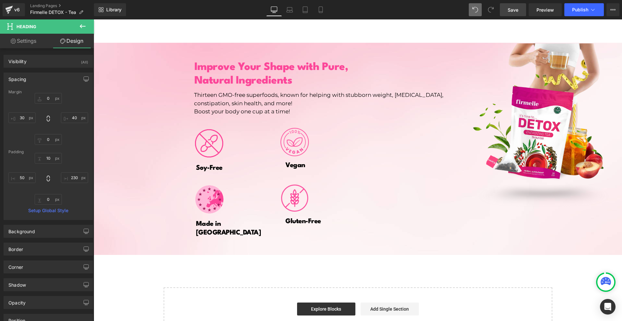
click at [514, 12] on span "Save" at bounding box center [513, 9] width 11 height 7
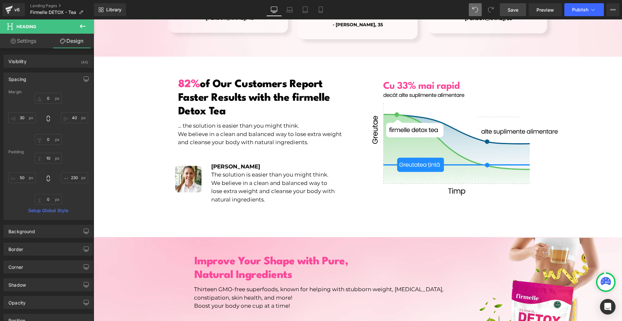
scroll to position [1047, 0]
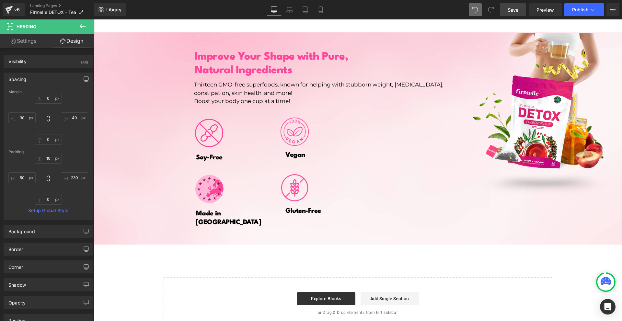
click at [510, 5] on link "Save" at bounding box center [513, 9] width 26 height 13
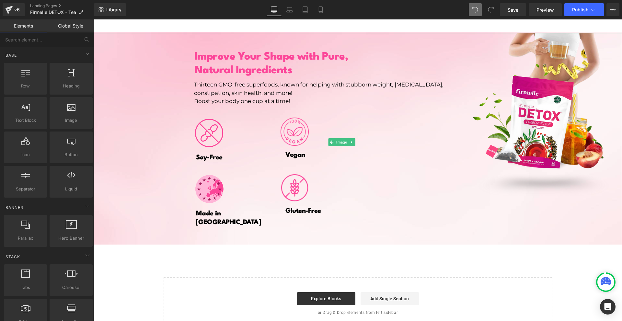
scroll to position [853, 0]
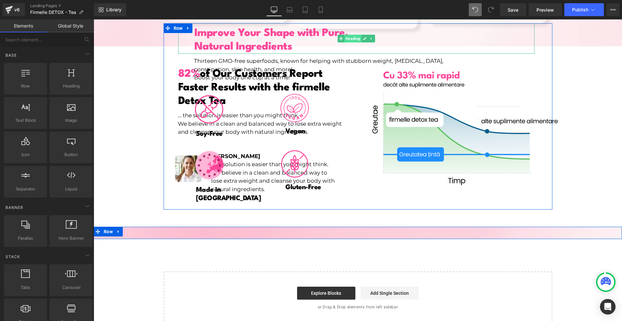
click at [345, 35] on span "Heading" at bounding box center [352, 39] width 17 height 8
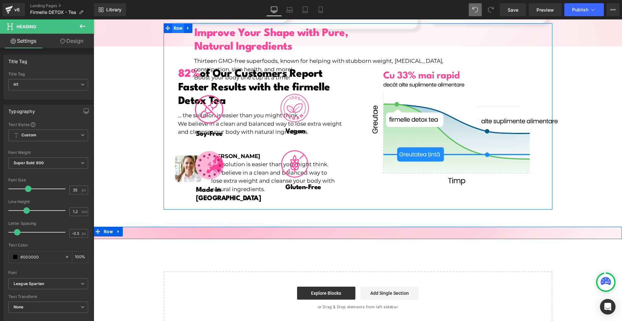
click at [174, 23] on span "Row" at bounding box center [178, 28] width 12 height 10
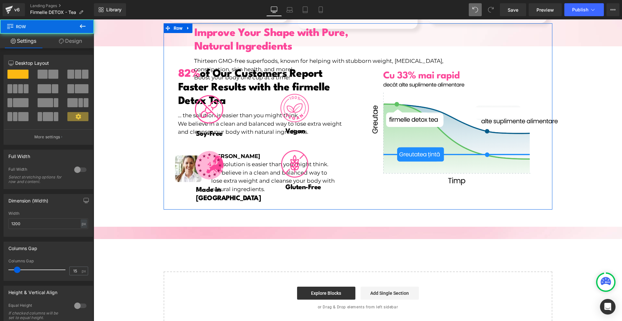
click at [61, 42] on icon at bounding box center [61, 41] width 5 height 5
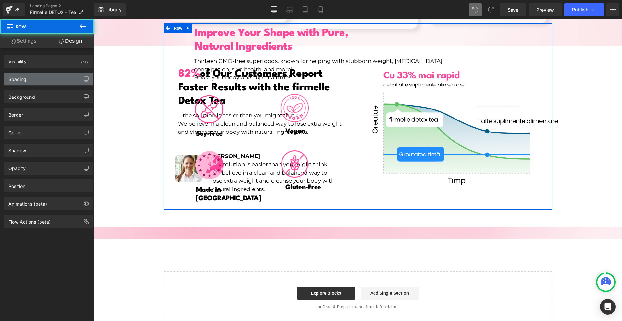
click at [36, 85] on div "Spacing" at bounding box center [48, 79] width 89 height 12
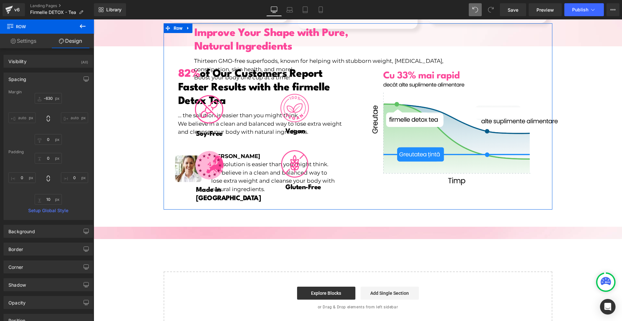
click at [47, 105] on div "-630px -630 auto auto 0px 0 auto auto" at bounding box center [48, 119] width 80 height 52
click at [46, 99] on input "-630" at bounding box center [48, 98] width 27 height 11
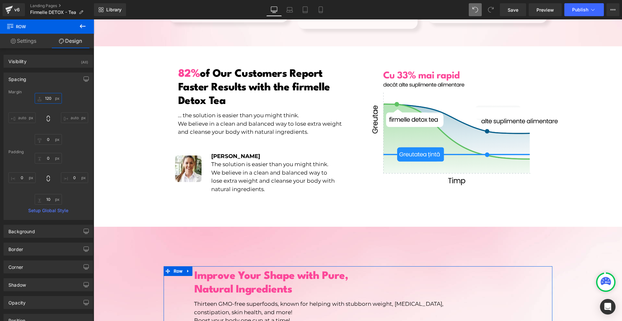
click at [47, 101] on input "120" at bounding box center [48, 98] width 27 height 11
click at [47, 101] on input "2" at bounding box center [48, 98] width 27 height 11
type input "20"
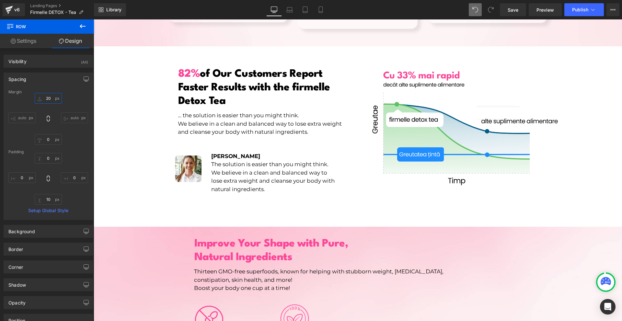
scroll to position [982, 0]
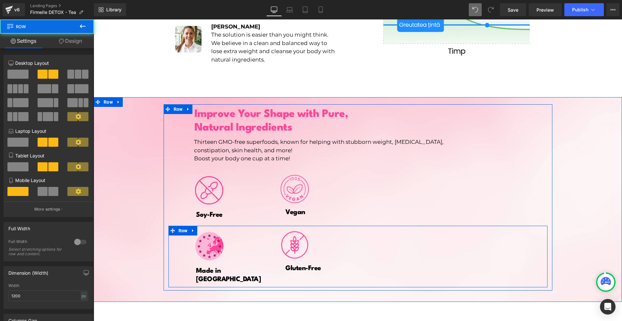
click at [464, 235] on div "Image Made in [GEOGRAPHIC_DATA] Heading Image Gluten-Free Heading Row" at bounding box center [357, 256] width 379 height 61
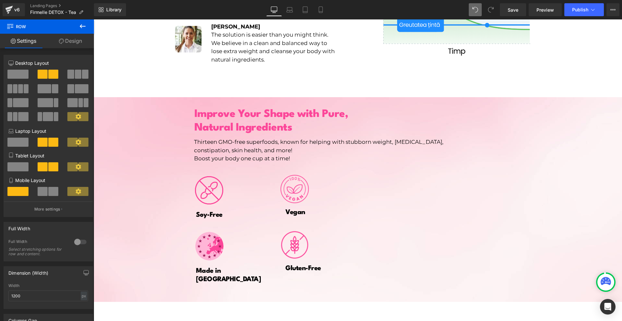
click at [85, 29] on icon at bounding box center [83, 26] width 8 height 8
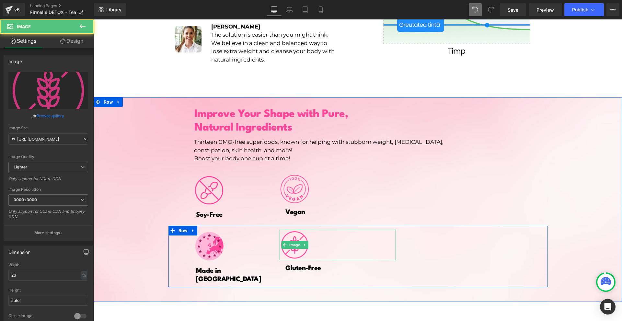
click at [369, 237] on div at bounding box center [338, 245] width 116 height 30
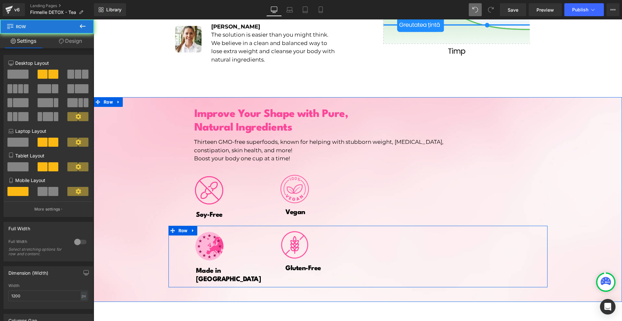
click at [472, 237] on div "Image Made in [GEOGRAPHIC_DATA] Heading Image Gluten-Free Heading Row" at bounding box center [357, 256] width 379 height 61
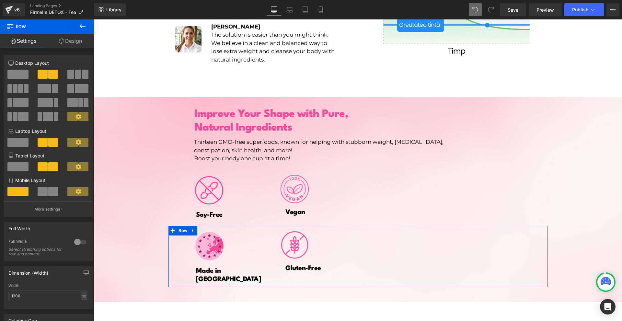
click at [70, 72] on span at bounding box center [70, 74] width 6 height 9
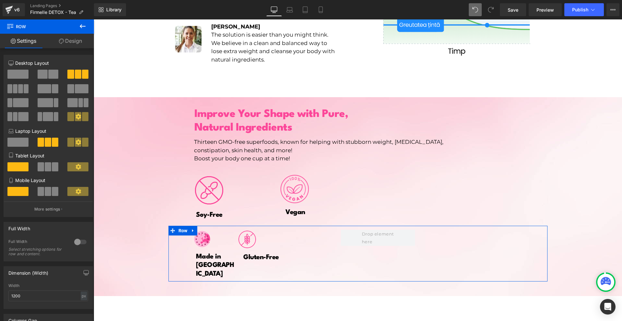
click at [33, 73] on div at bounding box center [48, 77] width 30 height 14
click at [34, 74] on div at bounding box center [48, 77] width 30 height 14
click at [40, 79] on div at bounding box center [48, 77] width 30 height 14
click at [41, 74] on span at bounding box center [43, 74] width 10 height 9
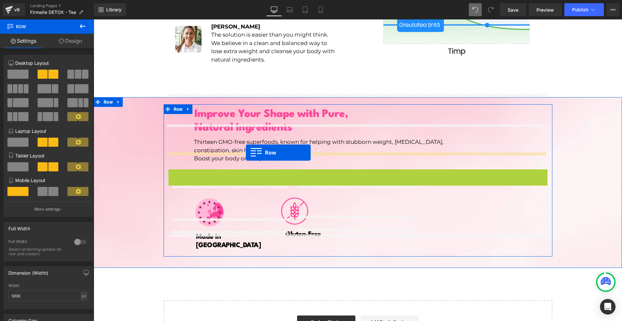
drag, startPoint x: 182, startPoint y: 165, endPoint x: 246, endPoint y: 153, distance: 65.0
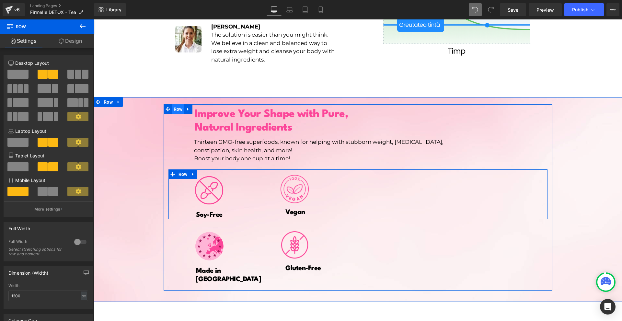
click at [178, 104] on span "Row" at bounding box center [178, 109] width 12 height 10
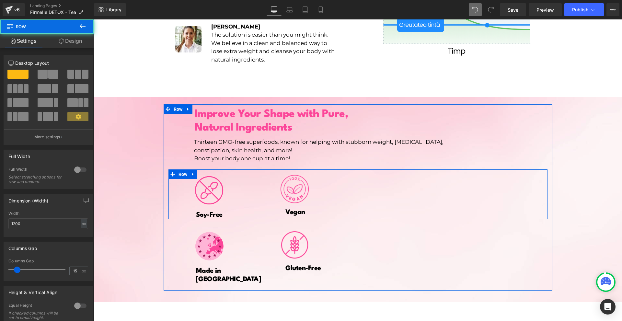
click at [41, 75] on span at bounding box center [43, 74] width 10 height 9
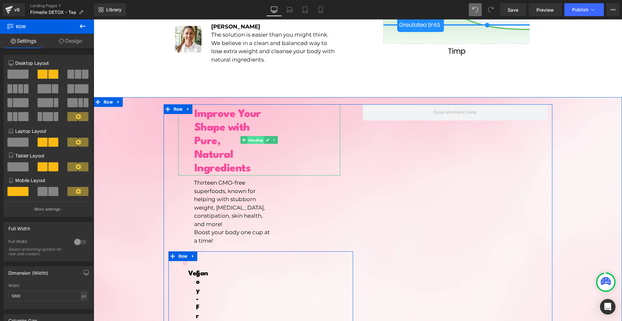
click at [249, 136] on span "Heading" at bounding box center [255, 140] width 17 height 8
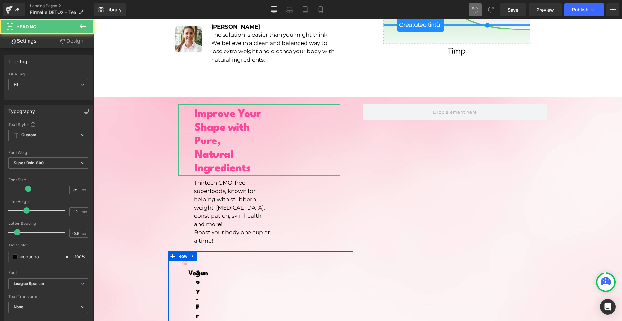
click at [60, 47] on link "Design" at bounding box center [71, 41] width 47 height 15
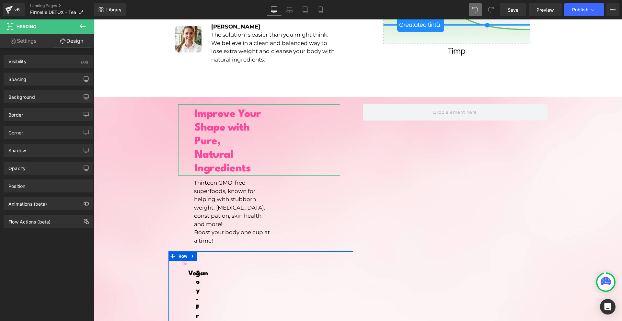
drag, startPoint x: 39, startPoint y: 75, endPoint x: 42, endPoint y: 100, distance: 25.1
click at [39, 76] on div "Spacing" at bounding box center [48, 79] width 89 height 12
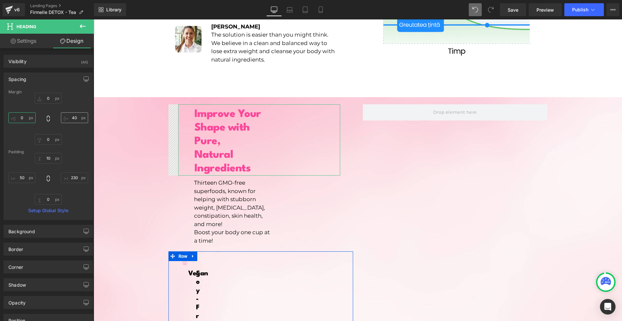
type input "0"
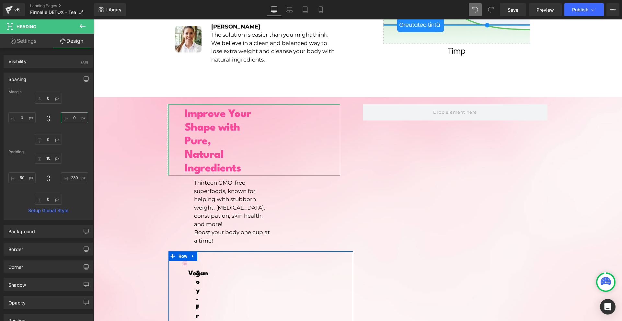
drag, startPoint x: 66, startPoint y: 116, endPoint x: 73, endPoint y: 149, distance: 34.0
click at [66, 116] on input "0" at bounding box center [74, 117] width 27 height 11
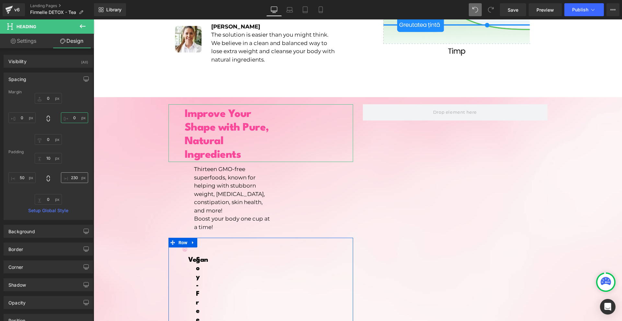
type input "0"
drag, startPoint x: 74, startPoint y: 181, endPoint x: 14, endPoint y: 182, distance: 59.6
click at [74, 182] on input "0" at bounding box center [74, 177] width 27 height 11
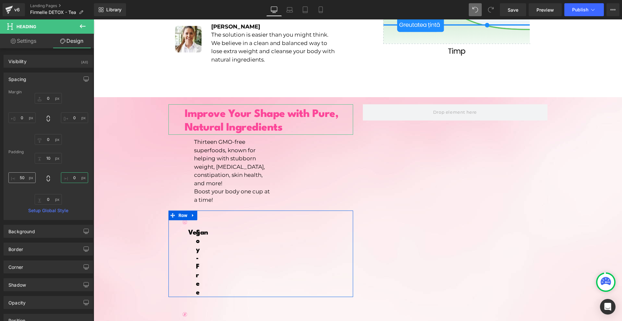
type input "0"
click at [27, 181] on input "50" at bounding box center [21, 177] width 27 height 11
type input "0"
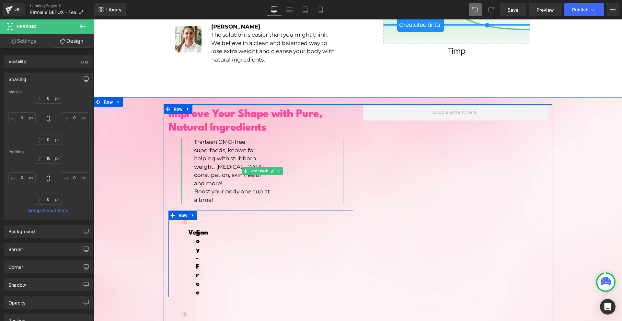
click at [233, 138] on p "Thirteen GMO-free superfoods, known for helping with stubborn weight, [MEDICAL_…" at bounding box center [232, 163] width 77 height 50
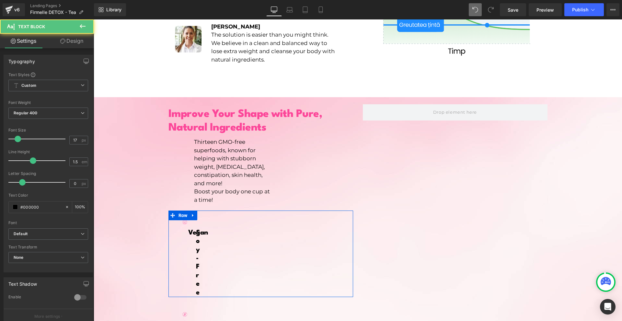
drag, startPoint x: 68, startPoint y: 45, endPoint x: 40, endPoint y: 80, distance: 44.9
click at [68, 46] on link "Design" at bounding box center [71, 41] width 47 height 15
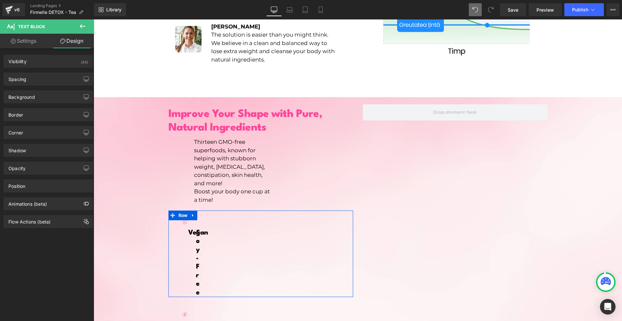
drag, startPoint x: 40, startPoint y: 80, endPoint x: 40, endPoint y: 85, distance: 5.5
click at [40, 81] on div "Spacing" at bounding box center [48, 79] width 89 height 12
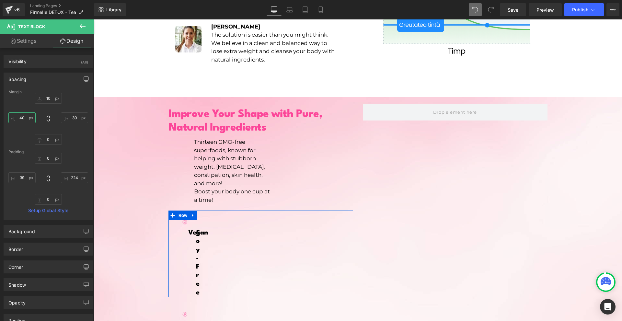
click at [26, 115] on input "40" at bounding box center [21, 117] width 27 height 11
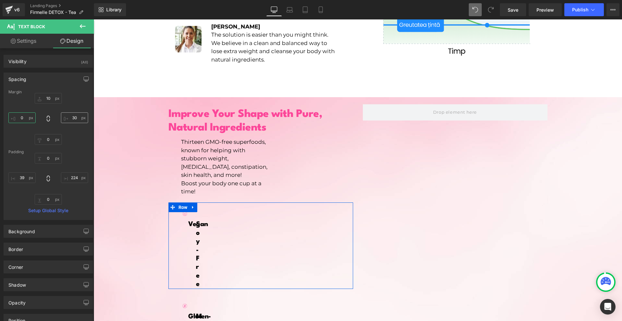
type input "0"
click at [66, 118] on input "0" at bounding box center [74, 117] width 27 height 11
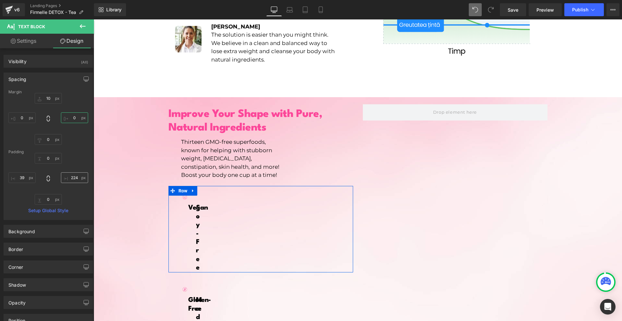
type input "0"
click at [71, 175] on input "0" at bounding box center [74, 177] width 27 height 11
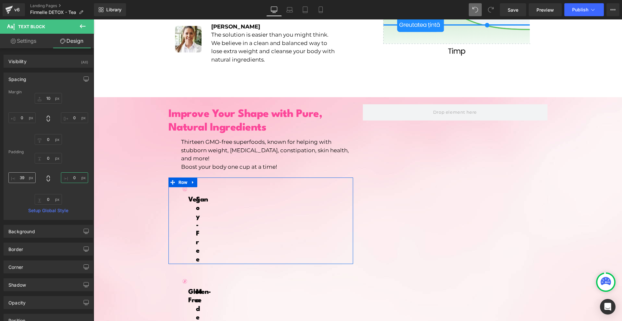
type input "0"
click at [25, 178] on input "0" at bounding box center [21, 177] width 27 height 11
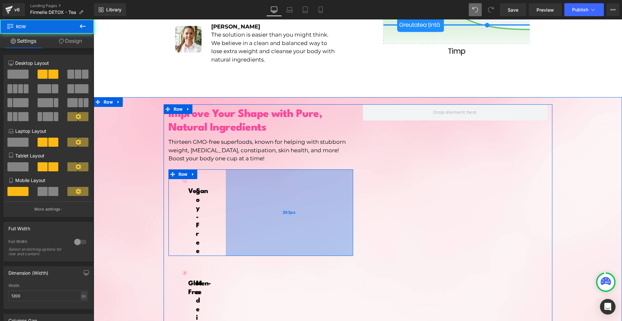
click at [247, 209] on div "393px" at bounding box center [289, 212] width 127 height 86
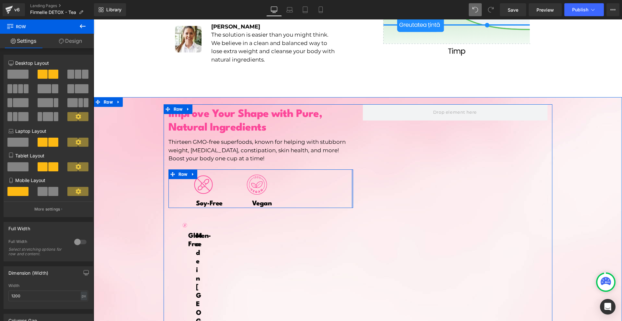
drag, startPoint x: 247, startPoint y: 209, endPoint x: 405, endPoint y: 204, distance: 157.8
click at [405, 204] on div "Improve Your Shape with Pure, Natural Ingredients Heading Thirteen GMO-free sup…" at bounding box center [358, 269] width 389 height 331
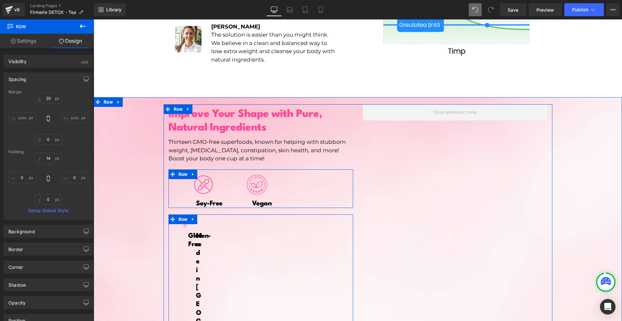
click at [349, 253] on div "Image Made in [GEOGRAPHIC_DATA] Heading Image Gluten-Free Heading Row" at bounding box center [260, 322] width 185 height 217
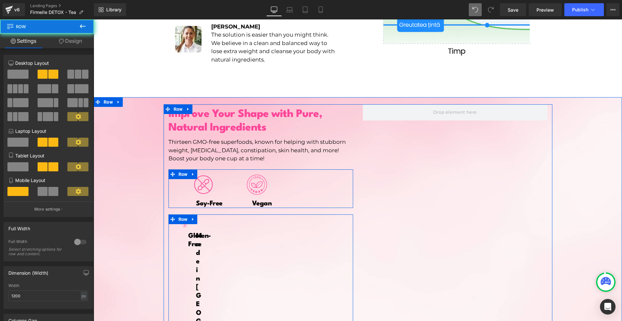
click at [282, 255] on div "Image Made in [GEOGRAPHIC_DATA] Heading Image Gluten-Free Heading Row" at bounding box center [260, 322] width 185 height 217
drag, startPoint x: 270, startPoint y: 256, endPoint x: 241, endPoint y: 265, distance: 30.5
click at [270, 257] on div "Image Made in [GEOGRAPHIC_DATA] Heading Image Gluten-Free Heading Row" at bounding box center [260, 322] width 185 height 217
click at [241, 265] on div "Image Made in [GEOGRAPHIC_DATA] Heading Image Gluten-Free Heading Row" at bounding box center [260, 322] width 185 height 217
drag, startPoint x: 342, startPoint y: 246, endPoint x: 350, endPoint y: 241, distance: 10.1
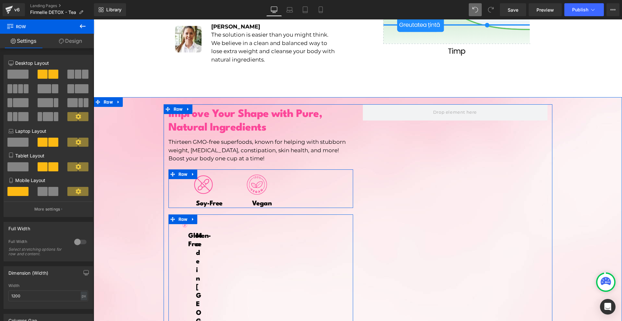
click at [346, 244] on div "Image Made in [GEOGRAPHIC_DATA] Heading Image Gluten-Free Heading Row" at bounding box center [260, 322] width 185 height 217
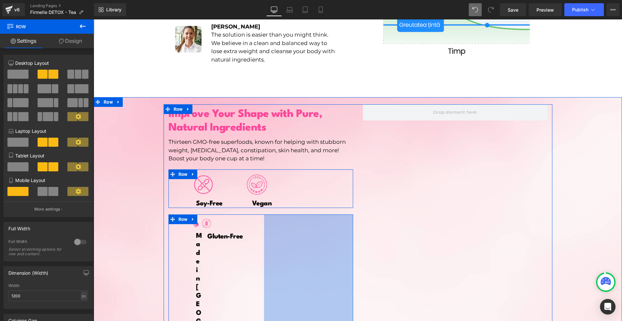
drag, startPoint x: 349, startPoint y: 243, endPoint x: 387, endPoint y: 243, distance: 38.5
click at [387, 243] on div "Improve Your Shape with Pure, Natural Ingredients Heading Thirteen GMO-free sup…" at bounding box center [358, 269] width 389 height 331
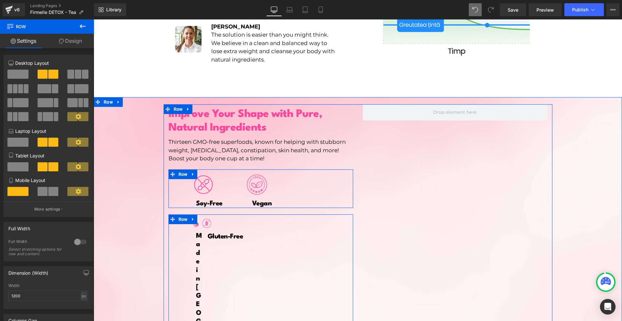
click at [387, 244] on div "Improve Your Shape with Pure, Natural Ingredients Heading Thirteen GMO-free sup…" at bounding box center [358, 269] width 389 height 331
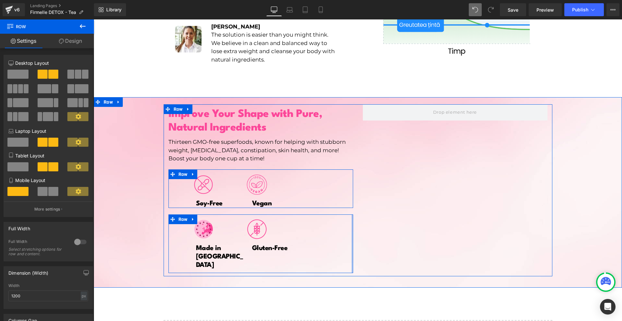
drag, startPoint x: 286, startPoint y: 248, endPoint x: 408, endPoint y: 233, distance: 123.1
click at [408, 233] on div "Improve Your Shape with Pure, Natural Ingredients Heading Thirteen GMO-free sup…" at bounding box center [358, 190] width 389 height 172
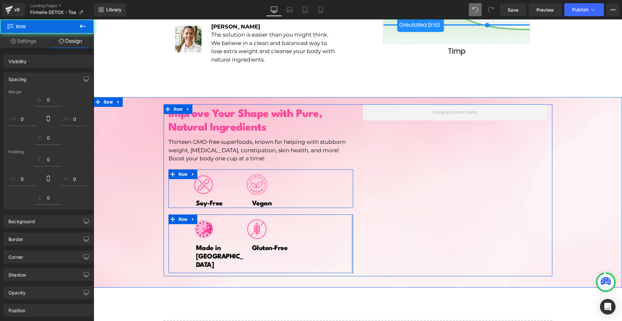
click at [408, 233] on div "Improve Your Shape with Pure, Natural Ingredients Heading Thirteen GMO-free sup…" at bounding box center [358, 190] width 389 height 172
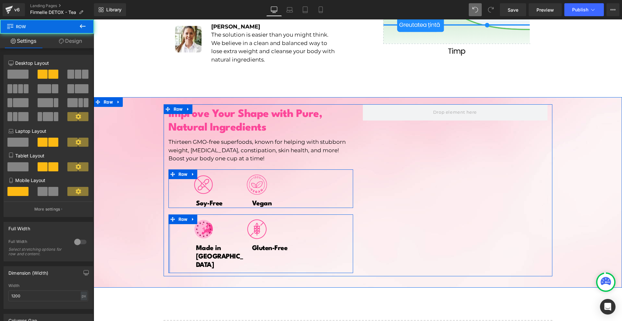
drag, startPoint x: 166, startPoint y: 233, endPoint x: 140, endPoint y: 240, distance: 26.9
click at [139, 236] on div "Improve Your Shape with Pure, Natural Ingredients Heading Thirteen GMO-free sup…" at bounding box center [358, 187] width 528 height 178
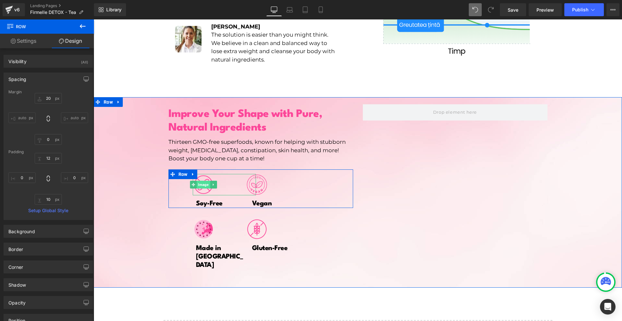
click at [199, 181] on span "Image" at bounding box center [203, 185] width 13 height 8
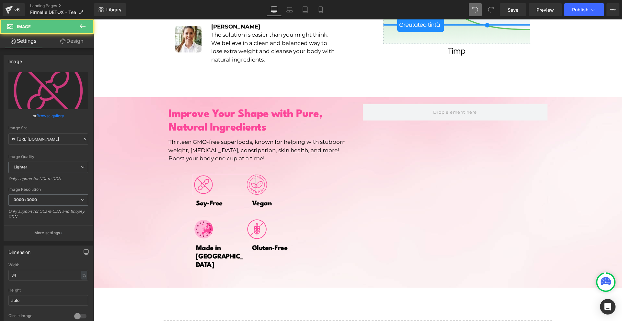
click at [75, 40] on link "Design" at bounding box center [71, 41] width 47 height 15
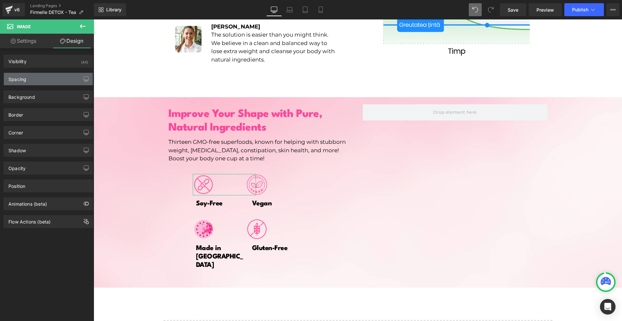
click at [31, 78] on div "Spacing" at bounding box center [48, 79] width 89 height 12
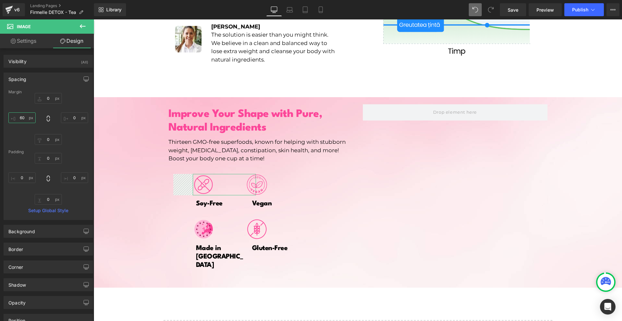
click at [25, 117] on input "60" at bounding box center [21, 117] width 27 height 11
type input "0"
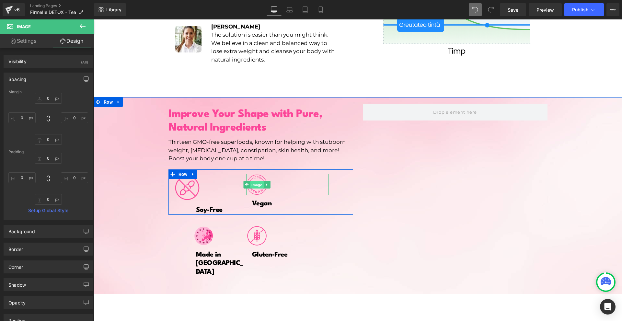
click at [258, 181] on span "Image" at bounding box center [256, 185] width 13 height 8
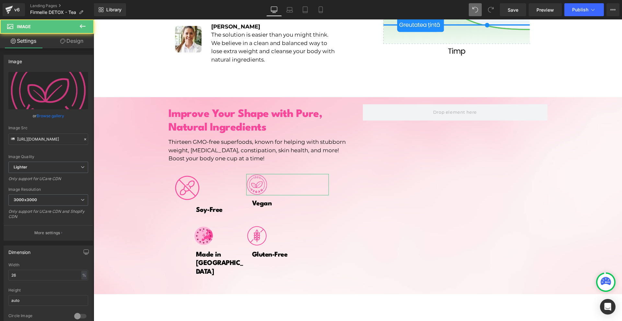
click at [76, 43] on link "Design" at bounding box center [71, 41] width 47 height 15
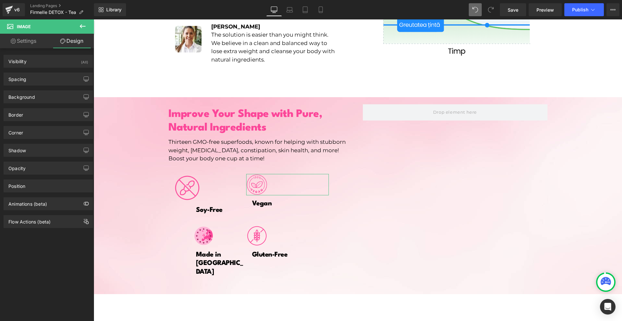
click at [36, 82] on div "Spacing" at bounding box center [48, 79] width 89 height 12
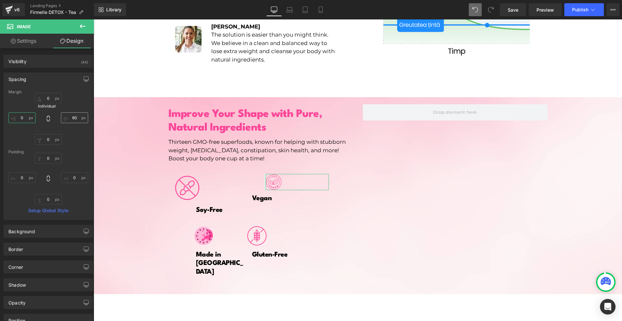
type input "0"
click at [62, 120] on input "0" at bounding box center [74, 117] width 27 height 11
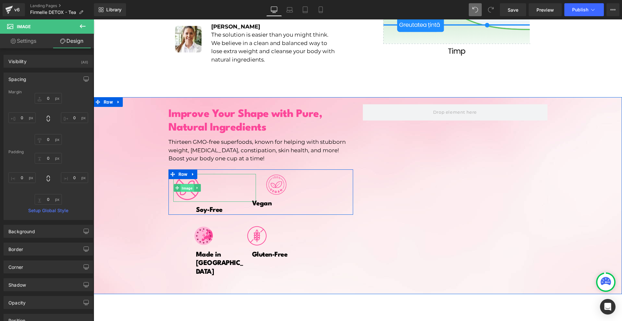
click at [185, 184] on span "Image" at bounding box center [186, 188] width 13 height 8
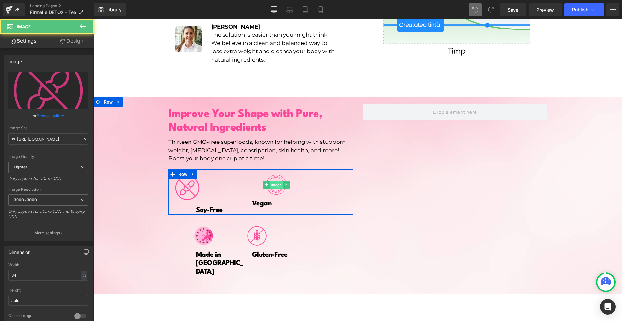
click at [276, 181] on span "Image" at bounding box center [275, 185] width 13 height 8
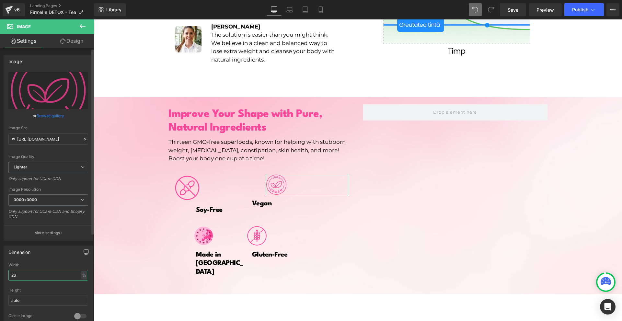
click at [51, 275] on input "26" at bounding box center [48, 275] width 80 height 11
click at [50, 275] on input "26" at bounding box center [48, 275] width 80 height 11
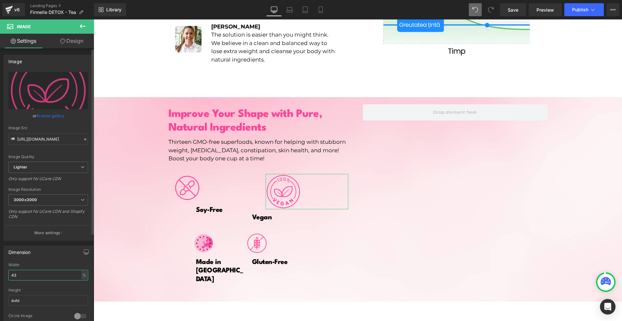
click at [50, 275] on input "43" at bounding box center [48, 275] width 80 height 11
type input "34"
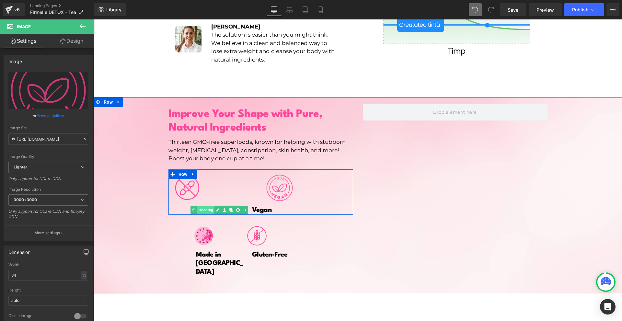
click at [205, 206] on span "Heading" at bounding box center [205, 210] width 17 height 8
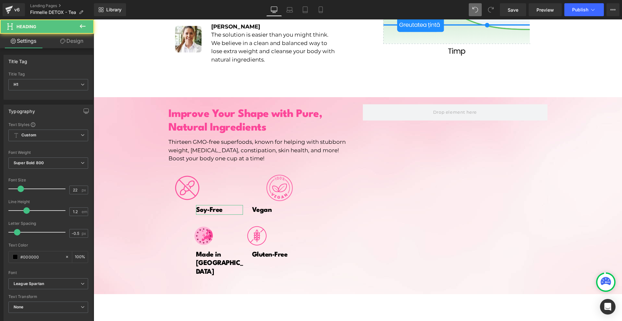
click at [62, 43] on icon at bounding box center [62, 41] width 5 height 5
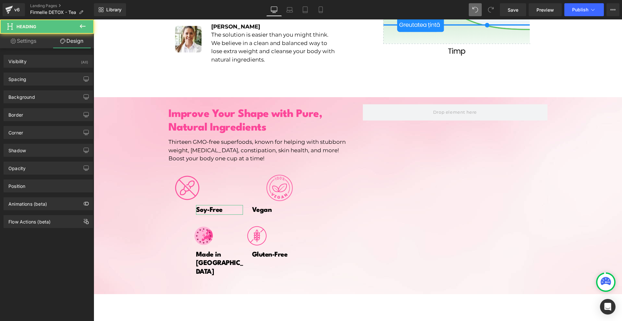
drag, startPoint x: 21, startPoint y: 80, endPoint x: 22, endPoint y: 93, distance: 12.7
click at [21, 81] on div "Spacing" at bounding box center [17, 77] width 18 height 9
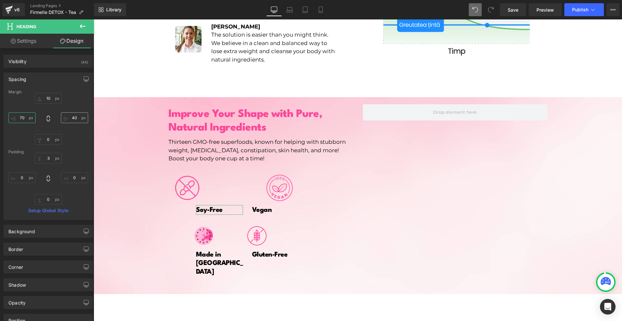
drag, startPoint x: 20, startPoint y: 116, endPoint x: 67, endPoint y: 120, distance: 47.1
click at [21, 117] on input "70" at bounding box center [21, 117] width 27 height 11
type input "0"
click at [67, 120] on input "0" at bounding box center [74, 117] width 27 height 11
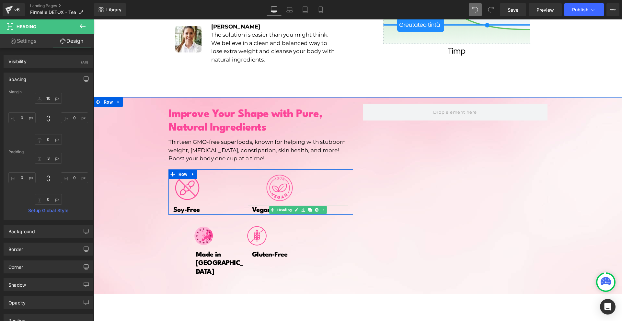
click at [259, 206] on h1 "Vegan" at bounding box center [300, 210] width 96 height 8
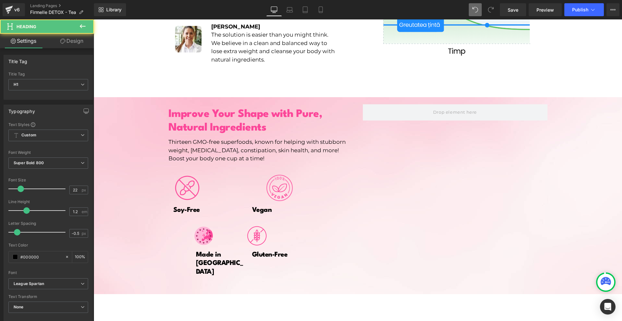
click at [69, 41] on link "Design" at bounding box center [71, 41] width 47 height 15
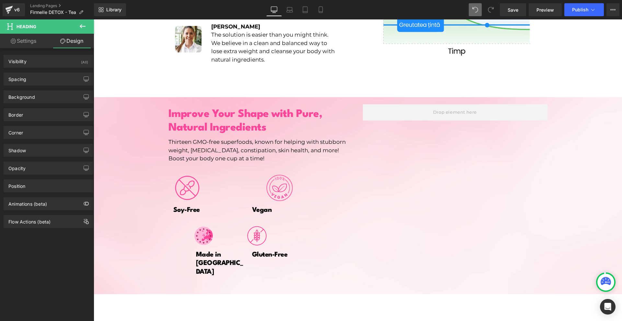
click at [23, 72] on div "Spacing [GEOGRAPHIC_DATA] 10px 10 0px 0 0px 0 -55px -55 [GEOGRAPHIC_DATA] 3px 3…" at bounding box center [48, 77] width 97 height 18
drag, startPoint x: 23, startPoint y: 75, endPoint x: 23, endPoint y: 109, distance: 33.4
click at [23, 76] on div "Spacing" at bounding box center [17, 77] width 18 height 9
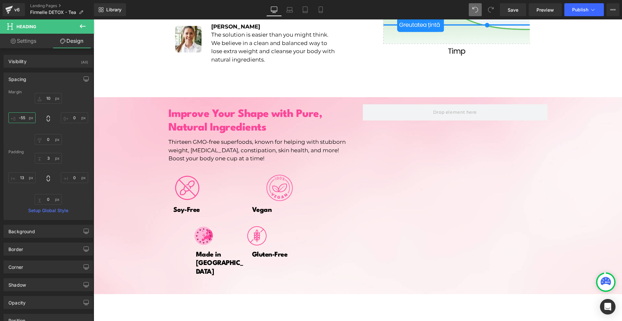
click at [23, 114] on input "-55" at bounding box center [21, 117] width 27 height 11
type input "0"
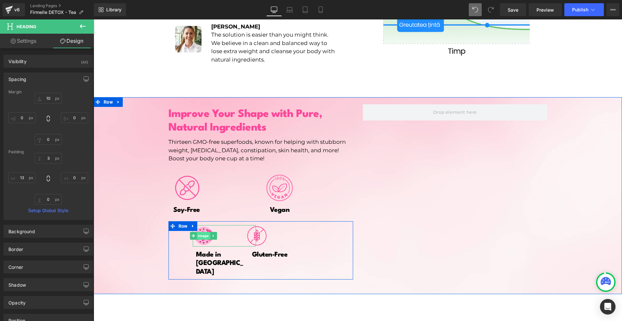
click at [204, 232] on span "Image" at bounding box center [203, 236] width 13 height 8
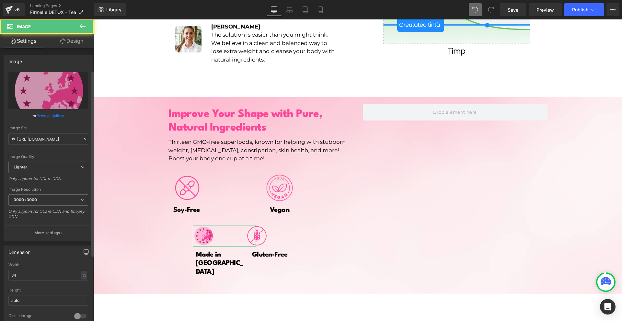
scroll to position [65, 0]
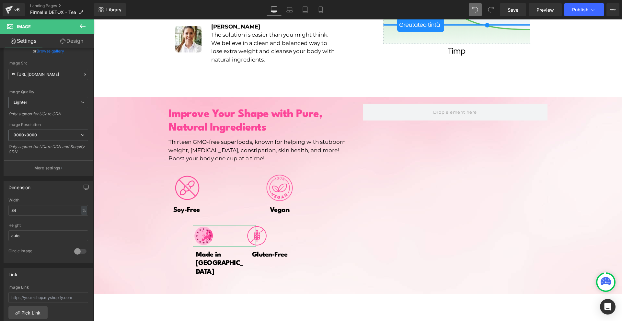
click at [74, 34] on link "Design" at bounding box center [71, 41] width 47 height 15
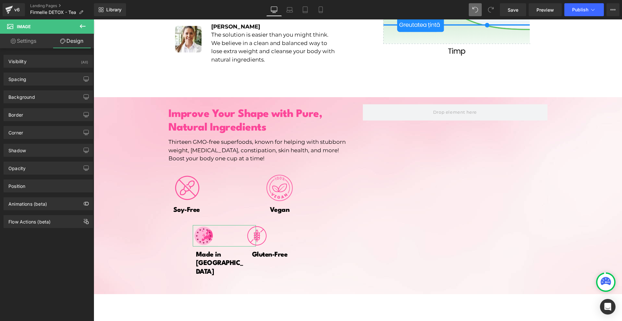
drag, startPoint x: 31, startPoint y: 76, endPoint x: 29, endPoint y: 105, distance: 28.2
click at [31, 77] on div "Spacing" at bounding box center [48, 79] width 89 height 12
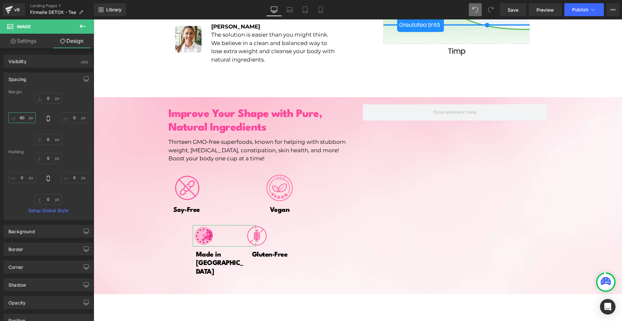
click at [29, 117] on input "60" at bounding box center [21, 117] width 27 height 11
type input "0"
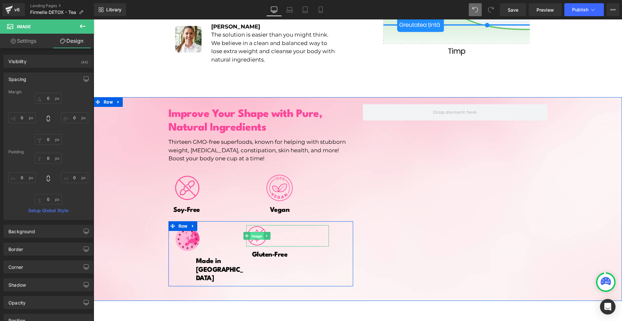
click at [256, 232] on span "Image" at bounding box center [256, 236] width 13 height 8
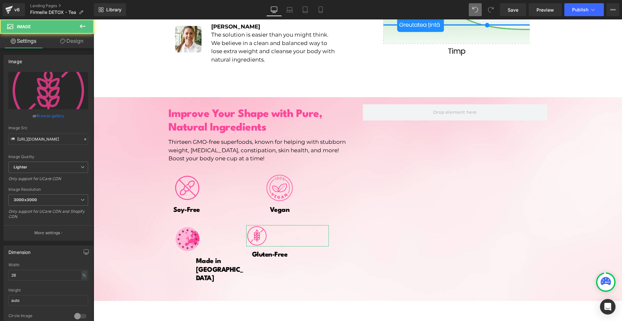
click at [71, 39] on link "Design" at bounding box center [71, 41] width 47 height 15
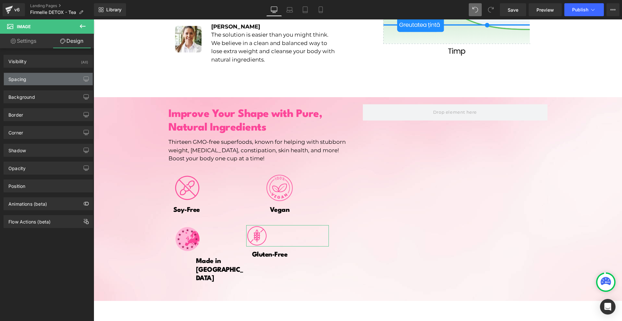
click at [30, 75] on div "Spacing" at bounding box center [48, 79] width 89 height 12
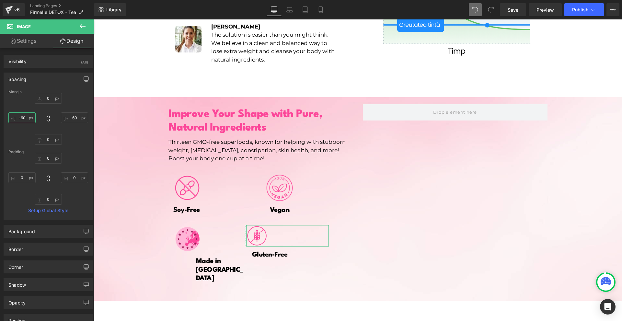
click at [23, 117] on input "-60" at bounding box center [21, 117] width 27 height 11
type input "0"
click at [72, 115] on input "0" at bounding box center [74, 117] width 27 height 11
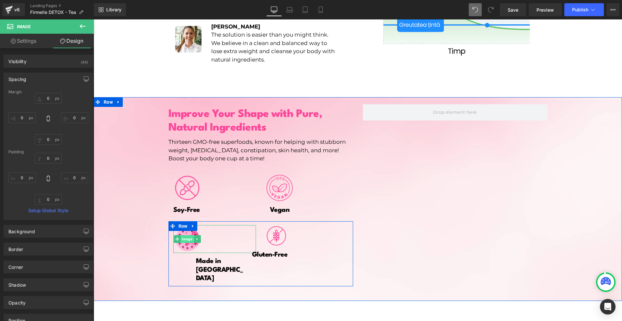
click at [181, 235] on span "Image" at bounding box center [186, 239] width 13 height 8
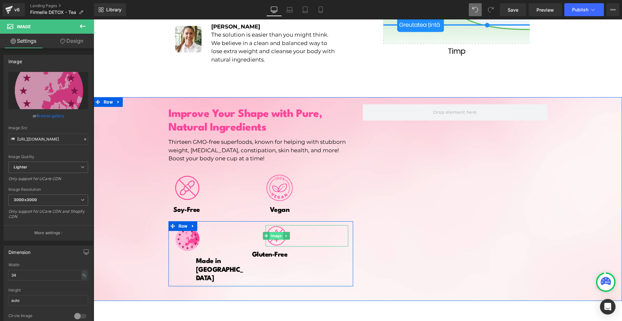
click at [273, 232] on span "Image" at bounding box center [275, 236] width 13 height 8
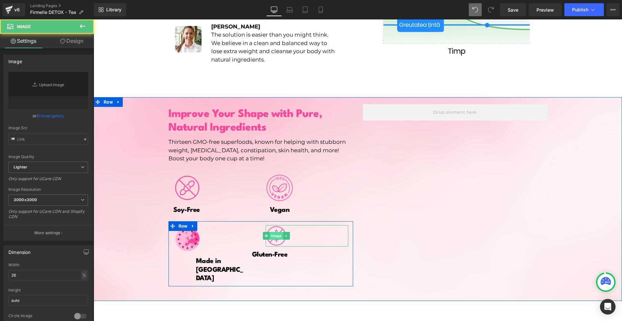
type input "[URL][DOMAIN_NAME]"
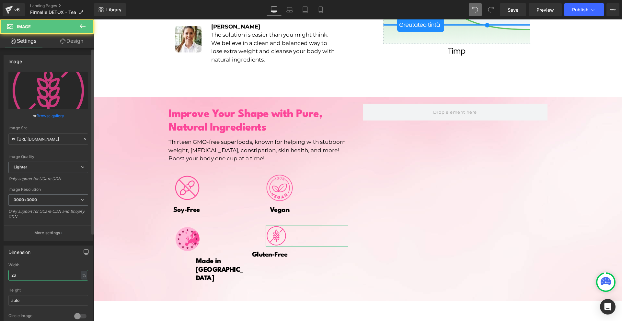
click at [21, 275] on input "26" at bounding box center [48, 275] width 80 height 11
type input "34"
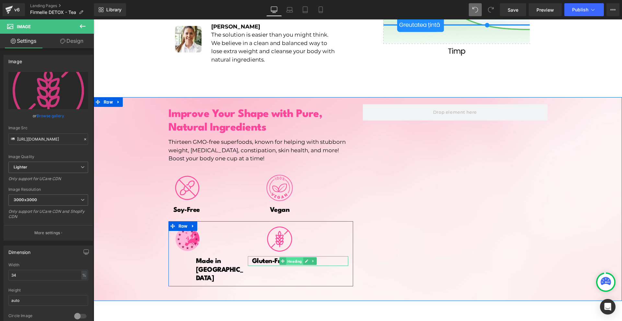
click at [287, 258] on span "Heading" at bounding box center [294, 262] width 17 height 8
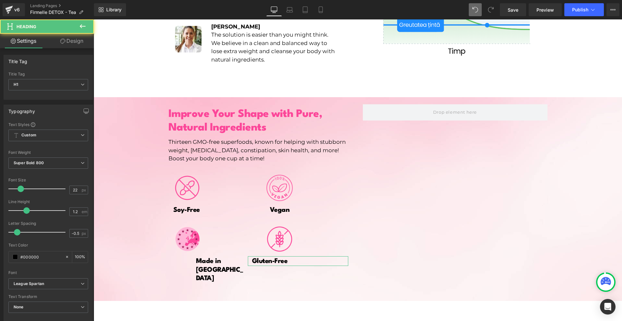
click at [74, 36] on link "Design" at bounding box center [71, 41] width 47 height 15
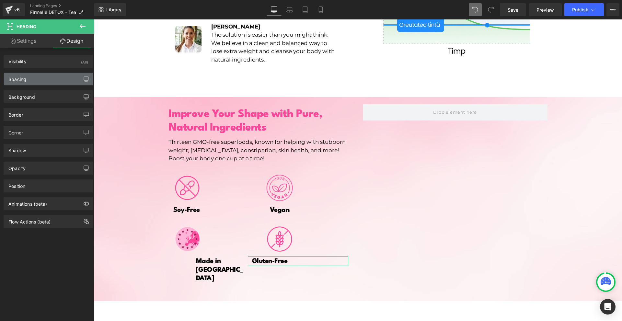
click at [39, 76] on div "Spacing" at bounding box center [48, 79] width 89 height 12
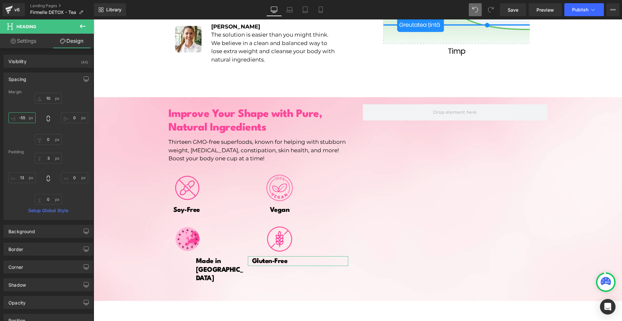
click at [27, 119] on input "-55" at bounding box center [21, 117] width 27 height 11
type input "0"
click at [25, 182] on input "13" at bounding box center [21, 177] width 27 height 11
type input "0"
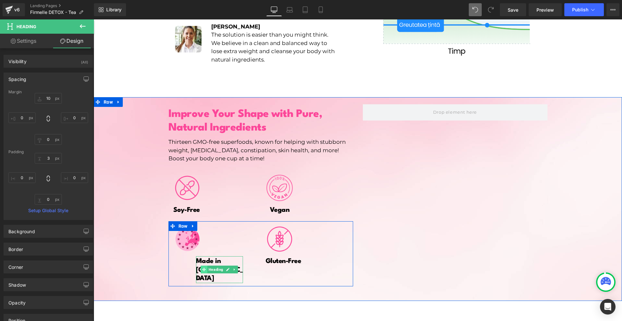
click at [202, 268] on icon at bounding box center [204, 270] width 4 height 4
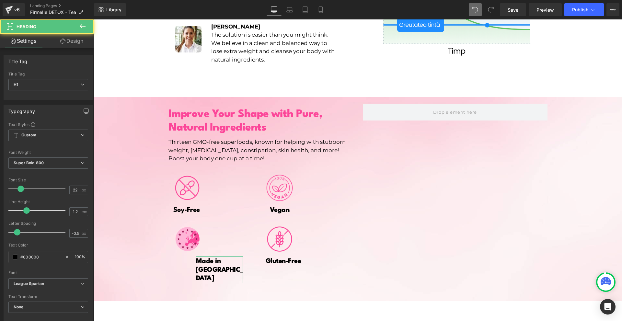
click at [72, 35] on link "Design" at bounding box center [71, 41] width 47 height 15
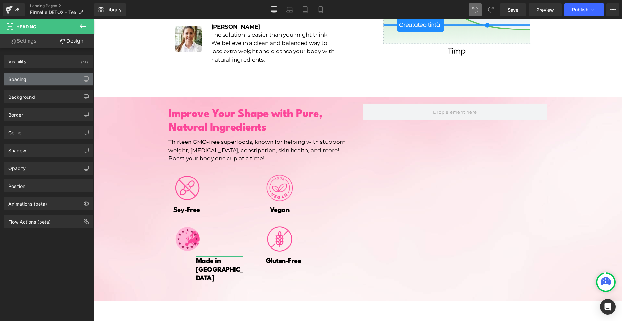
click at [32, 76] on div "Spacing" at bounding box center [48, 79] width 89 height 12
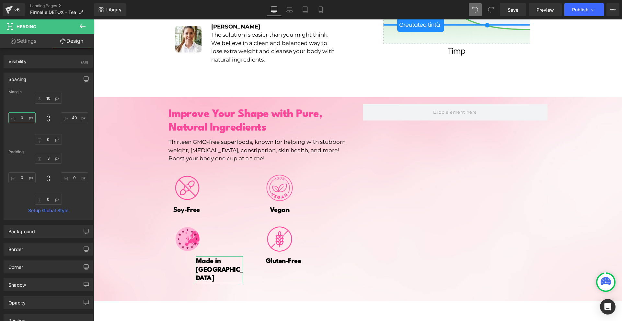
click at [20, 122] on input "0" at bounding box center [21, 117] width 27 height 11
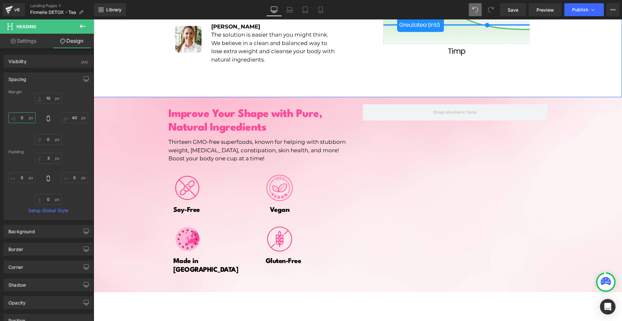
type input "0"
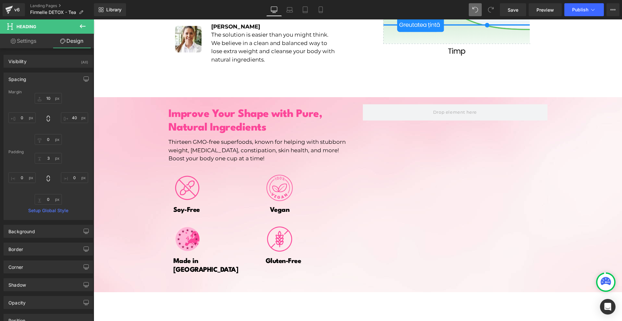
click at [83, 29] on icon at bounding box center [83, 26] width 8 height 8
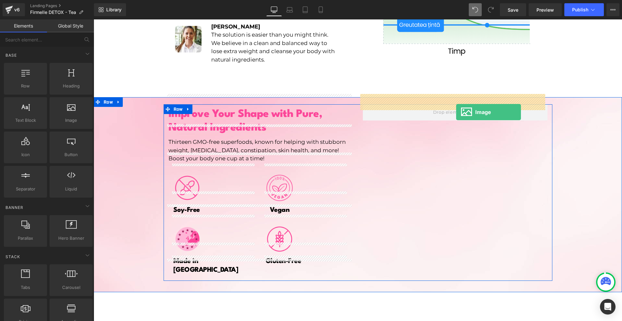
drag, startPoint x: 164, startPoint y: 132, endPoint x: 456, endPoint y: 112, distance: 292.8
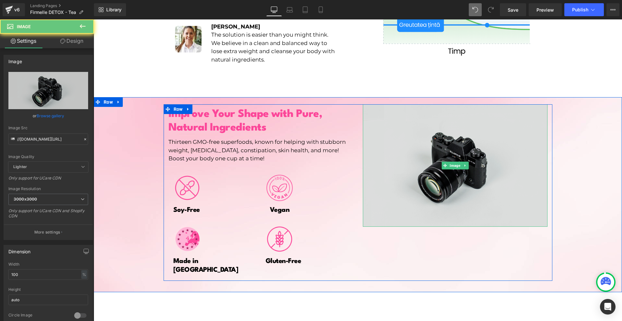
click at [450, 135] on img at bounding box center [455, 165] width 185 height 122
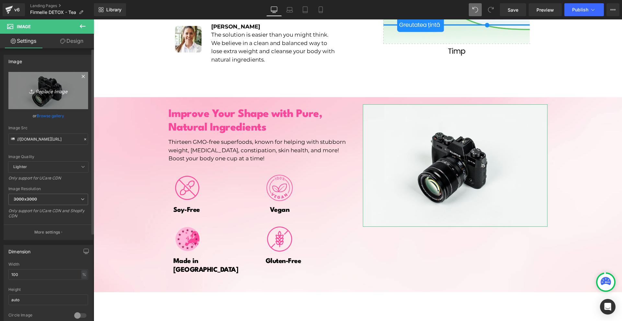
click at [43, 90] on icon "Replace Image" at bounding box center [48, 90] width 52 height 8
type input "C:\fakepath\Névtelen terv - 2025-08-13T205322.726.png"
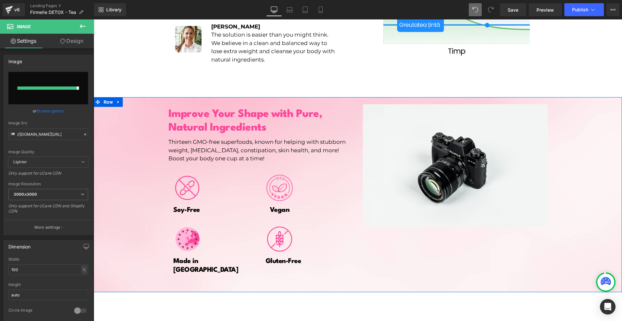
type input "[URL][DOMAIN_NAME]"
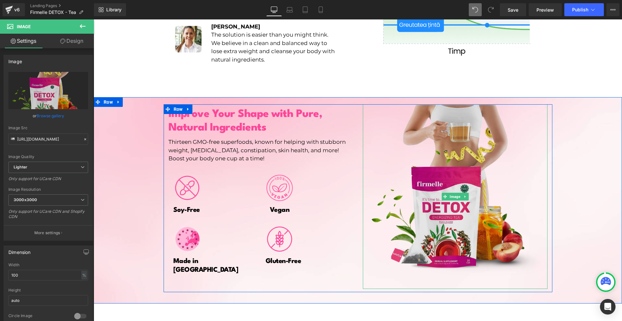
click at [506, 248] on img at bounding box center [455, 196] width 185 height 185
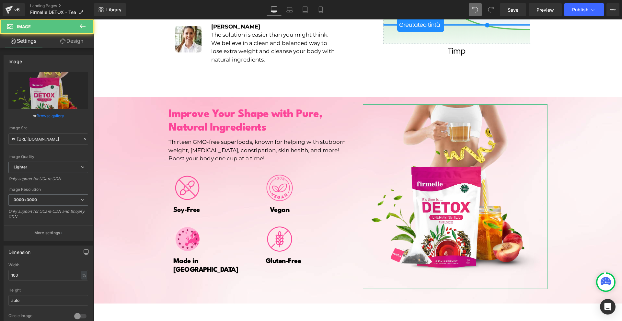
click at [72, 39] on link "Design" at bounding box center [71, 41] width 47 height 15
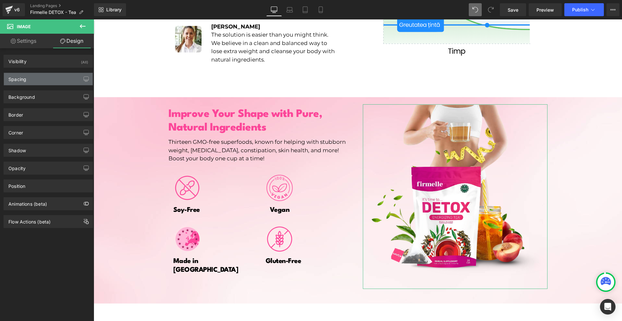
click at [52, 81] on div "Spacing" at bounding box center [48, 79] width 89 height 12
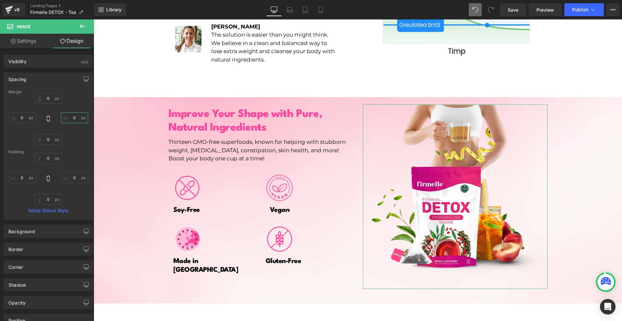
click at [77, 117] on input "0" at bounding box center [74, 117] width 27 height 11
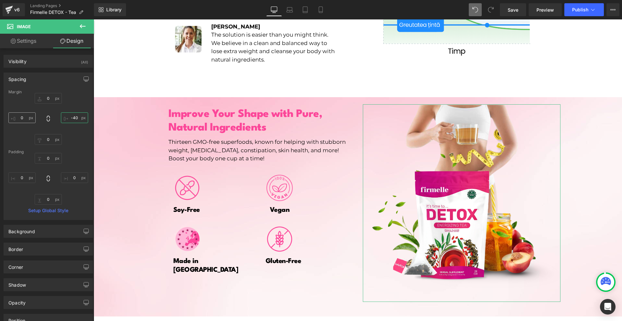
type input "-40"
click at [29, 119] on input "0" at bounding box center [21, 117] width 27 height 11
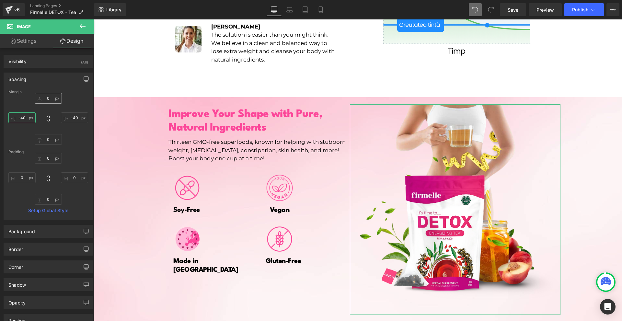
type input "-40"
click at [55, 98] on input "0" at bounding box center [48, 98] width 27 height 11
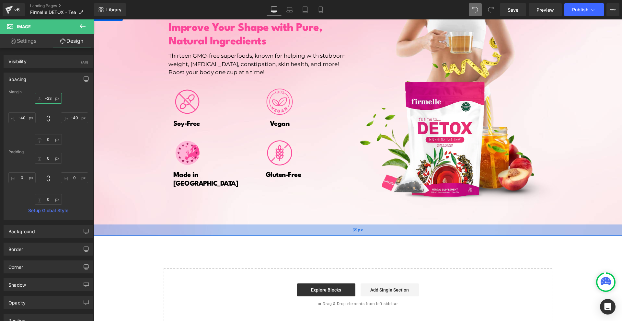
scroll to position [1003, 0]
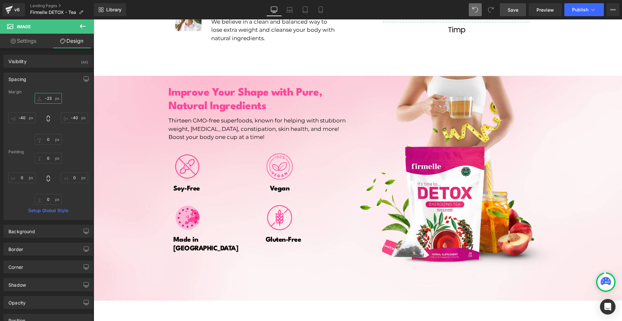
type input "-23"
click at [513, 9] on span "Save" at bounding box center [513, 9] width 11 height 7
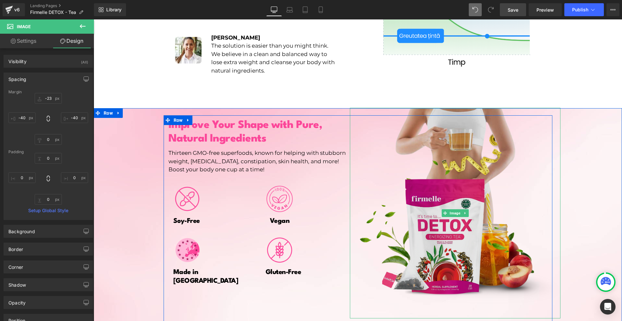
scroll to position [1068, 0]
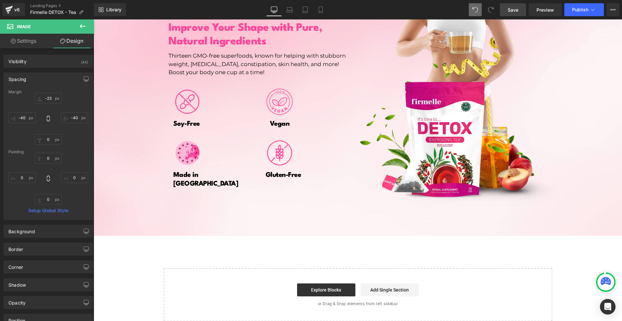
drag, startPoint x: 79, startPoint y: 28, endPoint x: 92, endPoint y: 46, distance: 22.2
click at [80, 27] on icon at bounding box center [83, 26] width 8 height 8
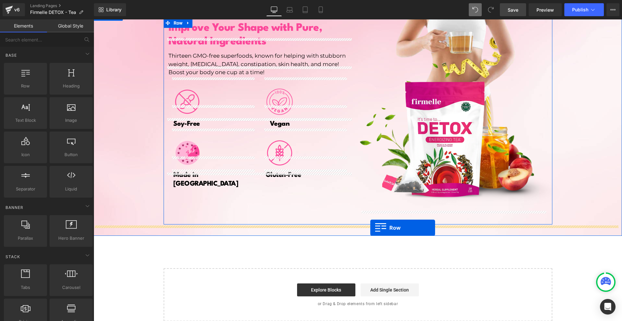
drag, startPoint x: 150, startPoint y: 109, endPoint x: 370, endPoint y: 228, distance: 250.9
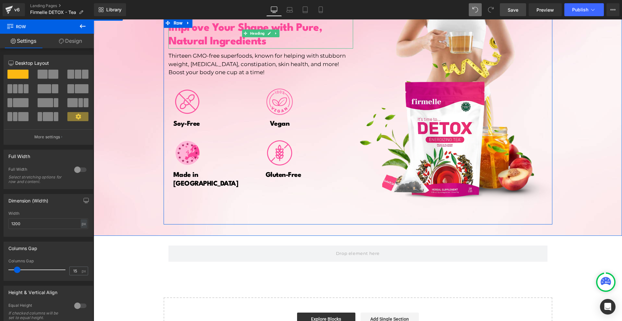
scroll to position [1036, 0]
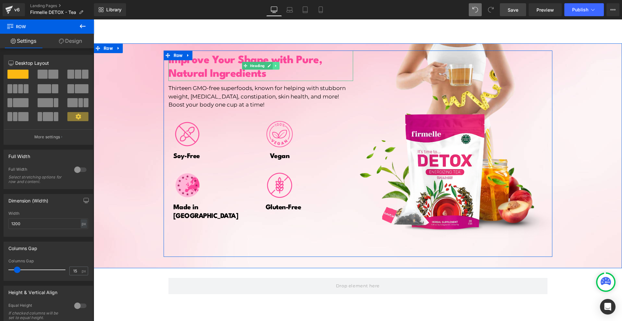
click at [272, 62] on link at bounding box center [275, 66] width 7 height 8
click at [270, 62] on link at bounding box center [272, 66] width 7 height 8
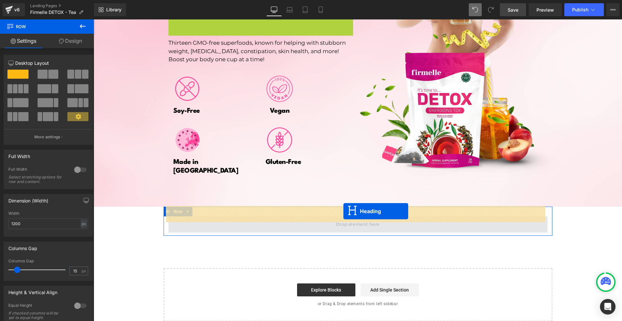
drag, startPoint x: 251, startPoint y: 87, endPoint x: 343, endPoint y: 211, distance: 154.7
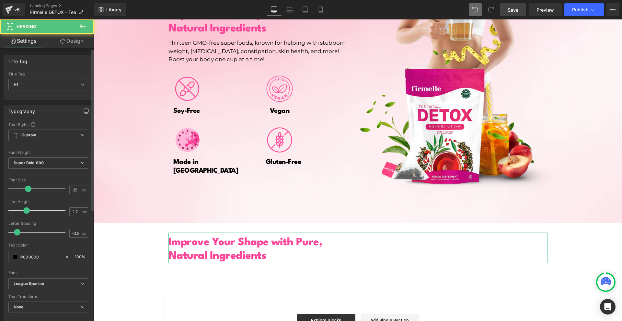
scroll to position [187, 0]
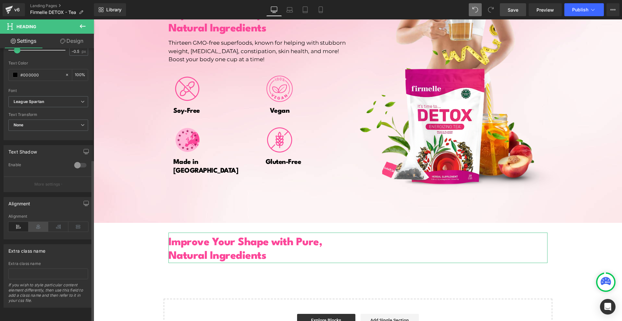
click at [32, 225] on icon at bounding box center [39, 227] width 20 height 10
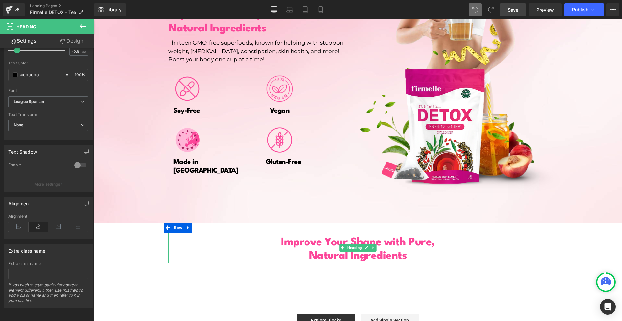
click at [273, 236] on h1 "Improve Your Shape with Pure," at bounding box center [357, 243] width 379 height 14
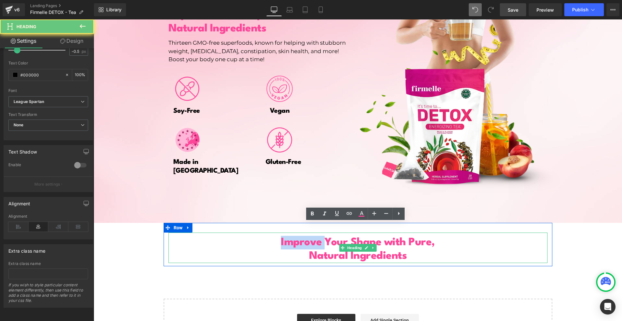
click at [273, 236] on h1 "Improve Your Shape with Pure," at bounding box center [357, 243] width 379 height 14
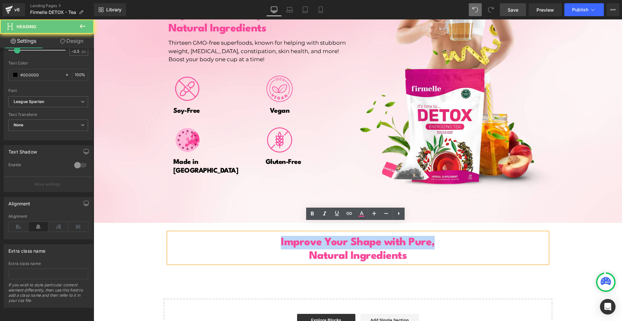
click at [273, 236] on h1 "Improve Your Shape with Pure," at bounding box center [357, 243] width 379 height 14
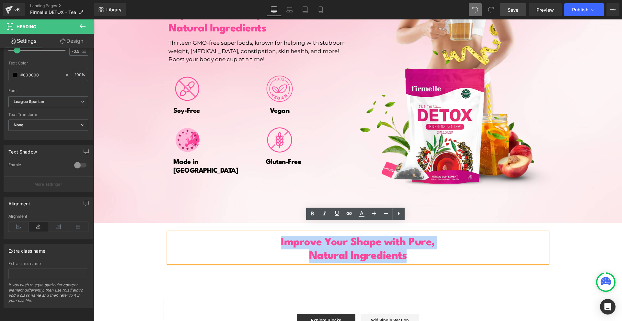
drag, startPoint x: 275, startPoint y: 231, endPoint x: 420, endPoint y: 243, distance: 146.3
click at [420, 243] on div "Improve Your Shape with Pure, Natural Ingredients" at bounding box center [357, 248] width 379 height 30
paste div
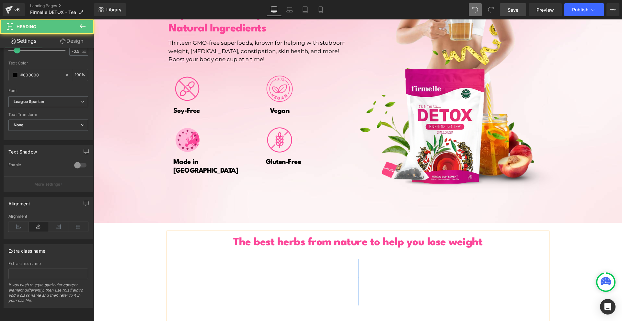
drag, startPoint x: 375, startPoint y: 294, endPoint x: 331, endPoint y: 255, distance: 59.2
click at [331, 255] on div "The best herbs from nature to help you lose weight A ChatGPT megkérdezése" at bounding box center [357, 293] width 379 height 120
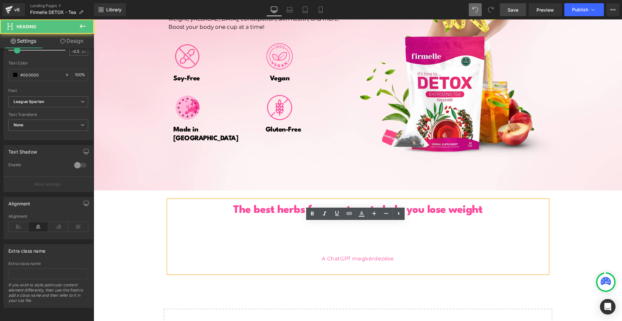
scroll to position [1154, 0]
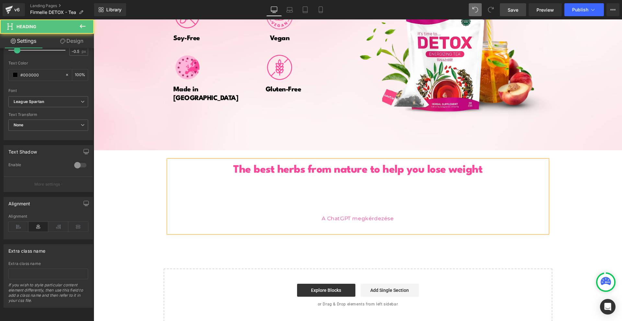
drag, startPoint x: 347, startPoint y: 190, endPoint x: 353, endPoint y: 169, distance: 21.6
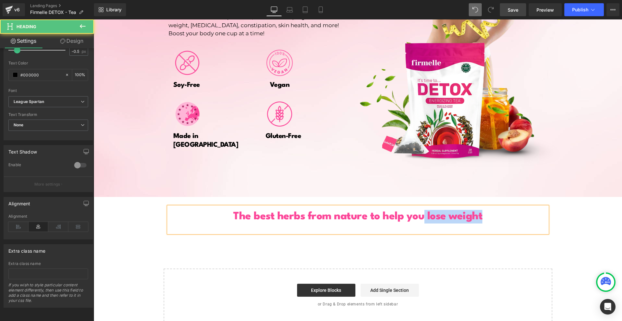
drag, startPoint x: 420, startPoint y: 204, endPoint x: 294, endPoint y: 209, distance: 125.4
click at [221, 213] on div "The best herbs from nature to help you lose weight" at bounding box center [357, 220] width 379 height 26
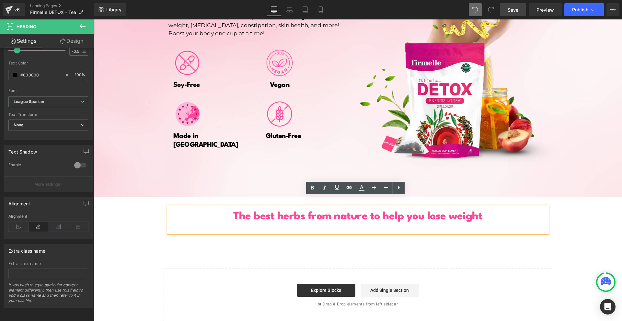
click at [230, 210] on h1 "The best herbs from nature to help you lose weight" at bounding box center [357, 217] width 379 height 14
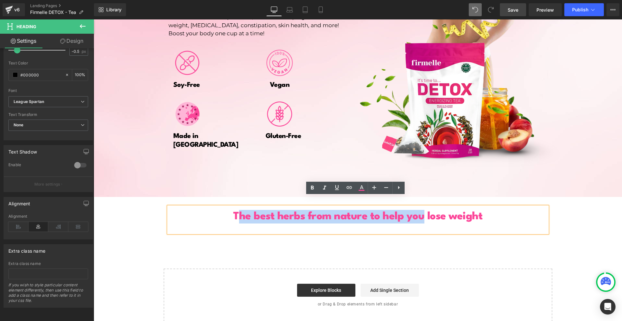
drag, startPoint x: 281, startPoint y: 206, endPoint x: 423, endPoint y: 208, distance: 141.9
click at [423, 211] on span "The best herbs from nature to help you lose weight" at bounding box center [357, 216] width 249 height 11
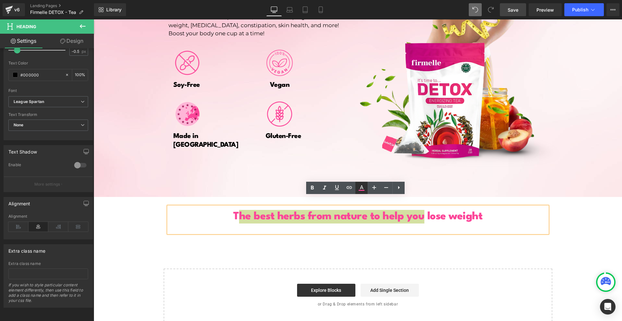
click at [362, 188] on icon at bounding box center [362, 187] width 4 height 4
type input "100"
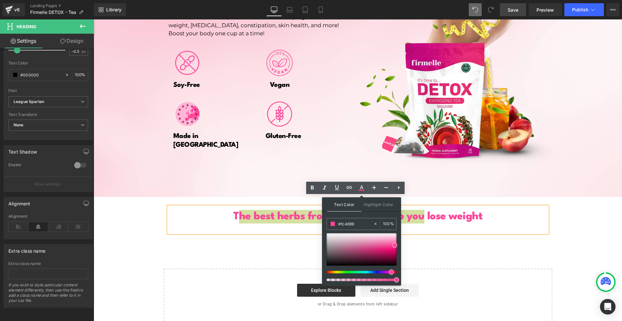
drag, startPoint x: 355, startPoint y: 242, endPoint x: 344, endPoint y: 252, distance: 14.9
click at [344, 252] on div "#fc4699 100 %" at bounding box center [361, 251] width 70 height 67
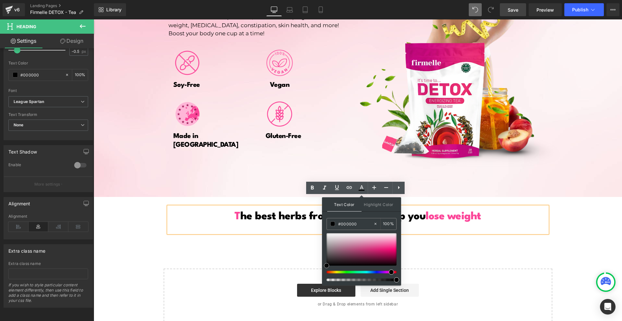
drag, startPoint x: 424, startPoint y: 282, endPoint x: 265, endPoint y: 260, distance: 160.5
drag, startPoint x: 240, startPoint y: 212, endPoint x: 235, endPoint y: 207, distance: 6.7
click at [239, 211] on h1 "T he best herbs from nature to help you lose weight" at bounding box center [357, 217] width 379 height 14
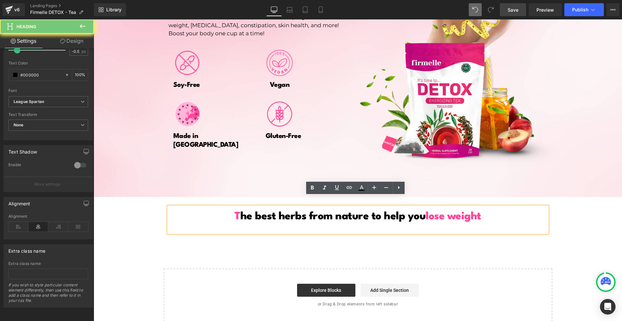
click at [232, 210] on h1 "T he best herbs from nature to help you lose weight" at bounding box center [357, 217] width 379 height 14
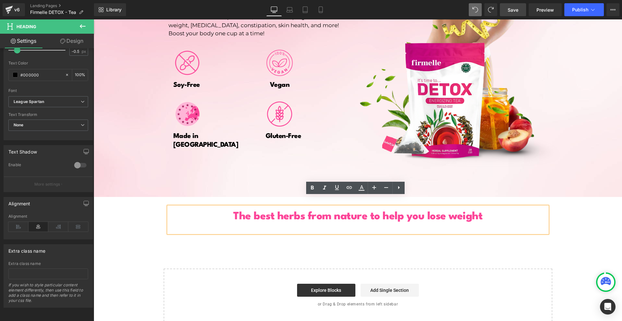
drag, startPoint x: 237, startPoint y: 202, endPoint x: 232, endPoint y: 203, distance: 4.6
click at [236, 211] on span "The best herbs from nature to help you lose weight" at bounding box center [357, 216] width 249 height 11
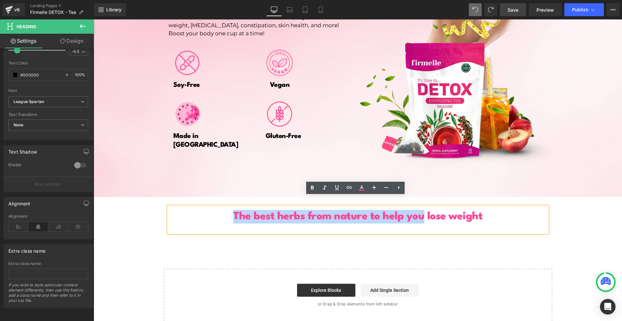
drag, startPoint x: 241, startPoint y: 204, endPoint x: 422, endPoint y: 205, distance: 180.7
click at [422, 211] on span "The best herbs from nature to help you lose weight" at bounding box center [357, 216] width 249 height 11
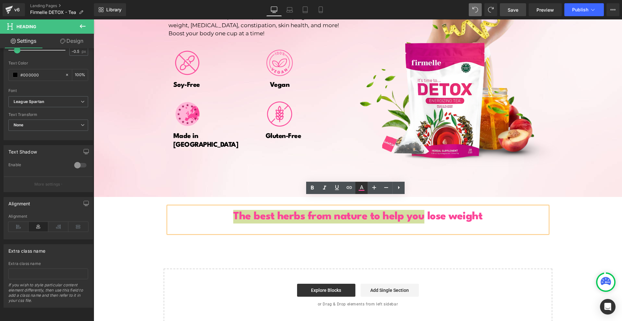
click at [357, 185] on link at bounding box center [361, 188] width 12 height 12
type input "#fc4699"
type input "100"
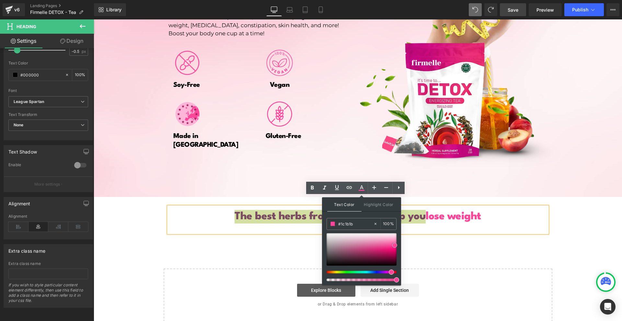
type input "#050505"
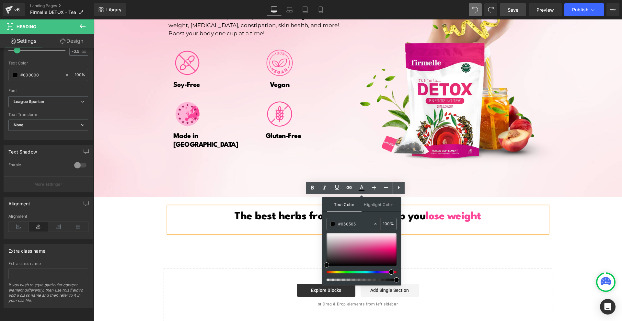
drag, startPoint x: 436, startPoint y: 272, endPoint x: 292, endPoint y: 265, distance: 144.0
click at [280, 224] on div "The best herbs from nature to help you lose weight" at bounding box center [357, 220] width 379 height 26
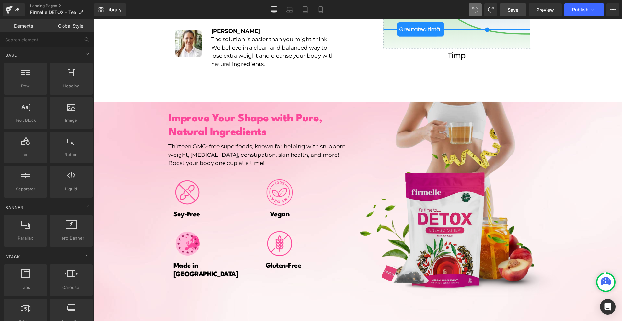
scroll to position [1010, 0]
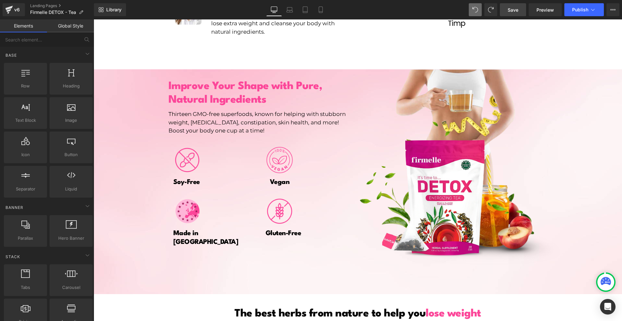
click at [517, 8] on span "Save" at bounding box center [513, 9] width 11 height 7
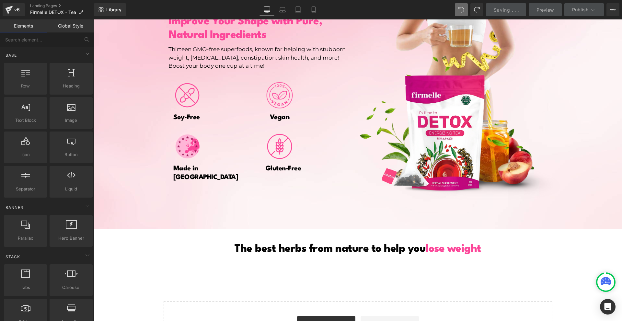
scroll to position [1107, 0]
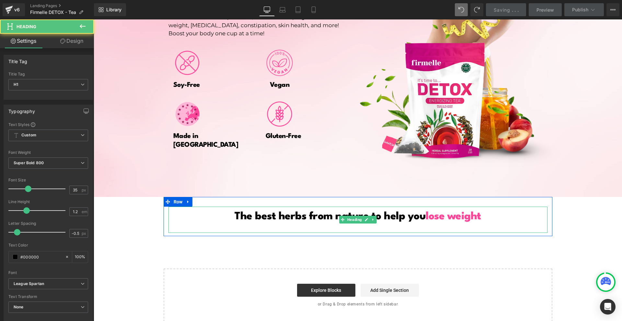
click at [339, 207] on div "The best herbs from nature to help you lose weight" at bounding box center [357, 220] width 379 height 26
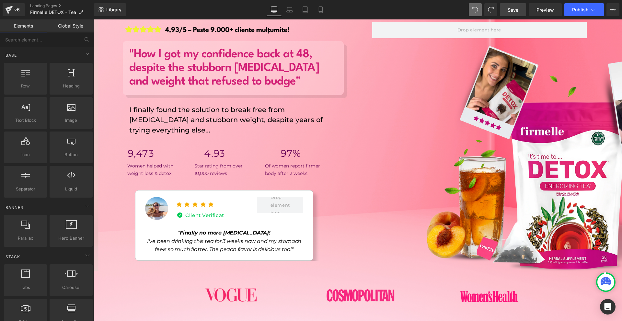
scroll to position [0, 0]
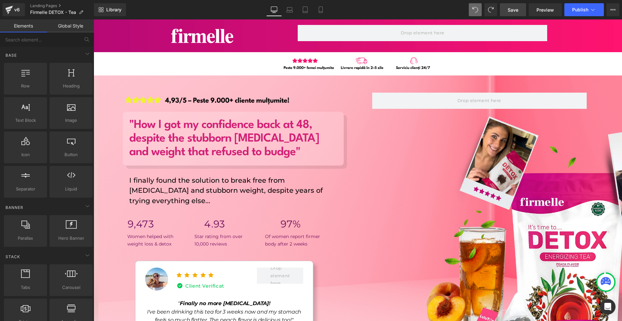
click at [516, 3] on div "Library Desktop Desktop Laptop Tablet Mobile Save Preview Publish Scheduled Vie…" at bounding box center [358, 9] width 528 height 19
click at [516, 5] on link "Save" at bounding box center [513, 9] width 26 height 13
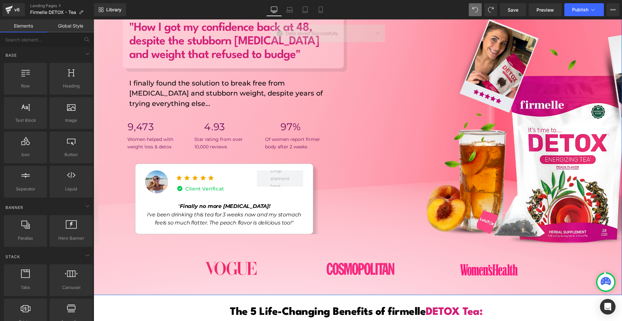
scroll to position [32, 0]
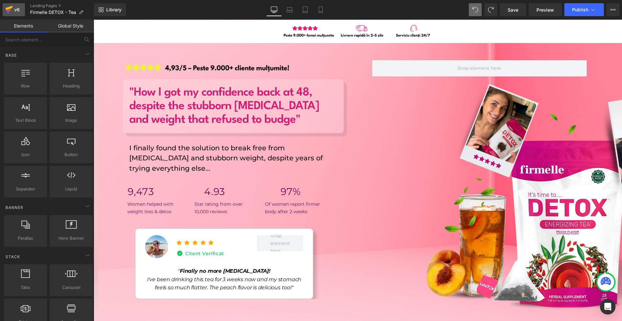
click at [16, 8] on div "v6" at bounding box center [17, 10] width 8 height 8
